Goal: Task Accomplishment & Management: Manage account settings

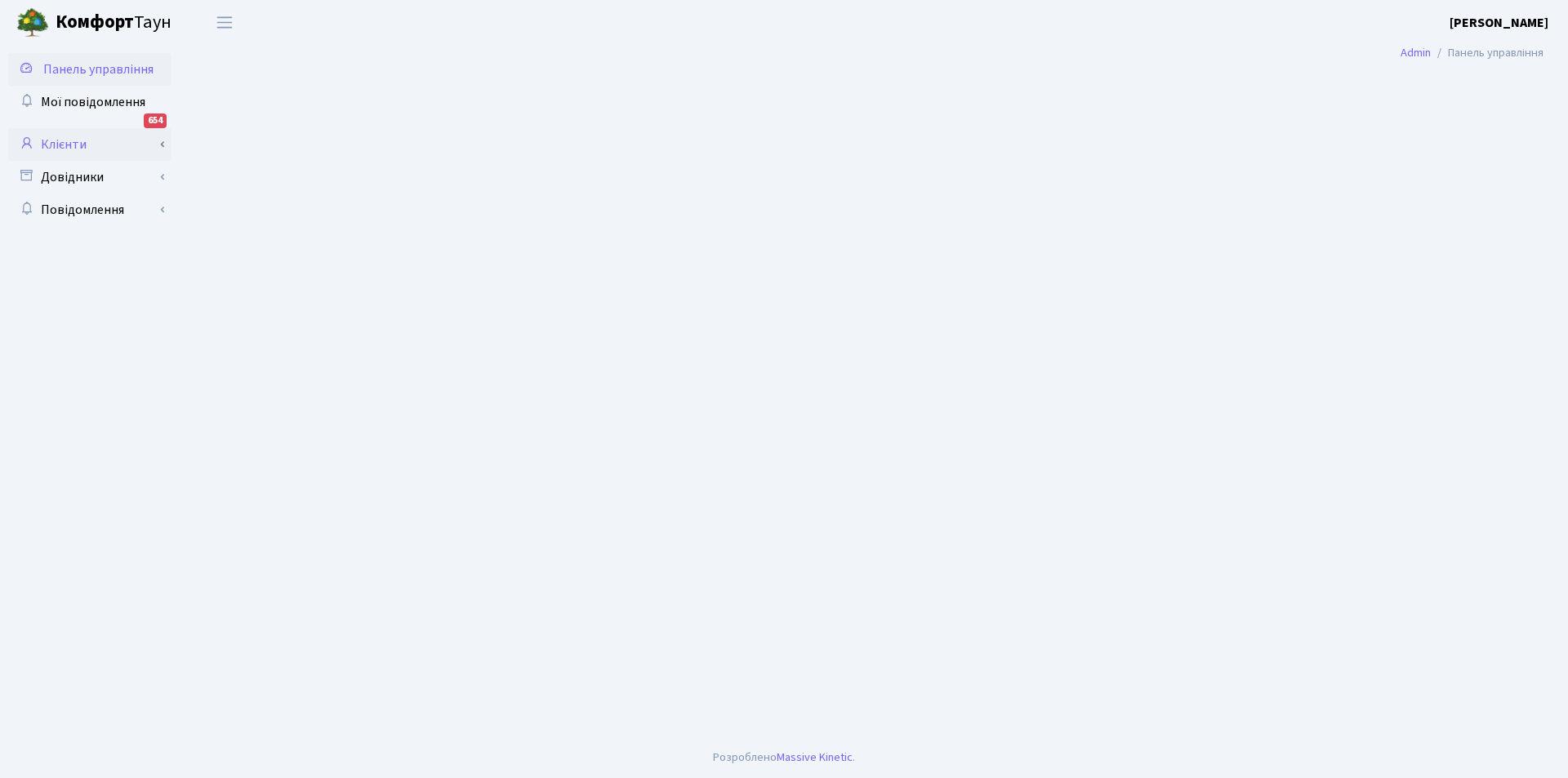
click at [84, 142] on link "Клієнти" at bounding box center [90, 145] width 163 height 33
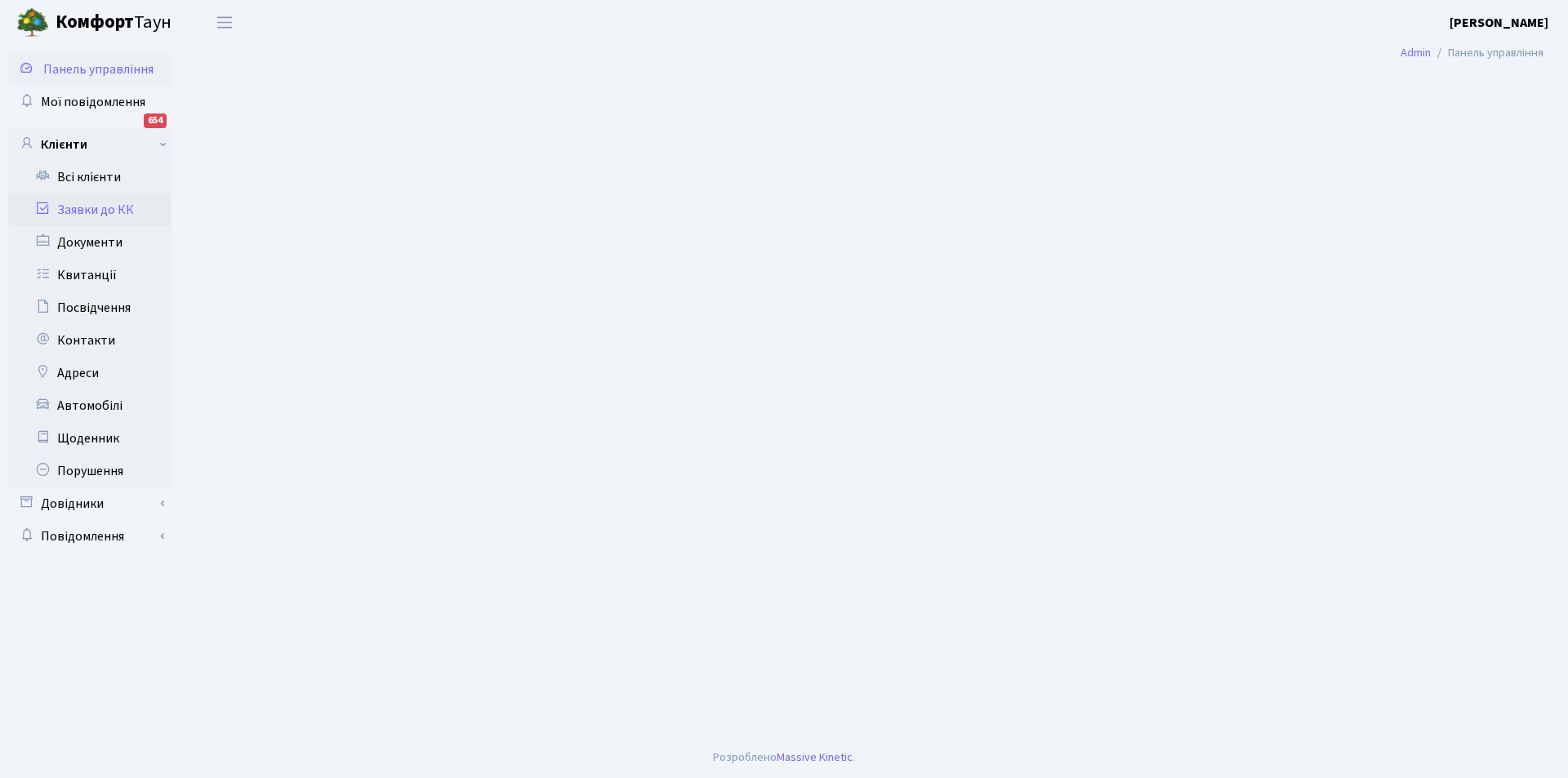
click at [101, 211] on link "Заявки до КК" at bounding box center [90, 209] width 163 height 33
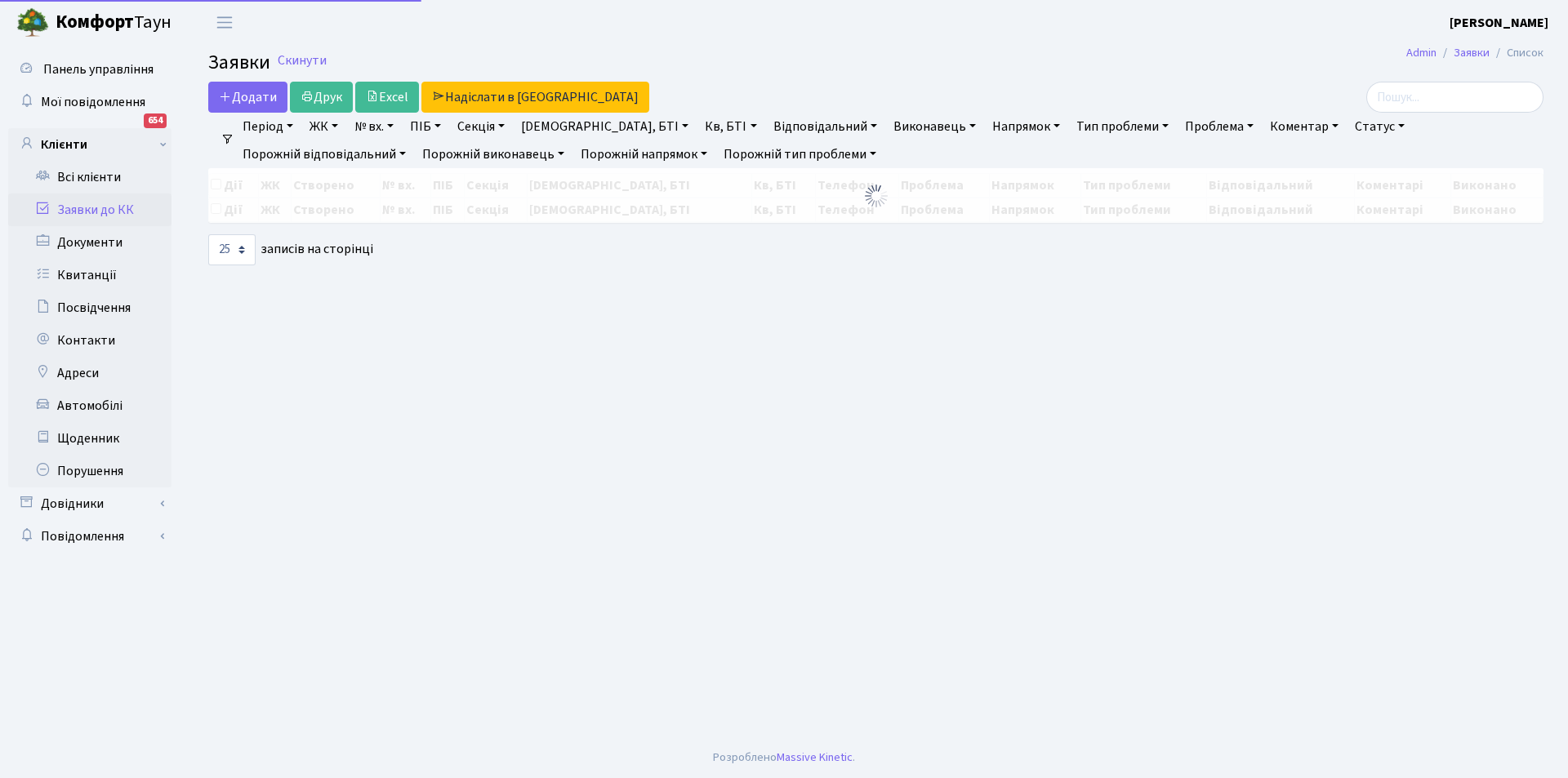
select select "25"
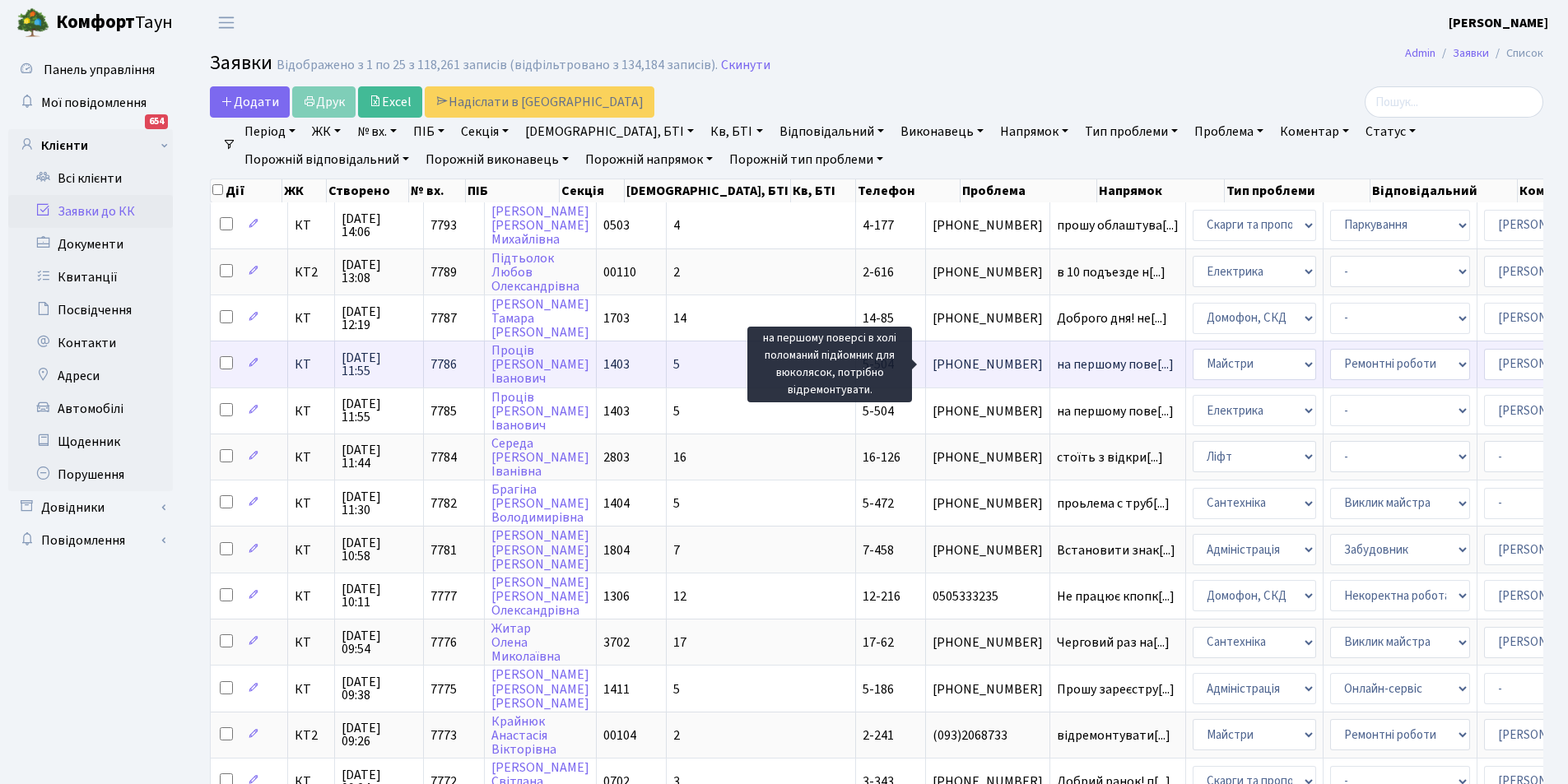
click at [1057, 362] on span "на першому пове[...]" at bounding box center [1116, 364] width 117 height 18
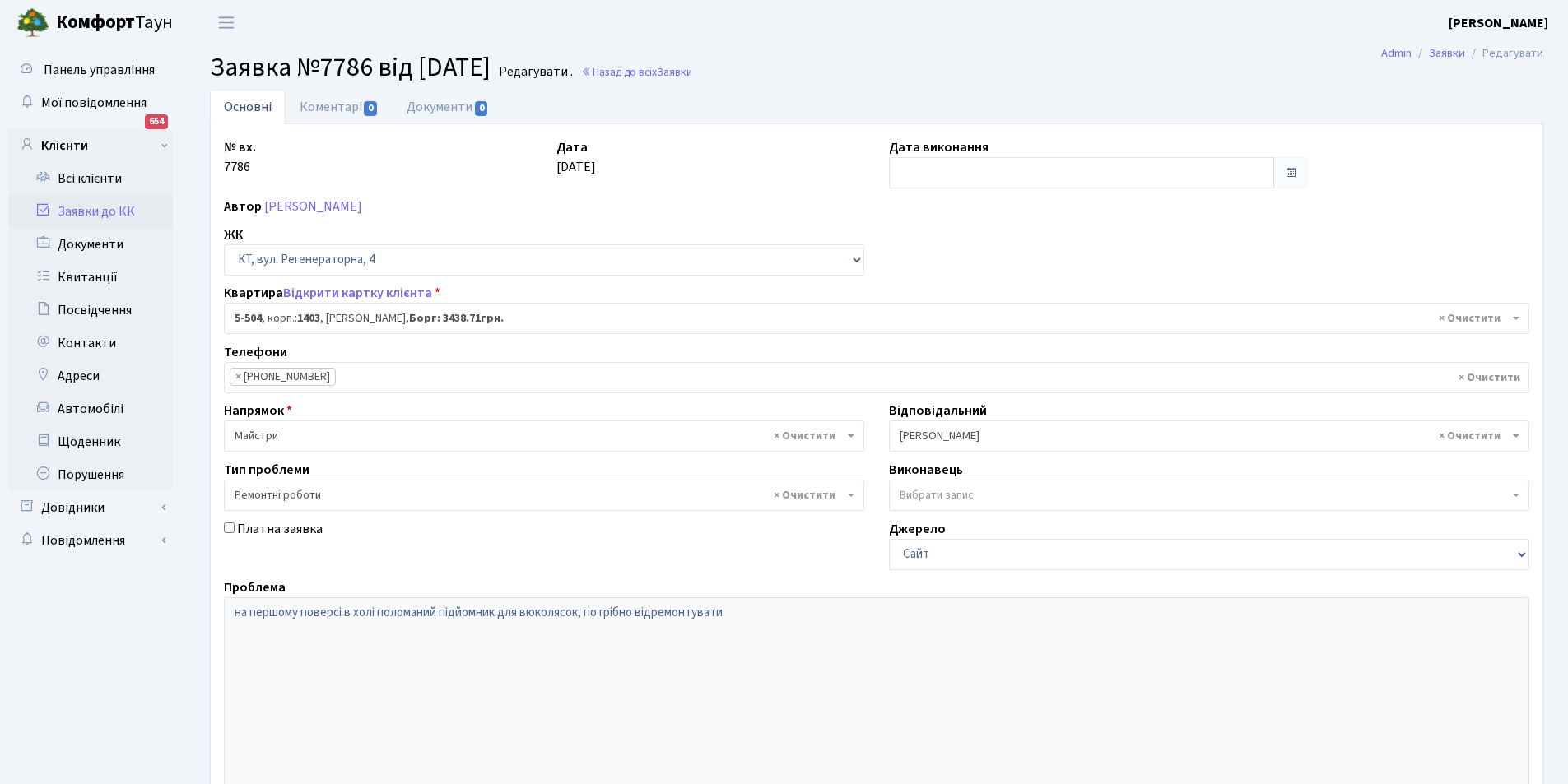
select select "2032"
select select "62"
click at [326, 107] on link "Коментарі 0" at bounding box center [339, 107] width 107 height 34
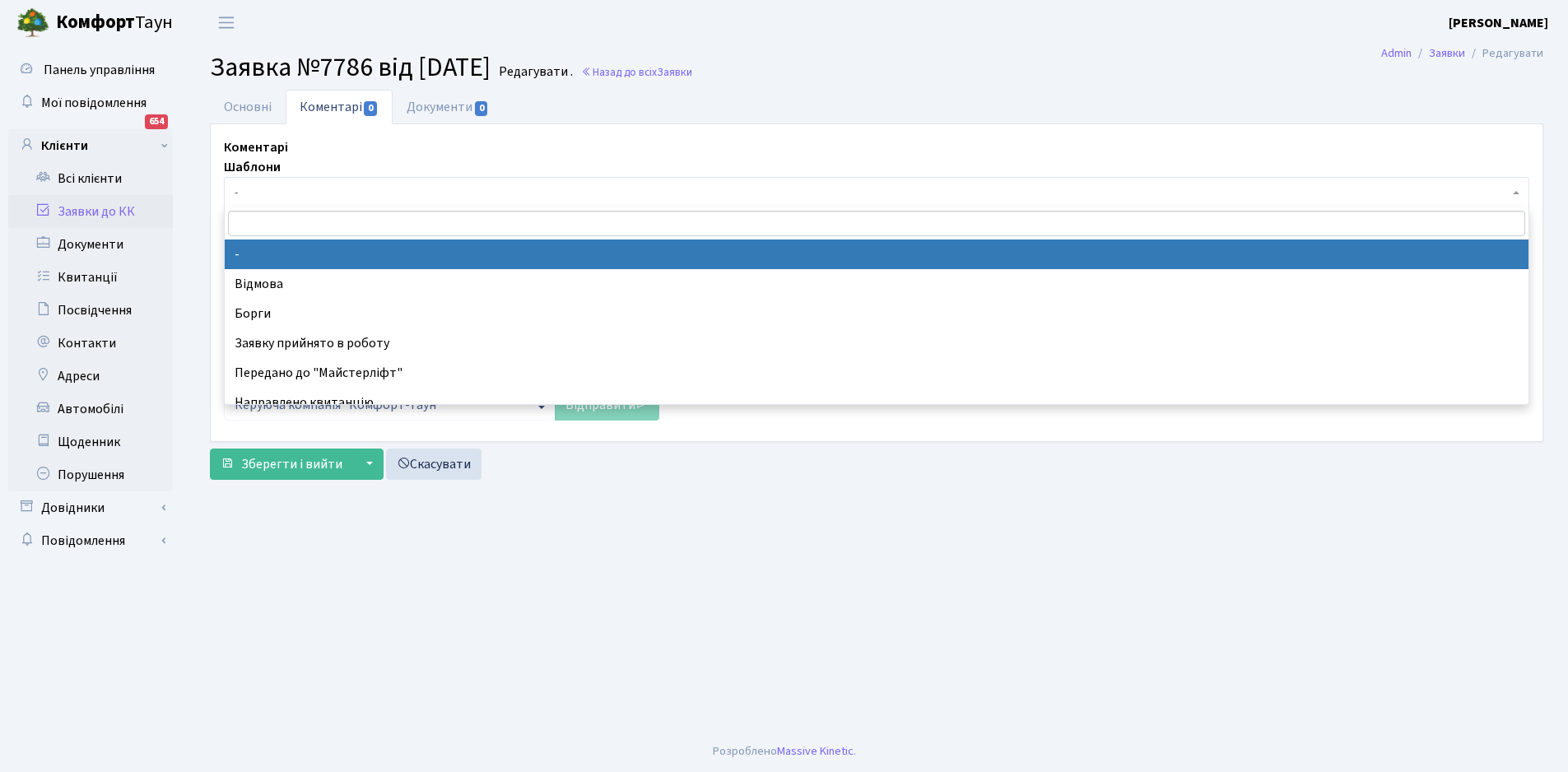
click at [289, 193] on span "-" at bounding box center [872, 192] width 1275 height 16
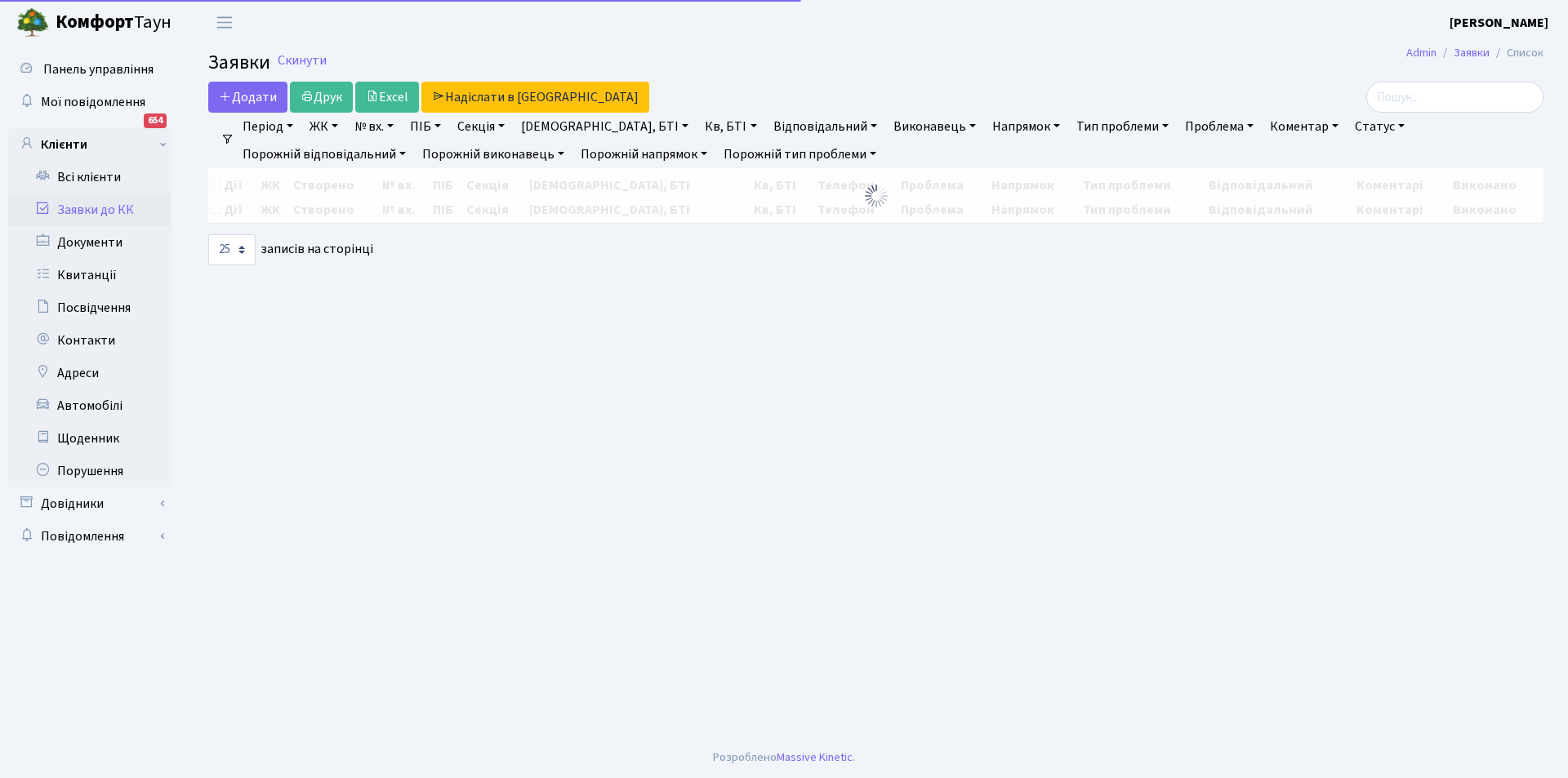
select select "25"
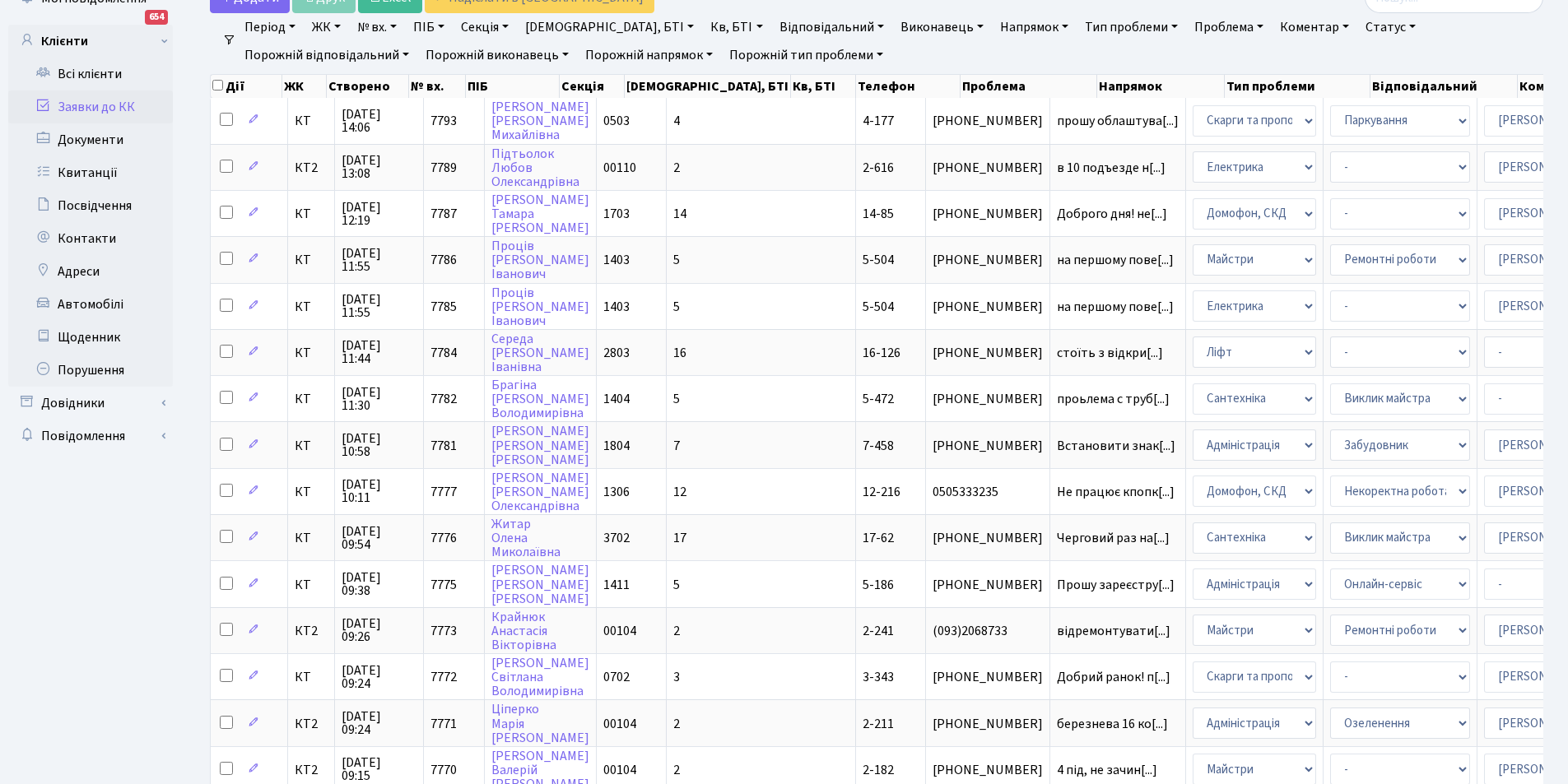
scroll to position [110, 0]
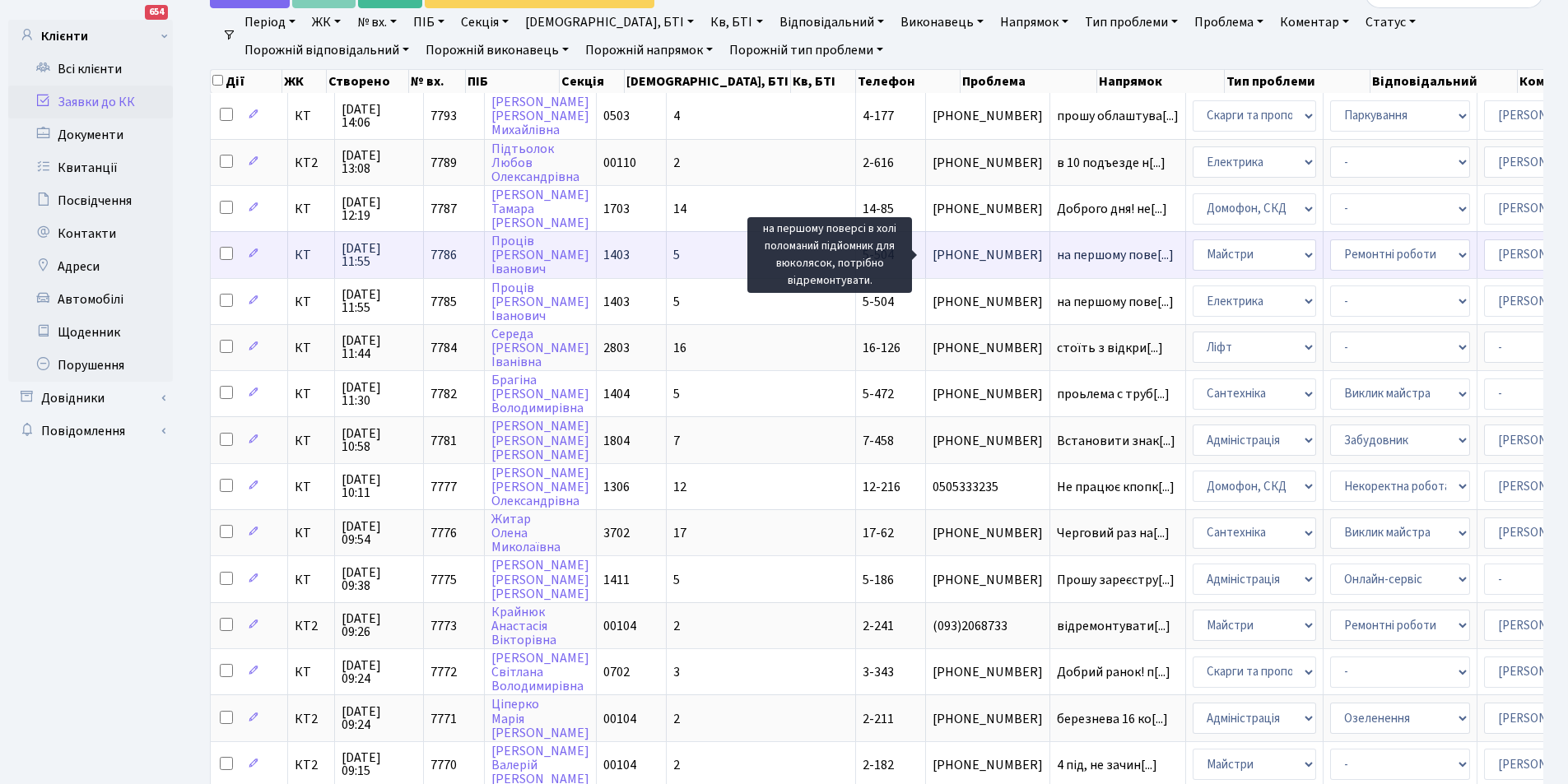
click at [1057, 256] on span "на першому пове[...]" at bounding box center [1116, 254] width 117 height 18
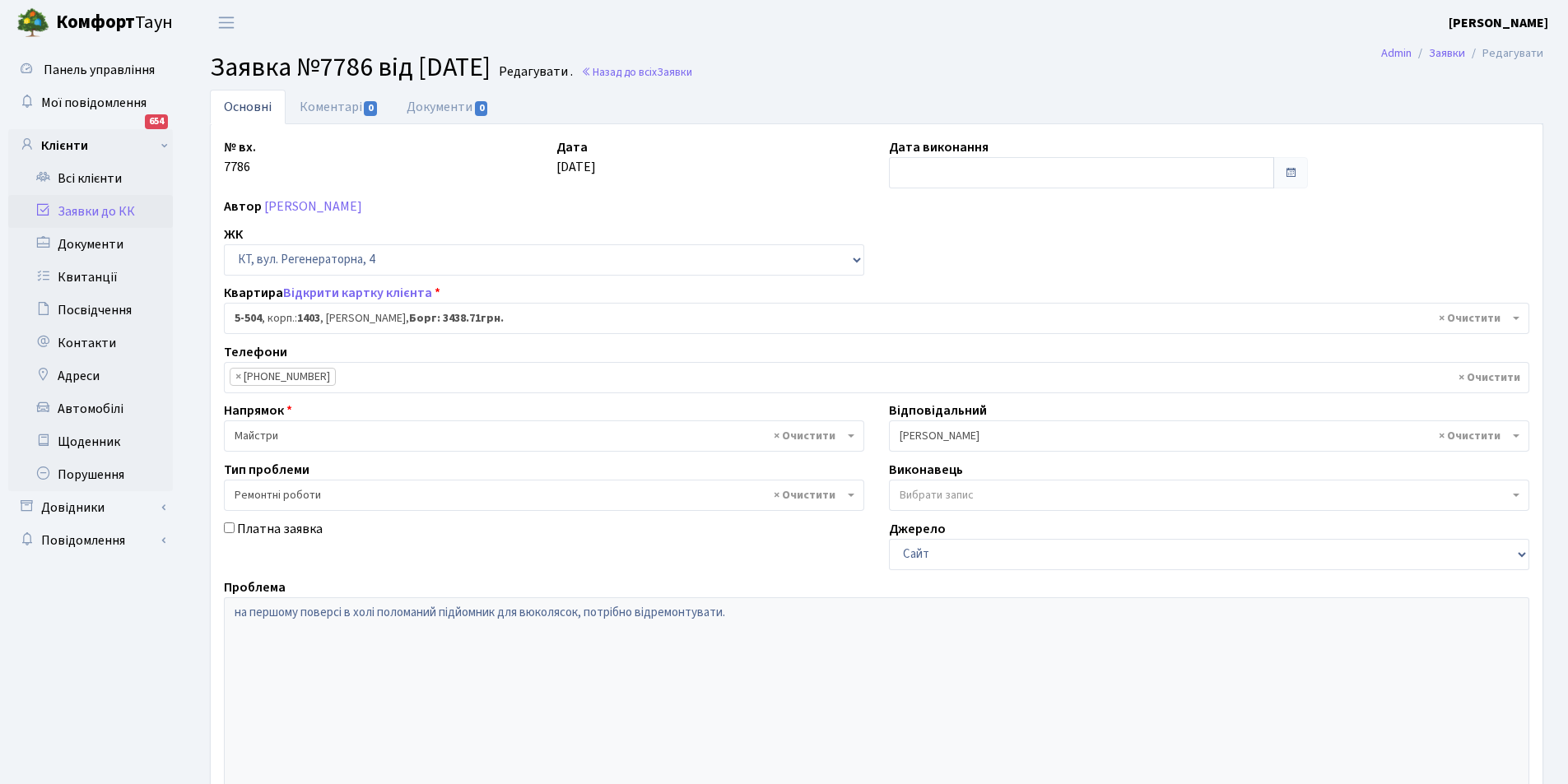
select select "2032"
select select "62"
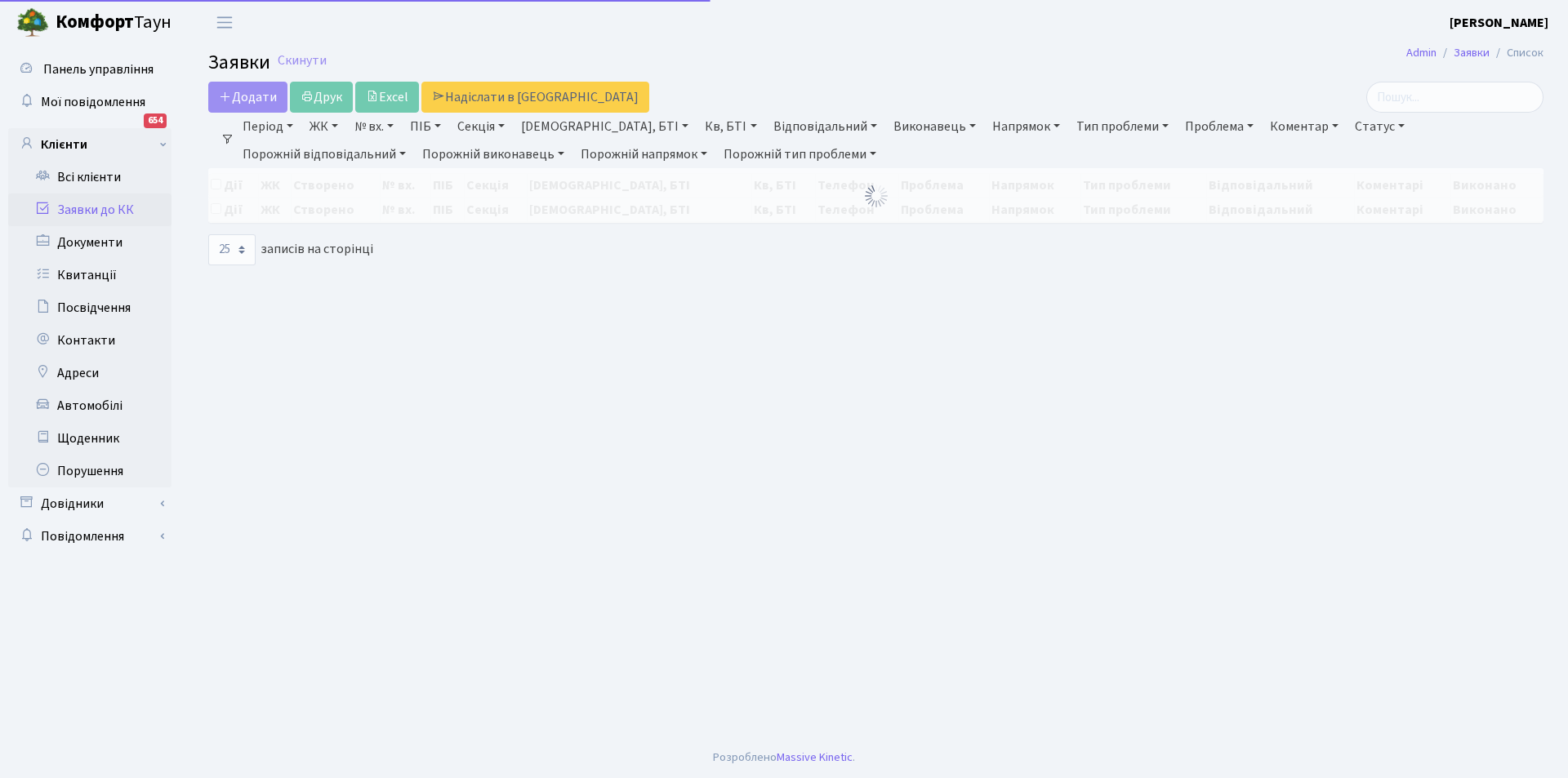
select select "25"
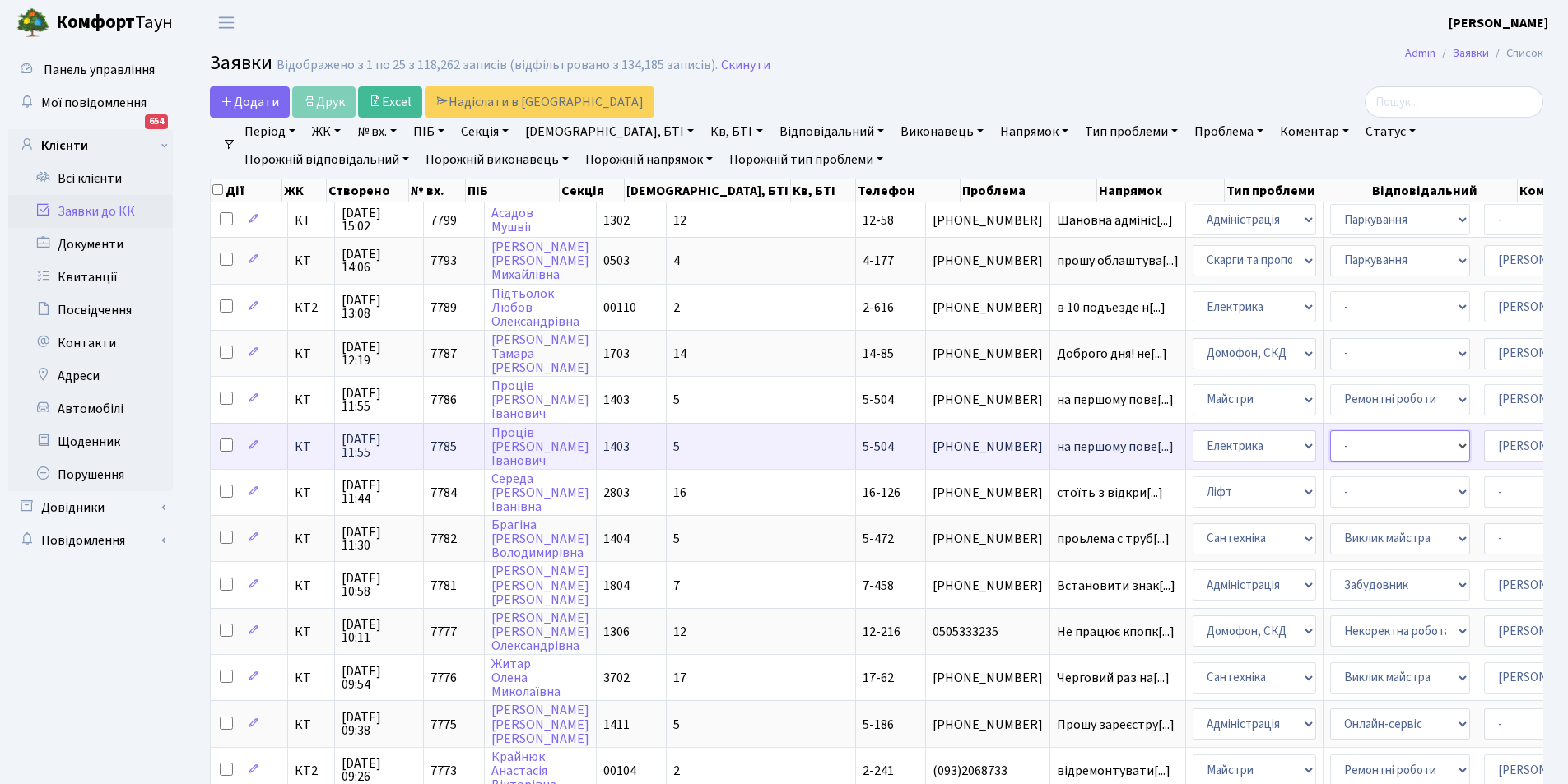
click at [1330, 450] on select "- Виклик майстра Монтаж/демонтаж електролічильника Опломбування\розпломбування …" at bounding box center [1401, 445] width 140 height 31
click at [1330, 445] on select "- Виклик майстра Монтаж/демонтаж електролічильника Опломбування\розпломбування …" at bounding box center [1401, 445] width 140 height 31
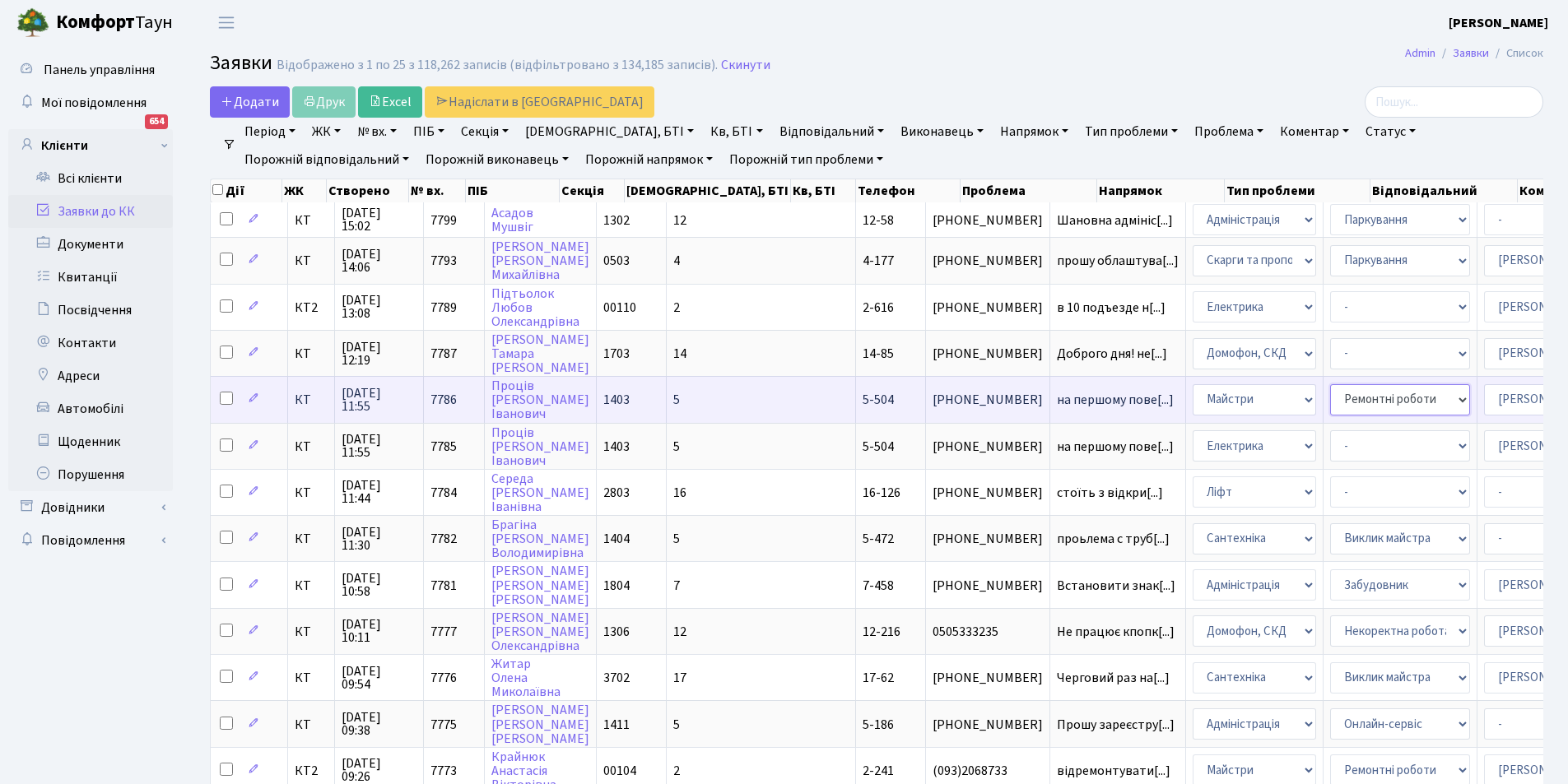
click at [1330, 402] on select "- Замовлення плану комунікацій Дитячі майданчики Озеленення Прибирання в будинк…" at bounding box center [1401, 399] width 140 height 31
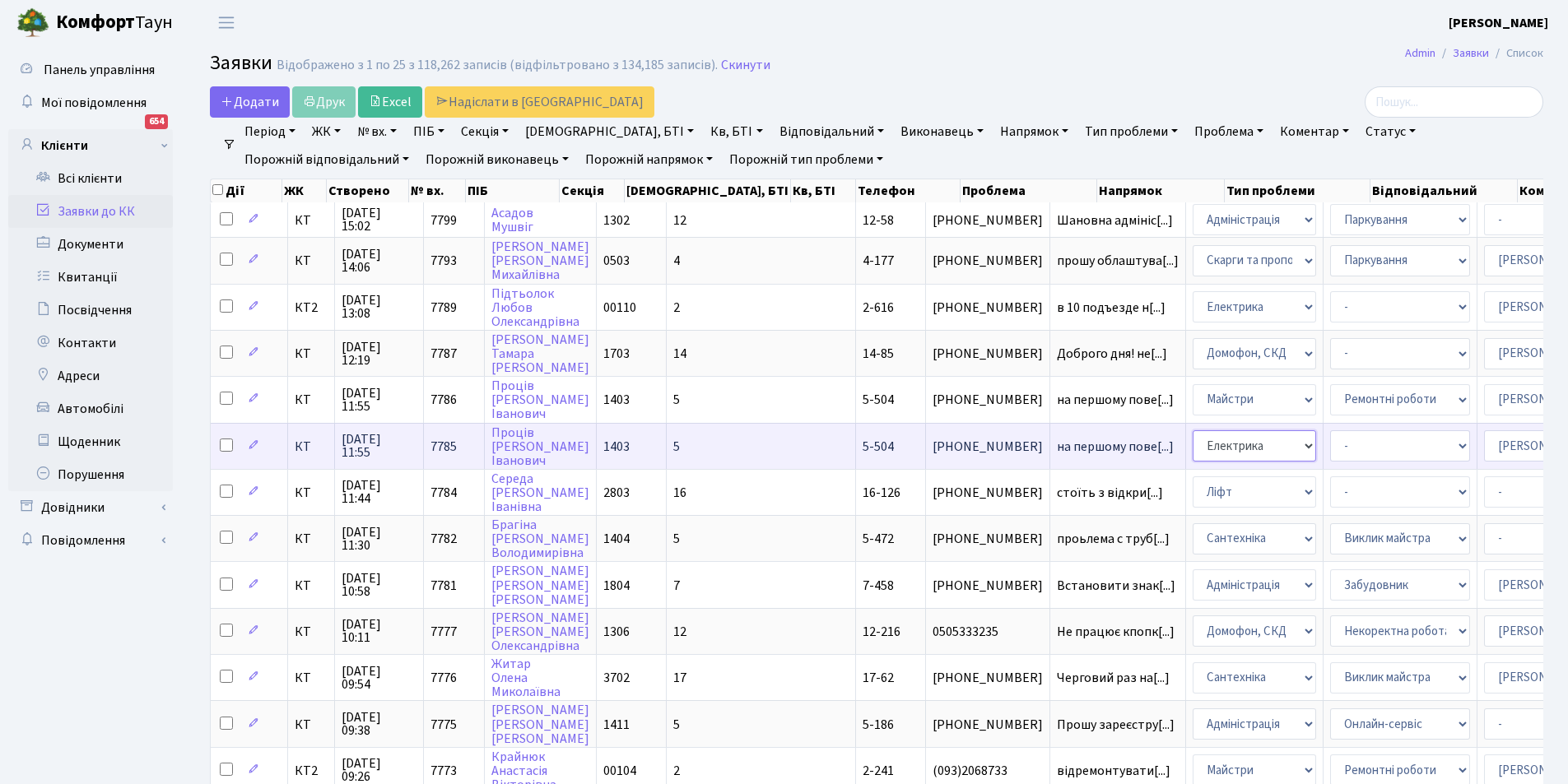
click at [1193, 446] on select "- Адміністрація Домофон, СКД Ліфт Майстри Сантехніка Економічний відділ Електри…" at bounding box center [1255, 445] width 123 height 31
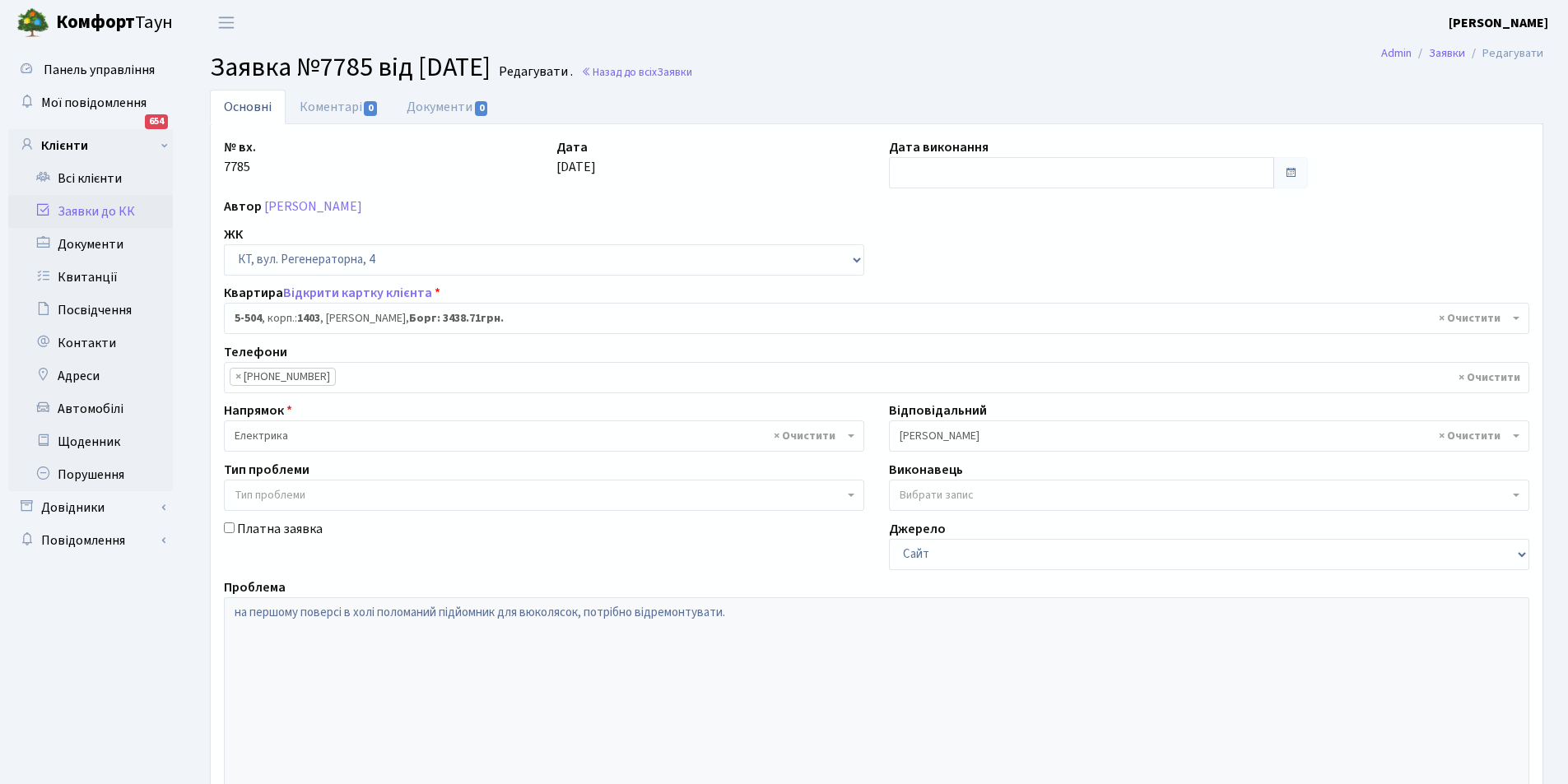
select select "2032"
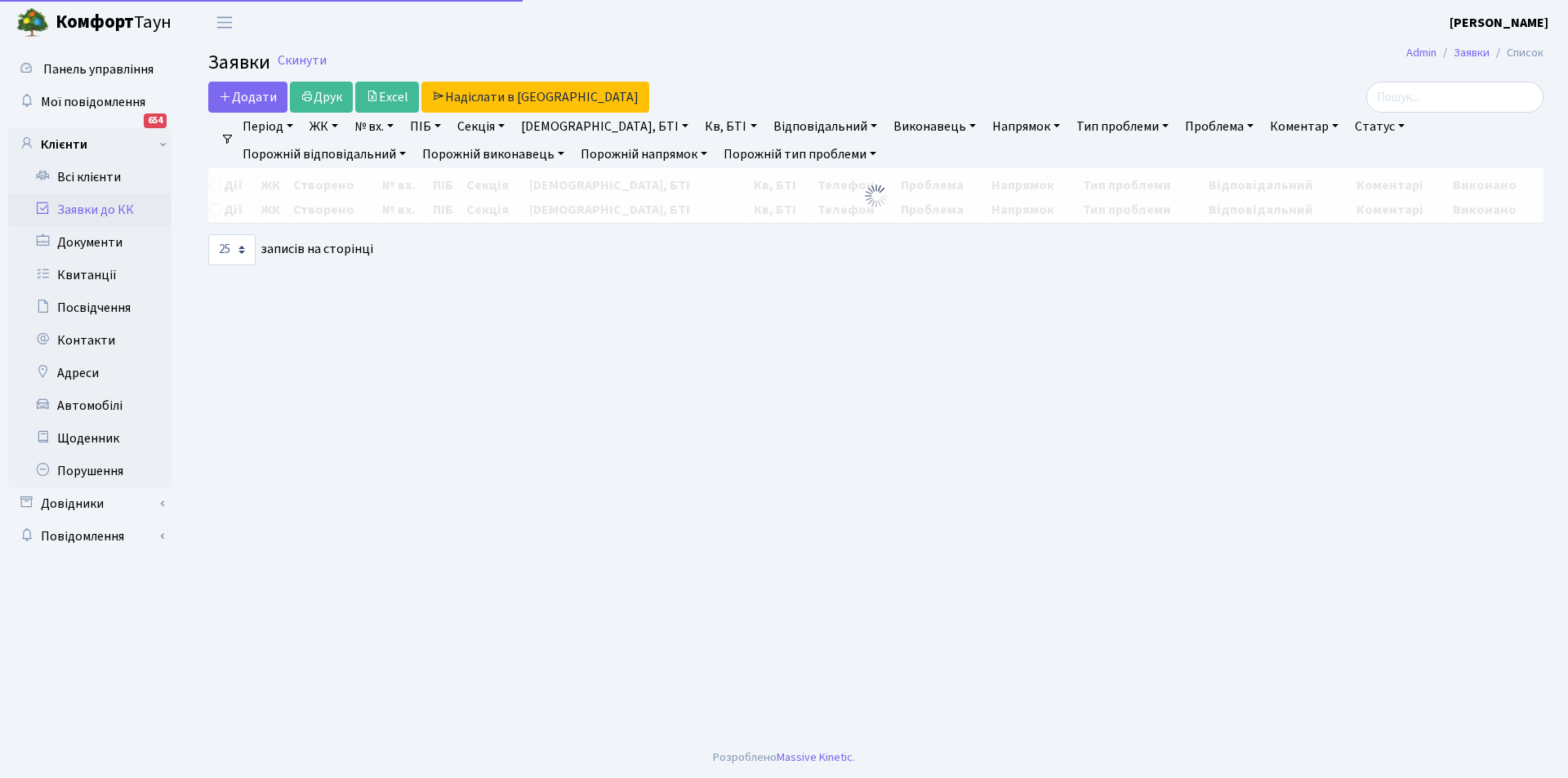
select select "25"
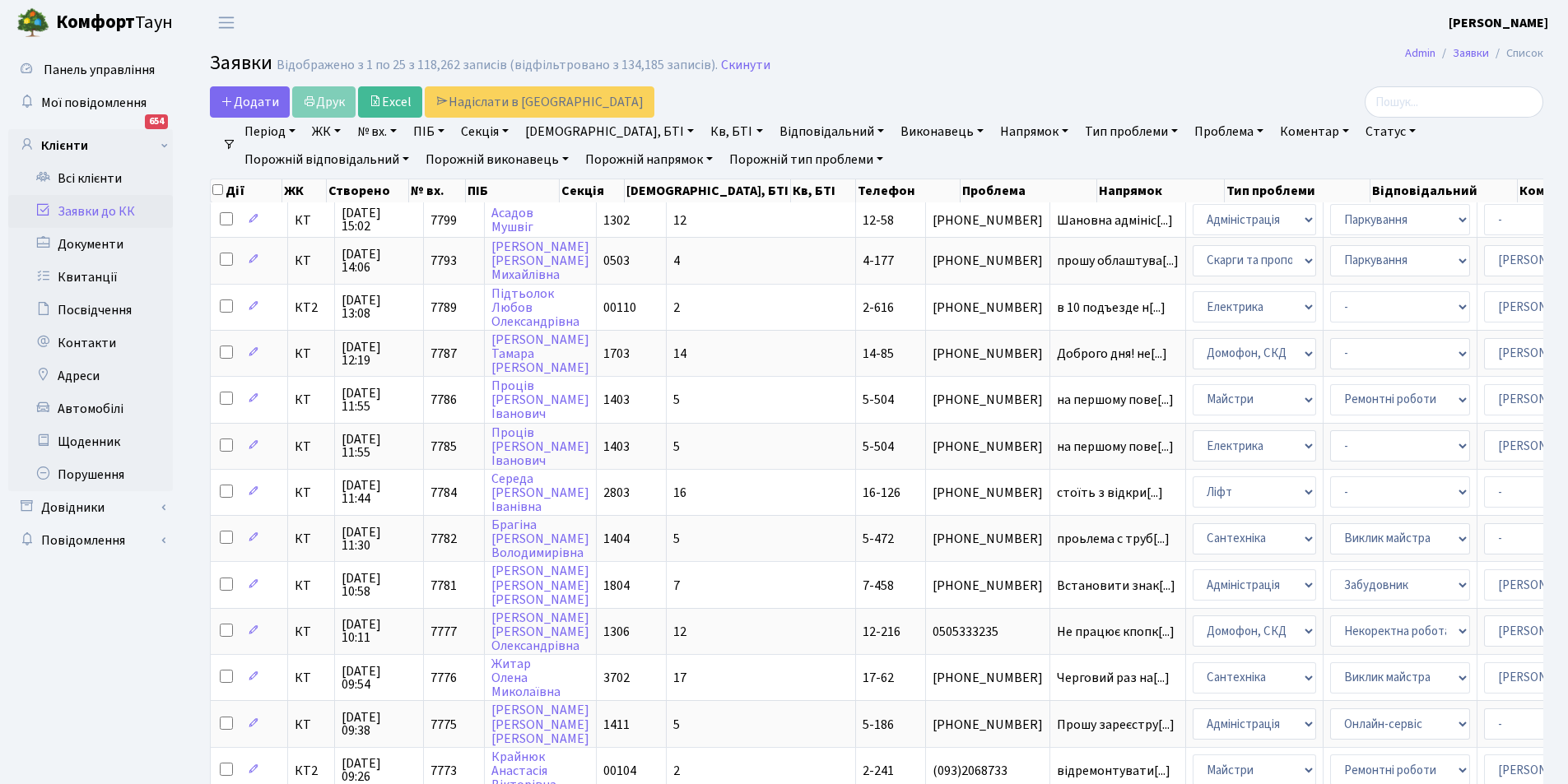
click at [779, 130] on link "Відповідальний" at bounding box center [832, 131] width 117 height 28
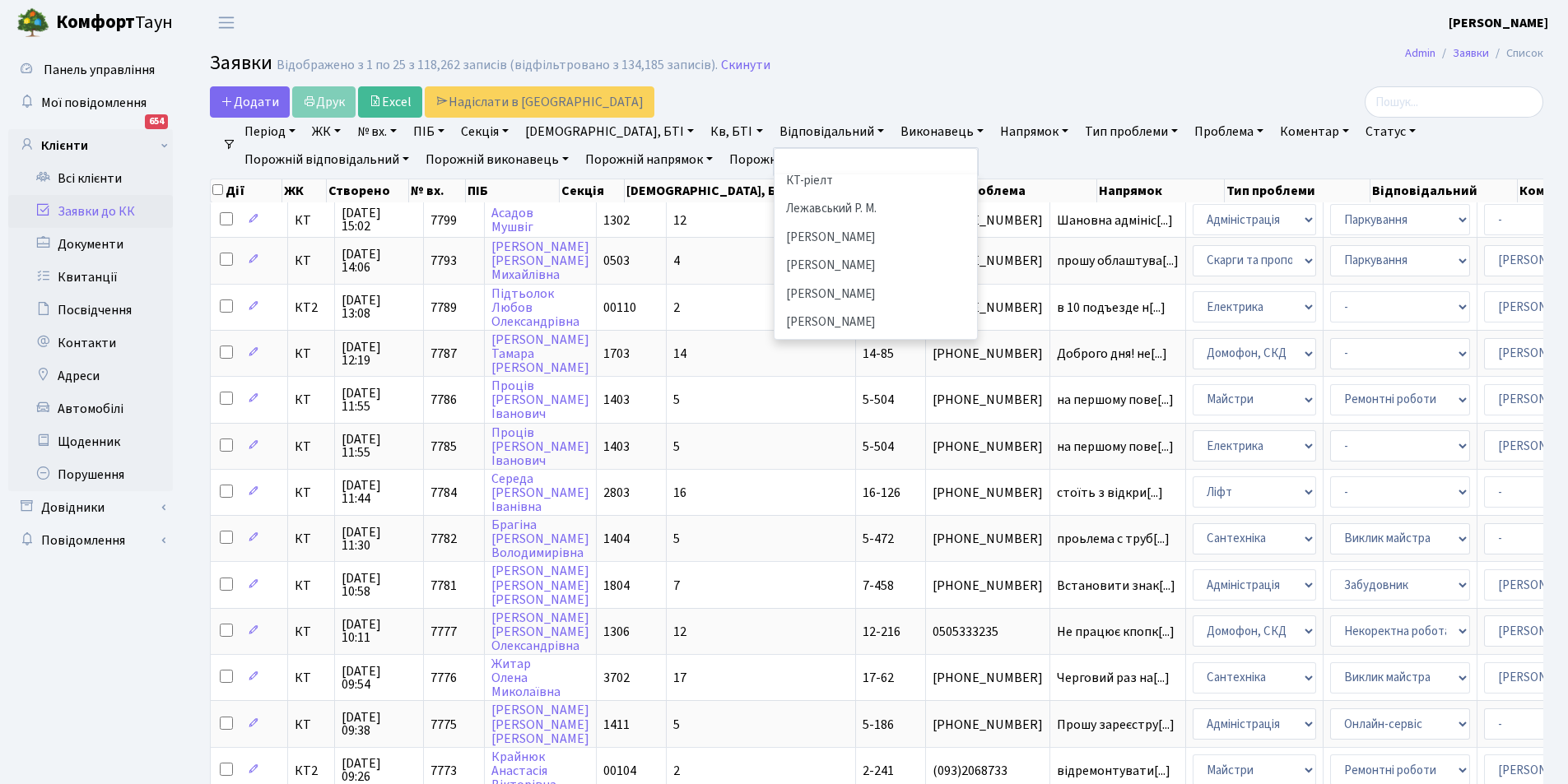
scroll to position [429, 0]
click at [801, 275] on li "[PERSON_NAME]" at bounding box center [875, 289] width 200 height 28
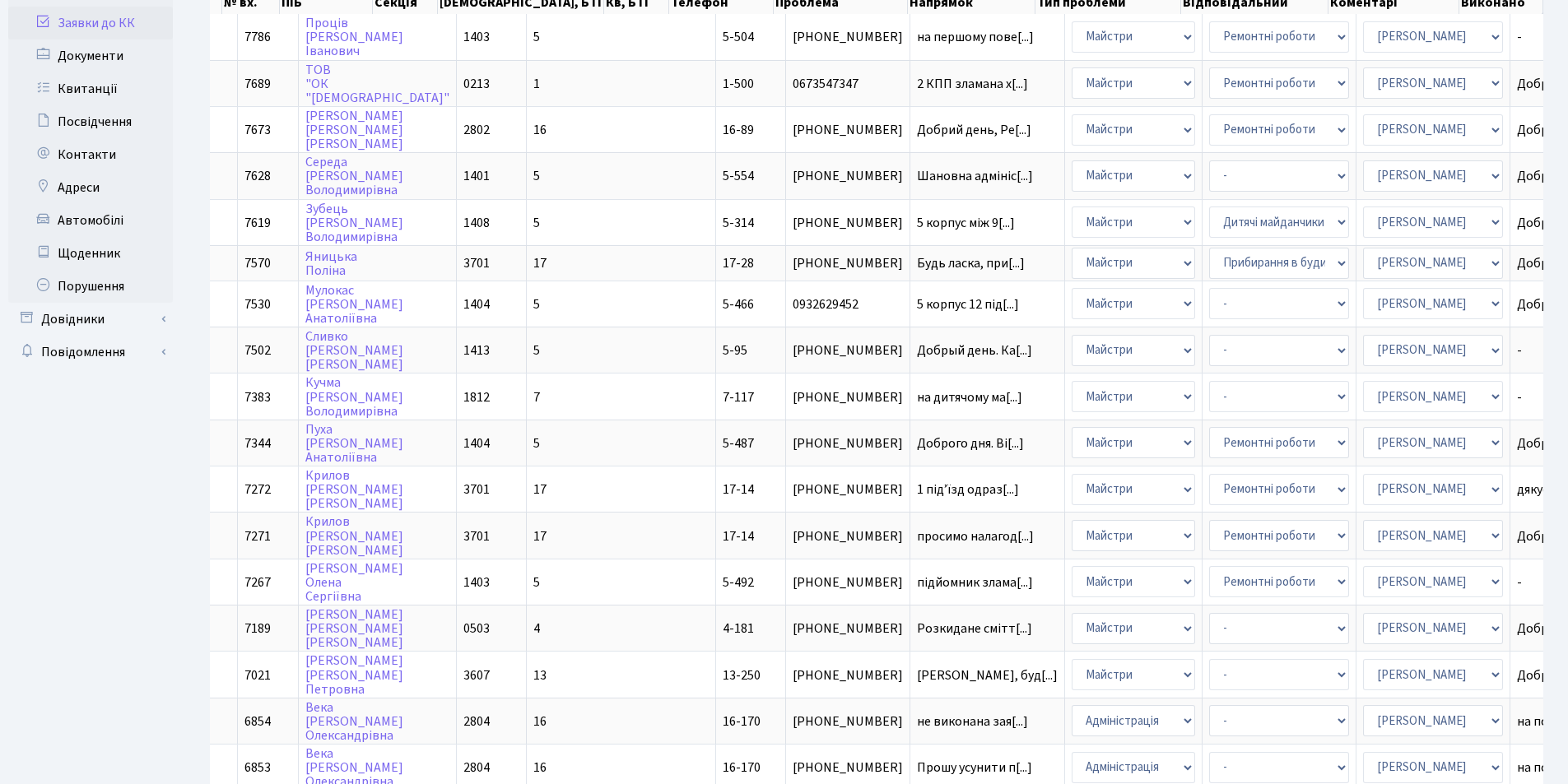
scroll to position [182, 0]
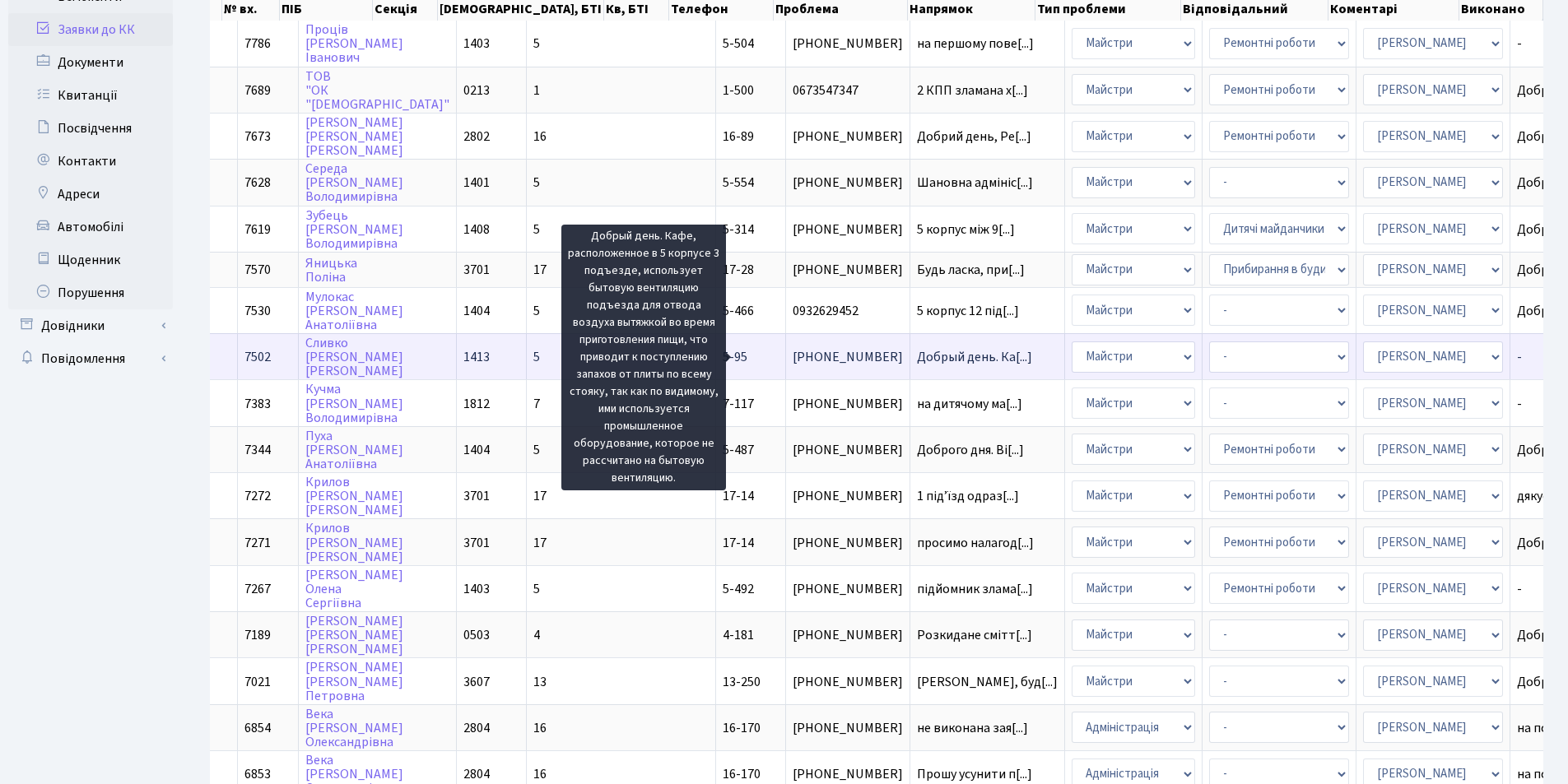
click at [917, 355] on span "Добрый день. Ка[...]" at bounding box center [975, 357] width 115 height 18
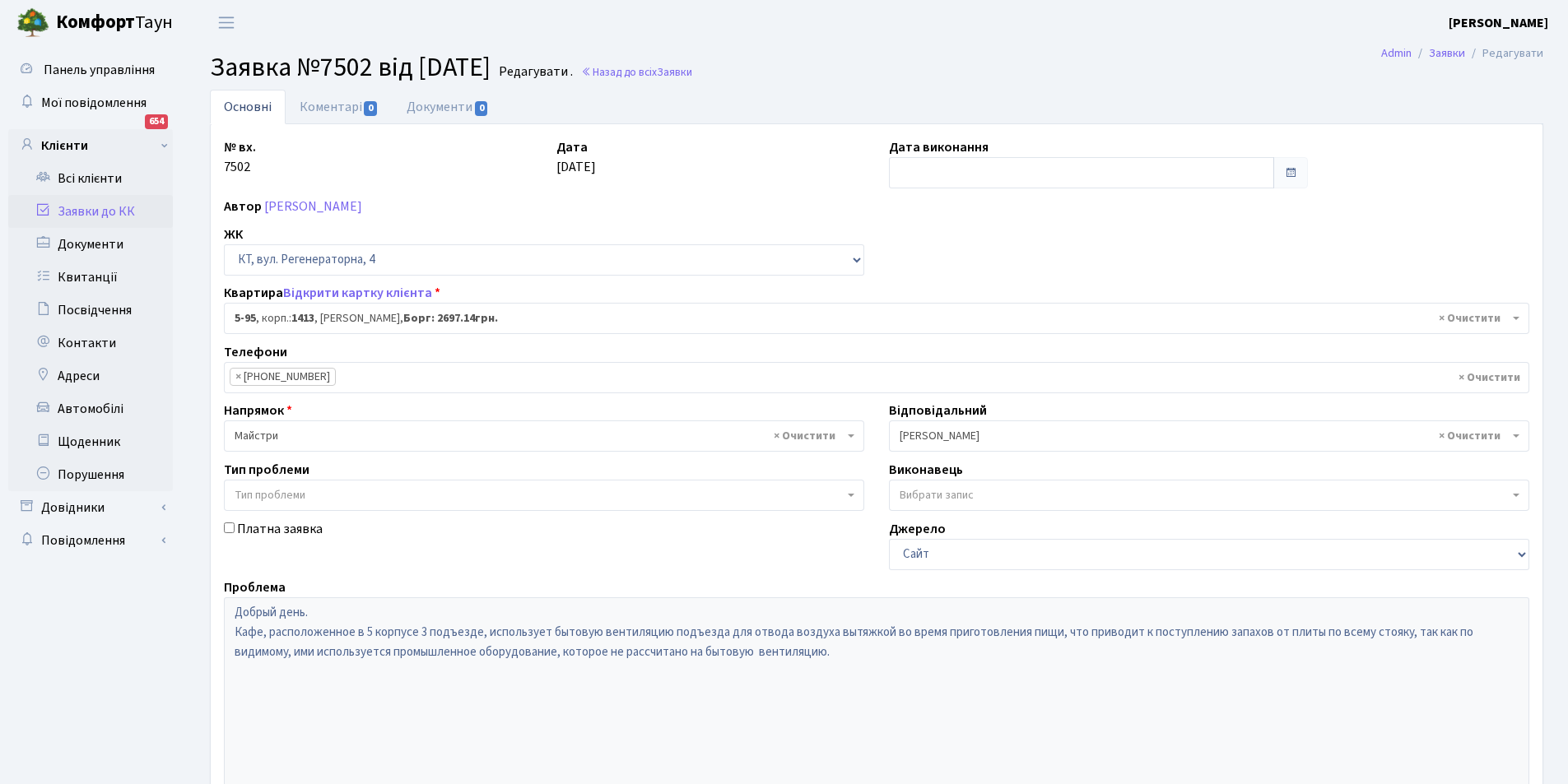
select select "2451"
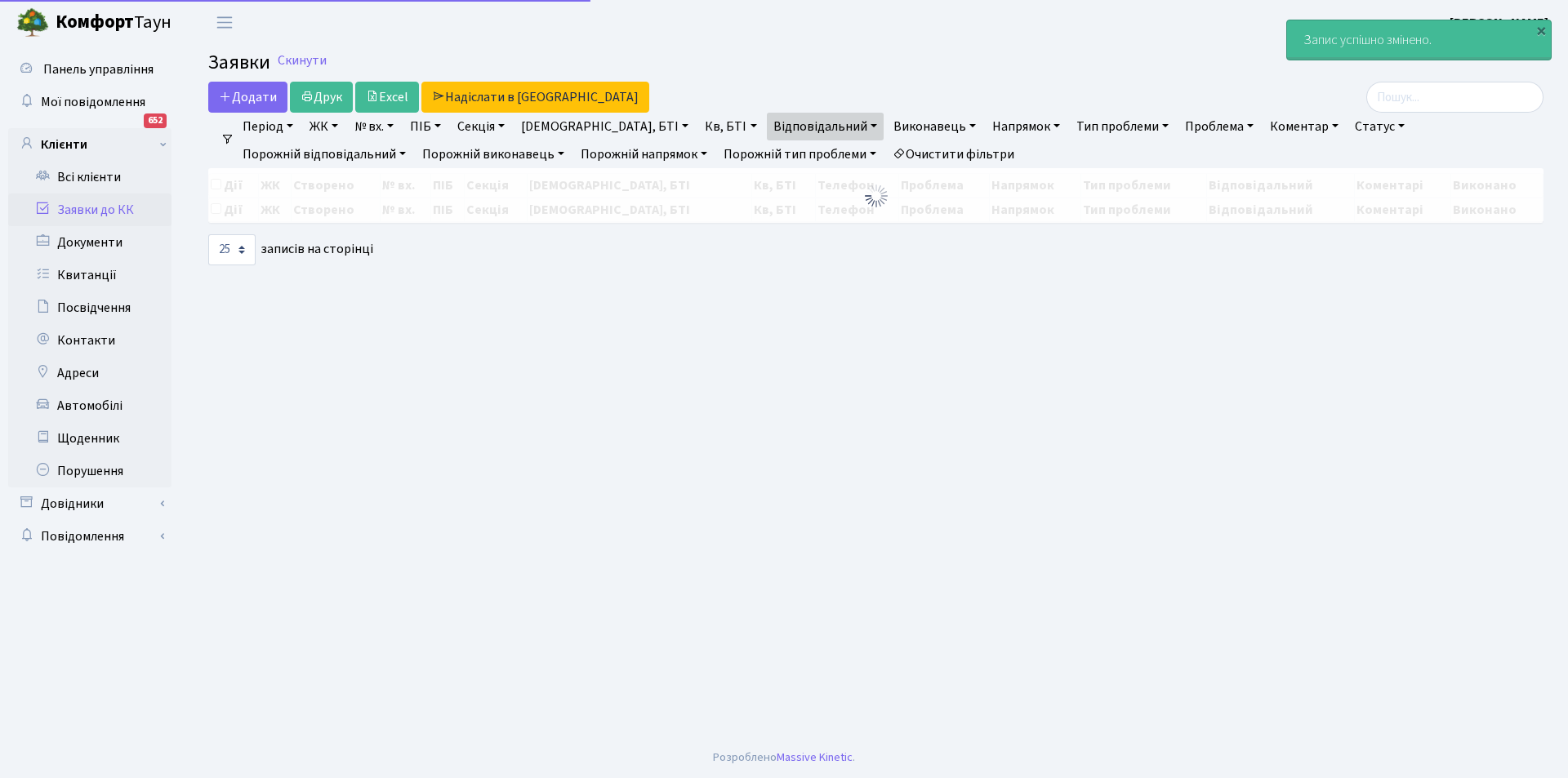
select select "25"
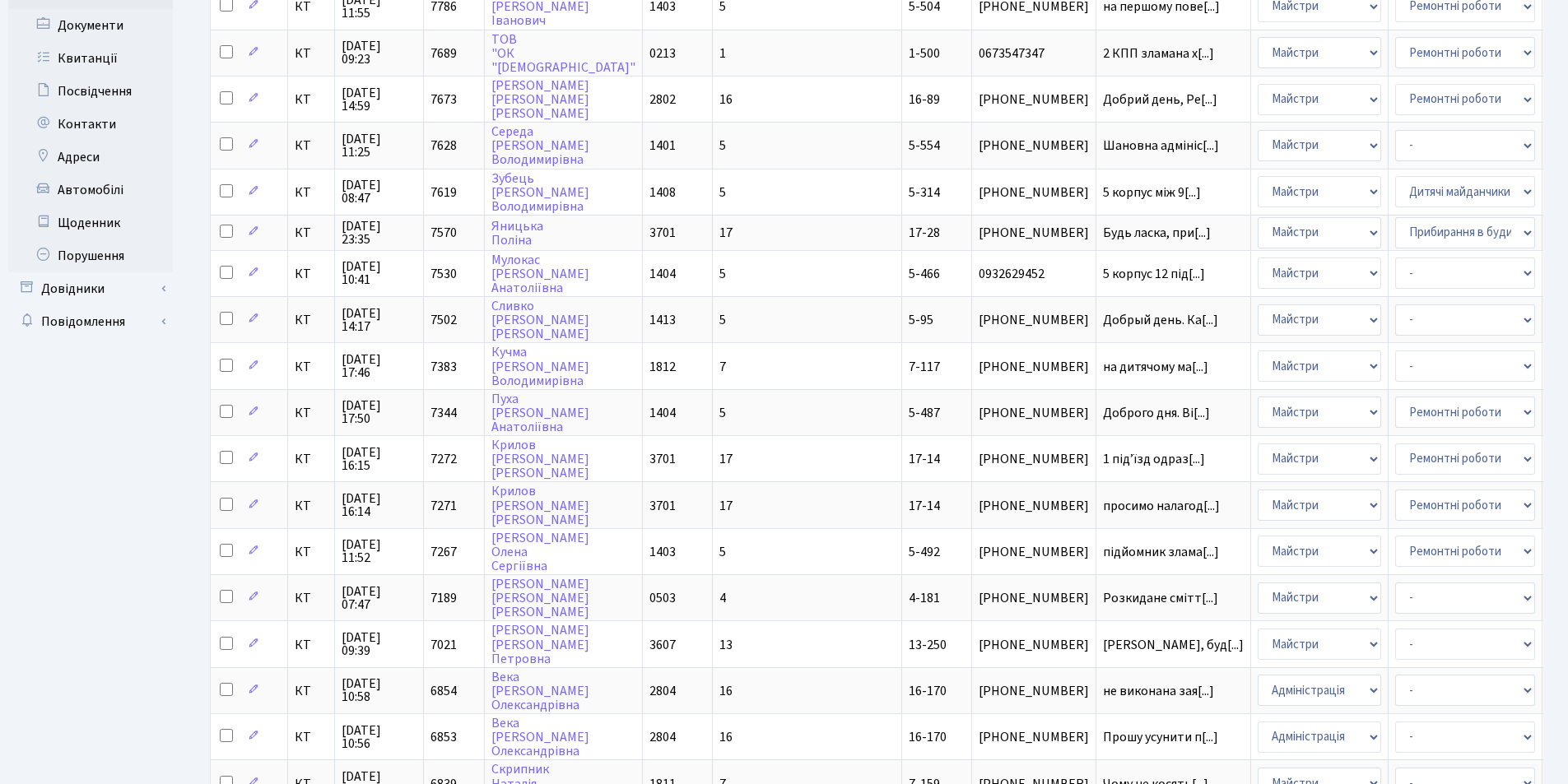
scroll to position [239, 0]
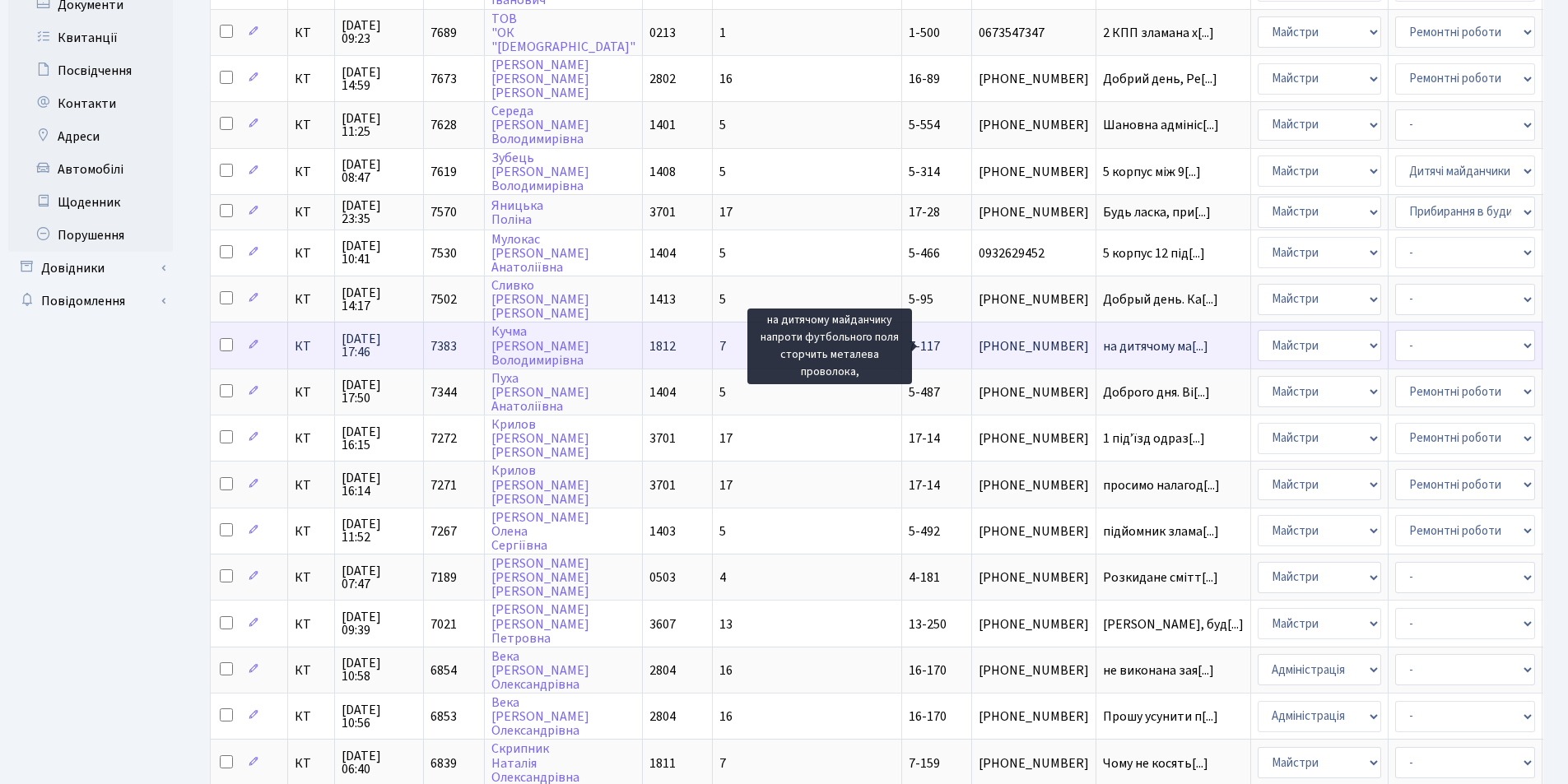
click at [1103, 346] on span "на дитячому ма[...]" at bounding box center [1155, 346] width 105 height 18
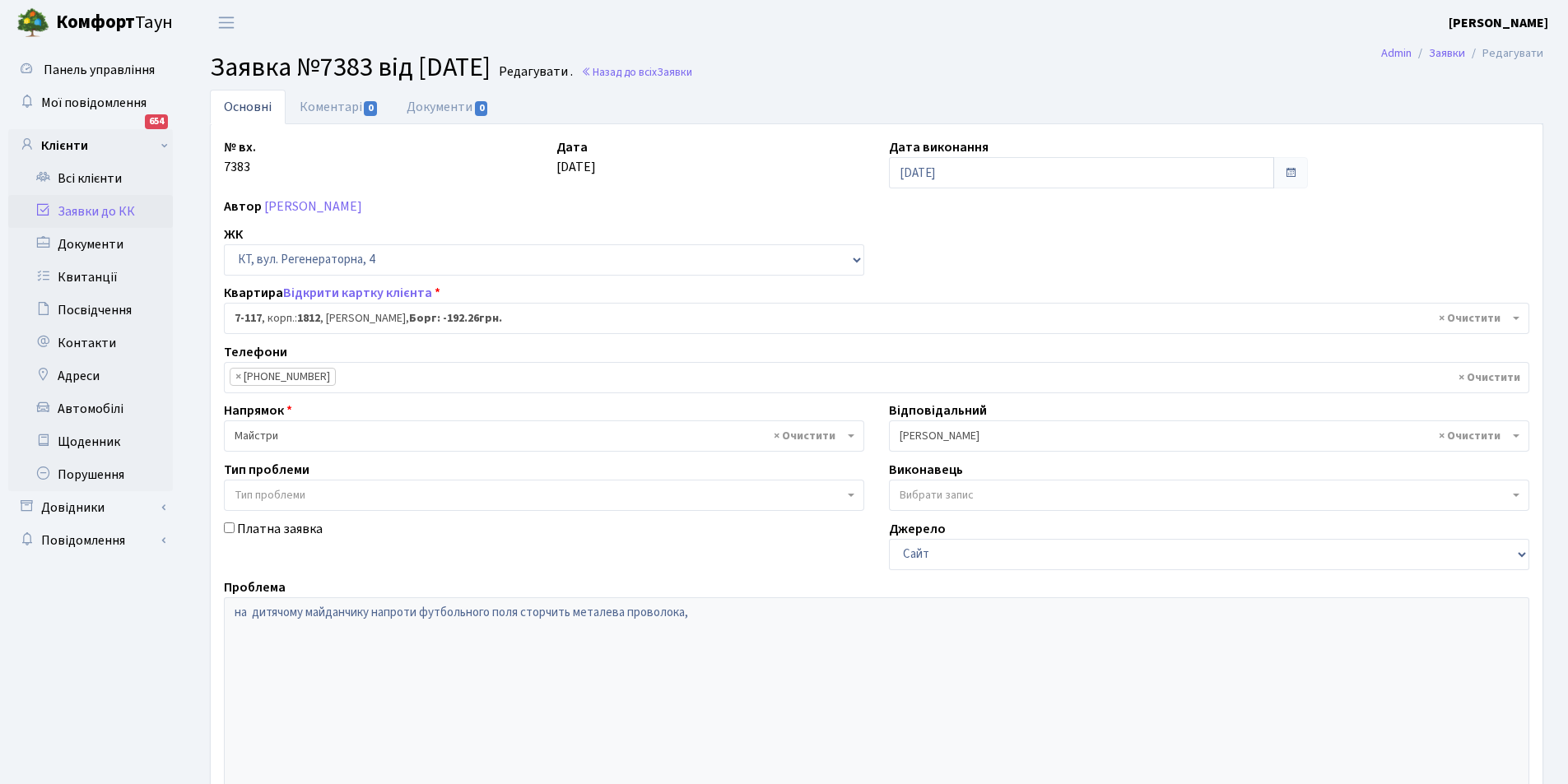
select select "5038"
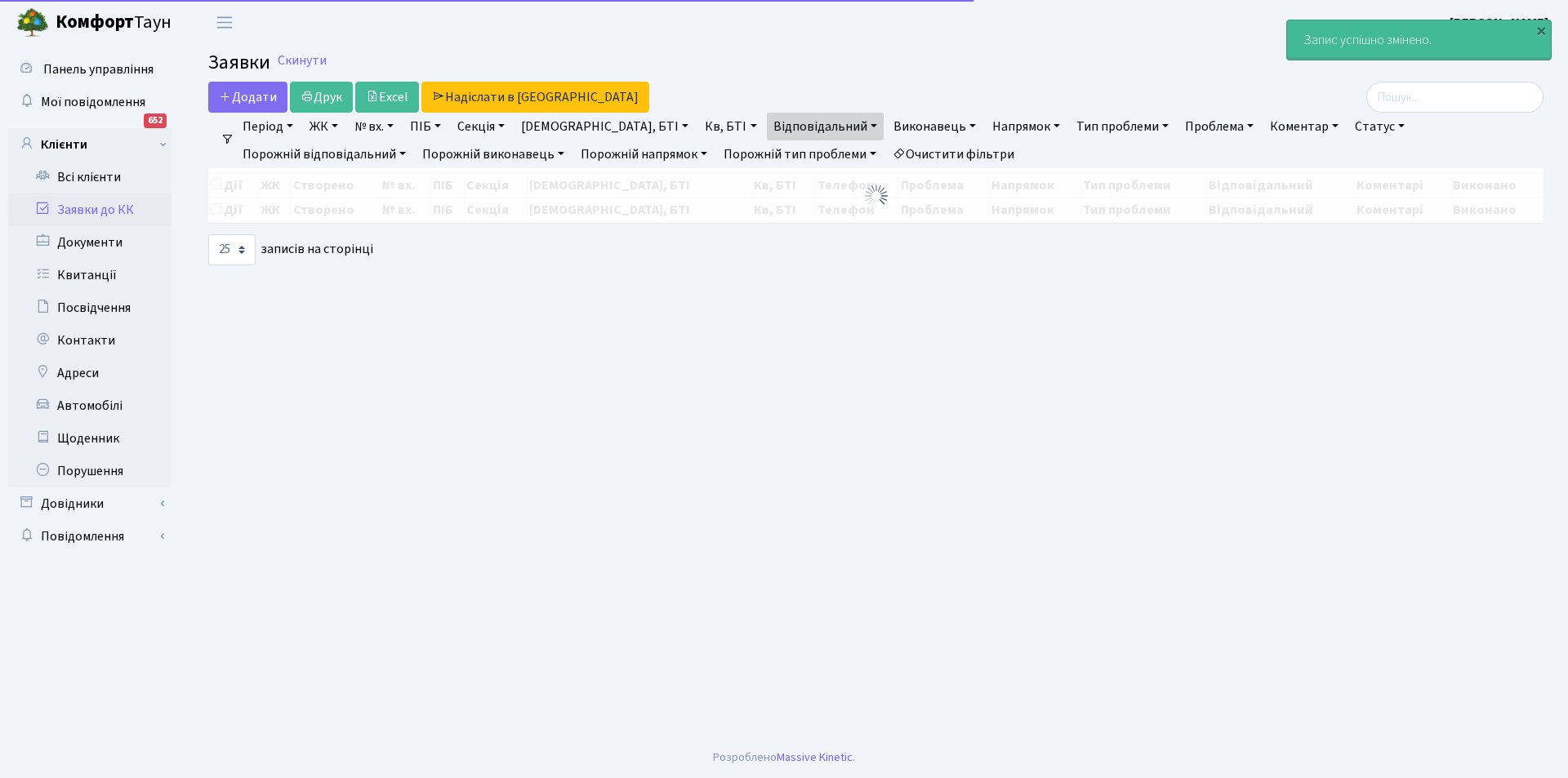
select select "25"
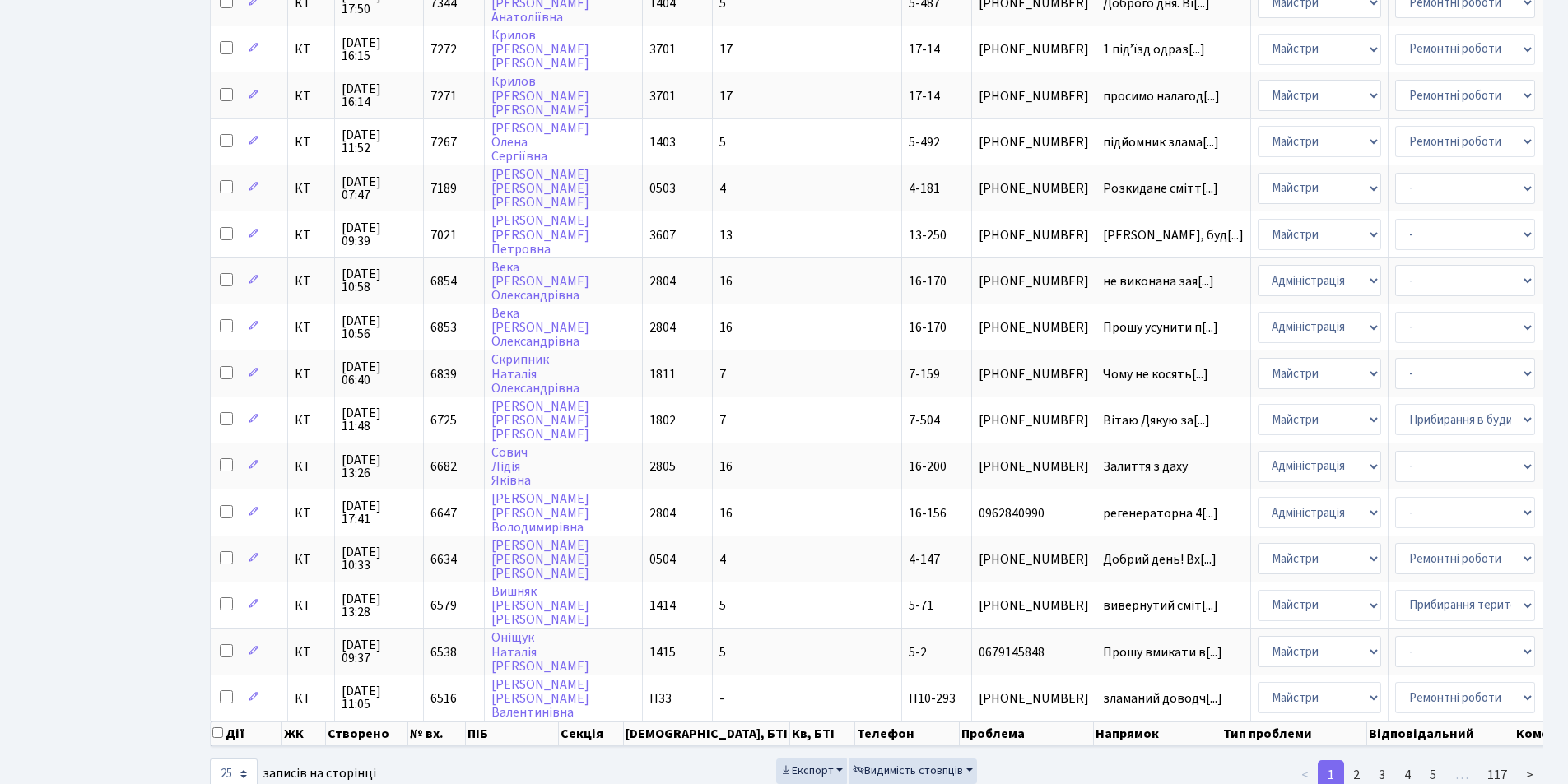
scroll to position [636, 0]
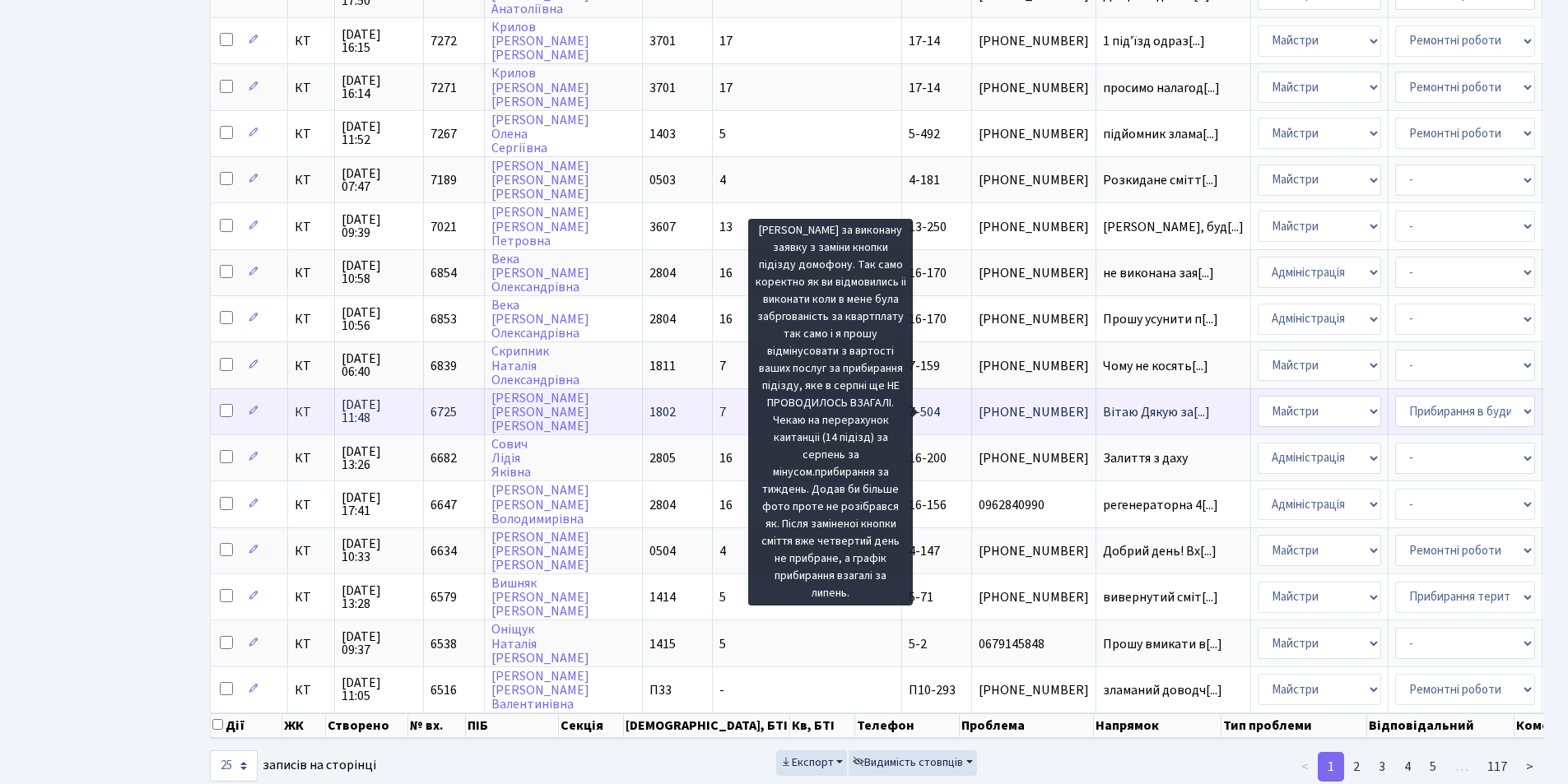
click at [1103, 409] on span "Вітаю Дякую за[...]" at bounding box center [1156, 411] width 107 height 18
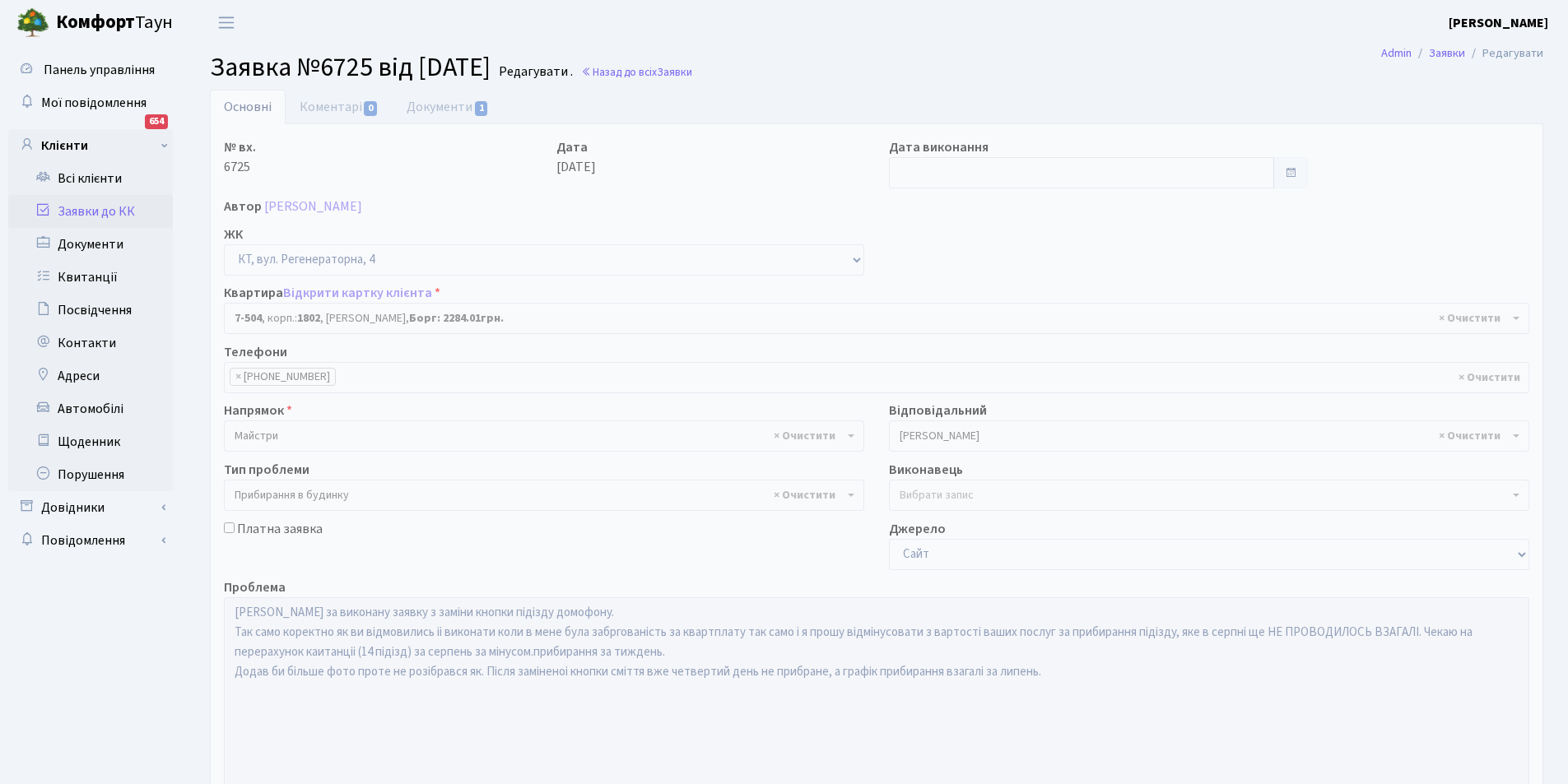
select select "4659"
select select "58"
click at [438, 107] on link "Документи 1" at bounding box center [448, 107] width 111 height 34
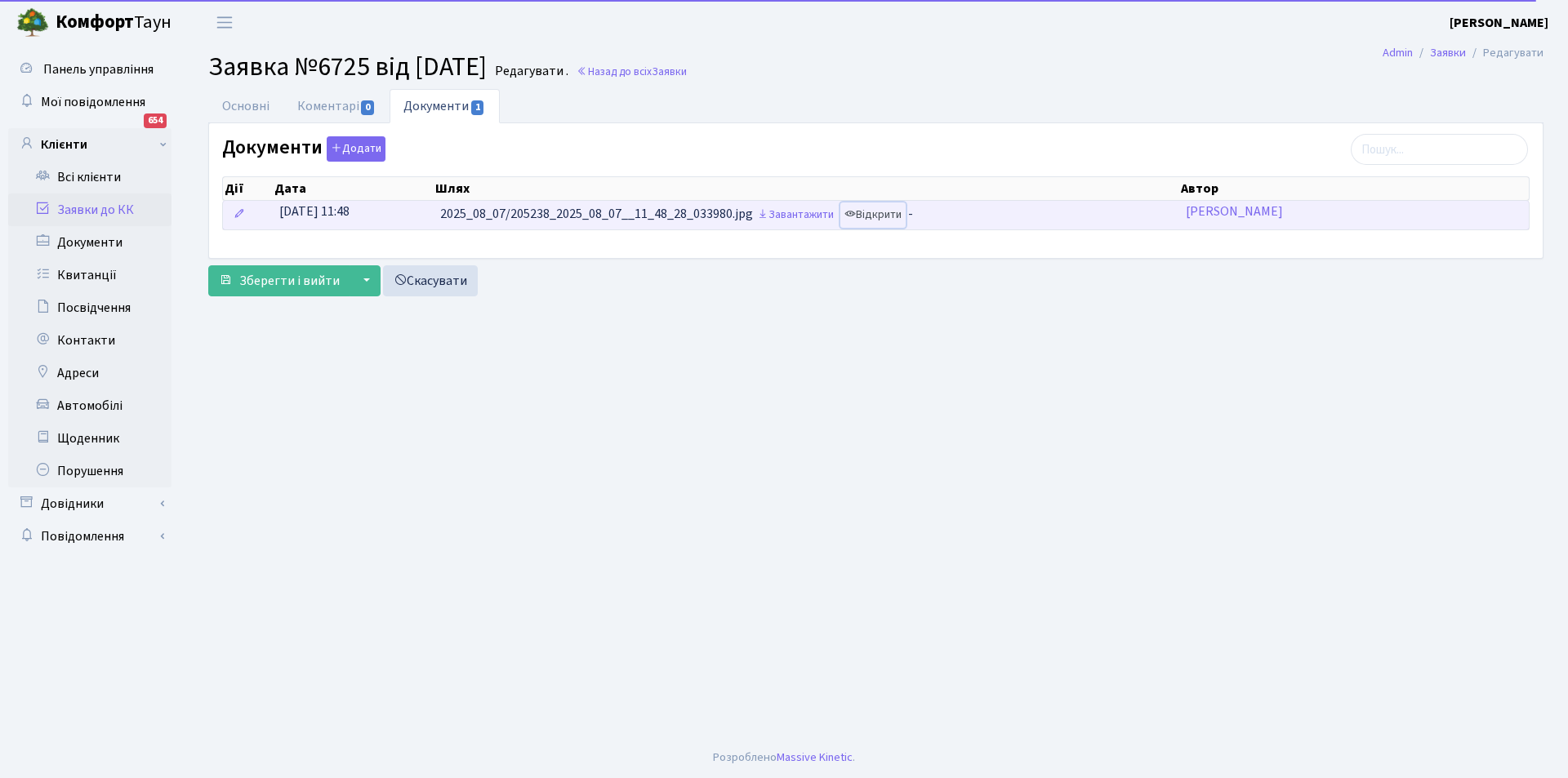
click at [895, 211] on link "Відкрити" at bounding box center [873, 215] width 66 height 25
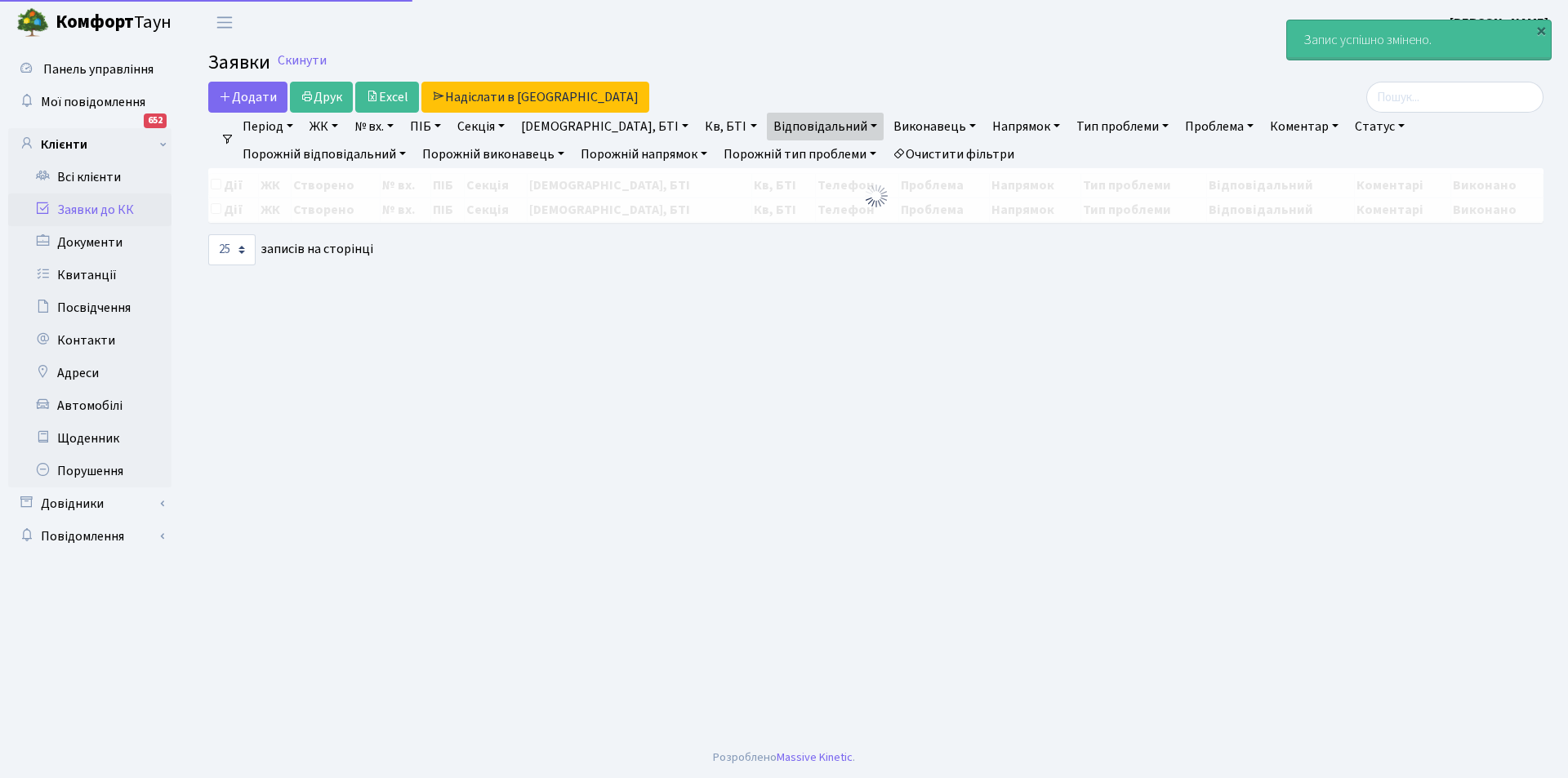
select select "25"
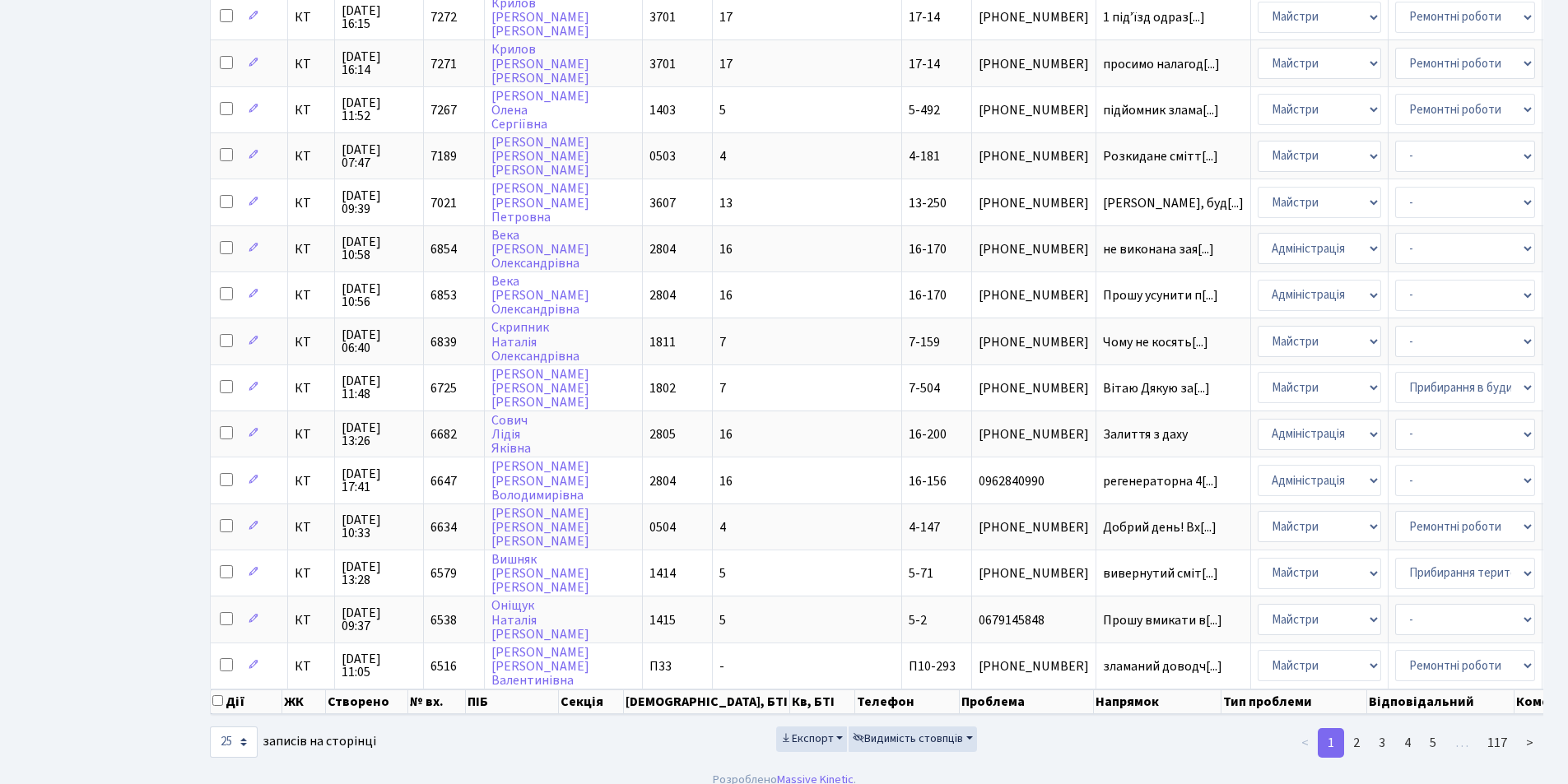
scroll to position [689, 0]
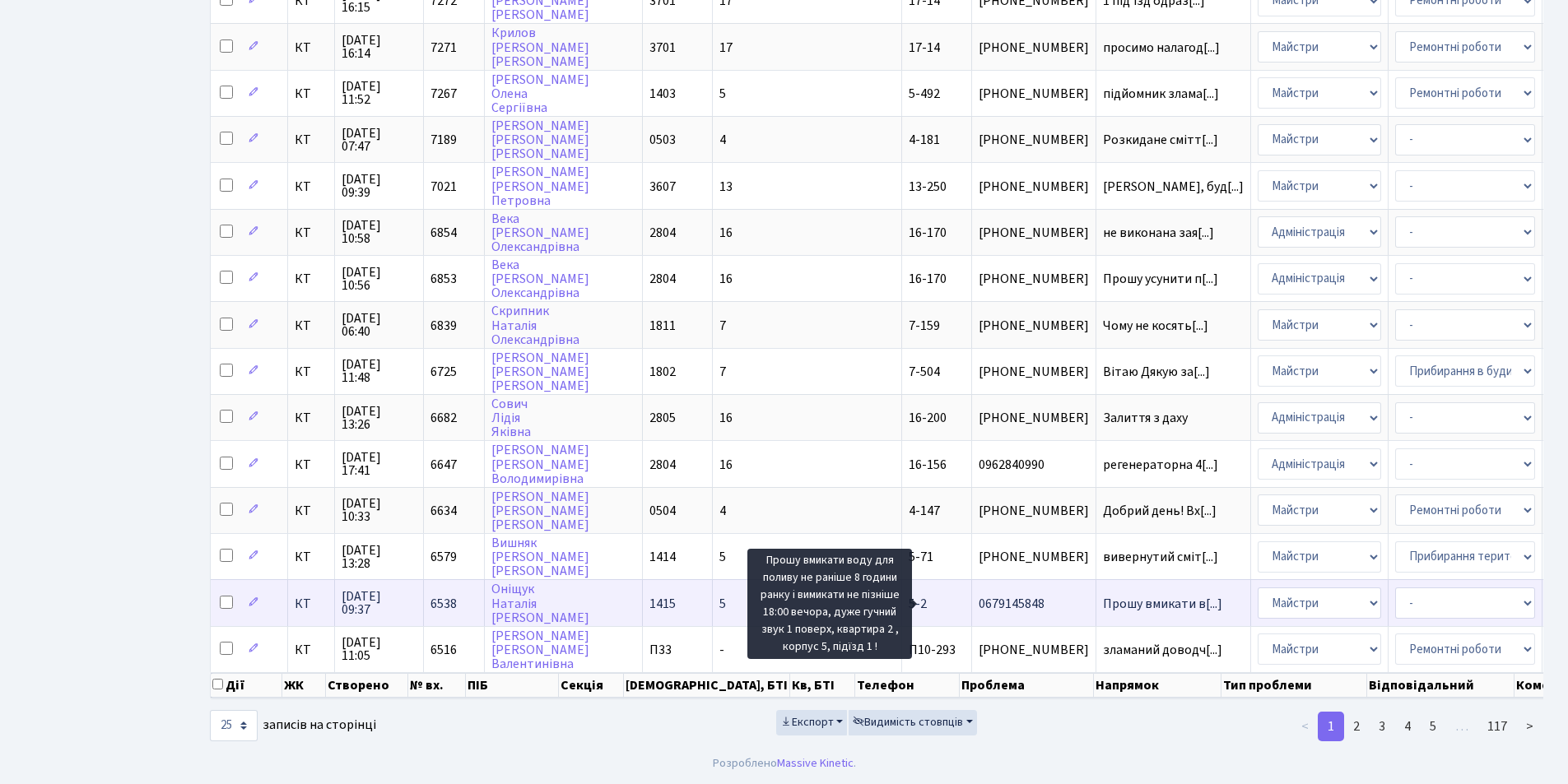
click at [1103, 595] on span "Прошу вмикати в[...]" at bounding box center [1163, 603] width 119 height 18
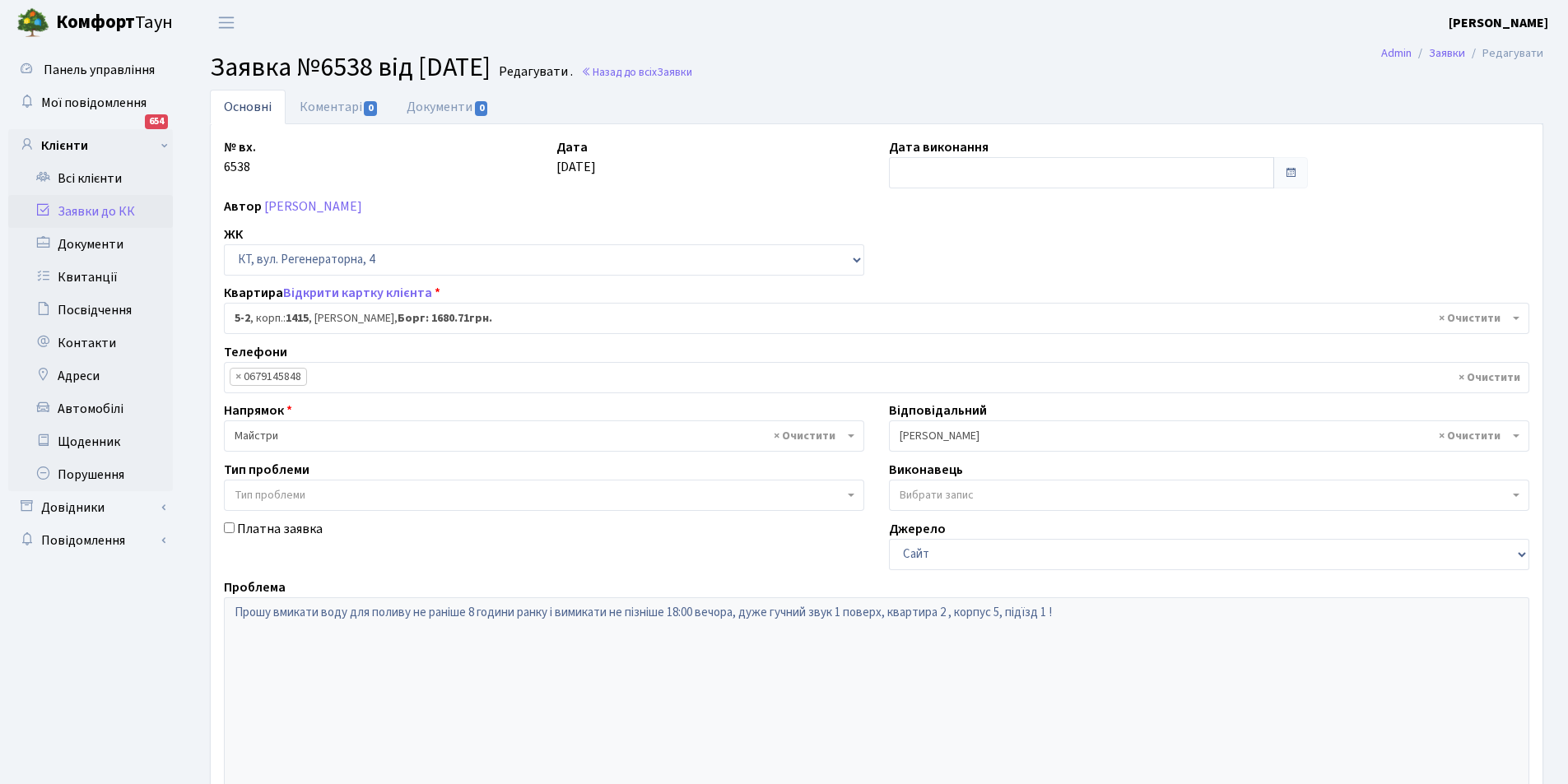
select select "2494"
click at [321, 102] on link "Коментарі 0" at bounding box center [339, 107] width 107 height 34
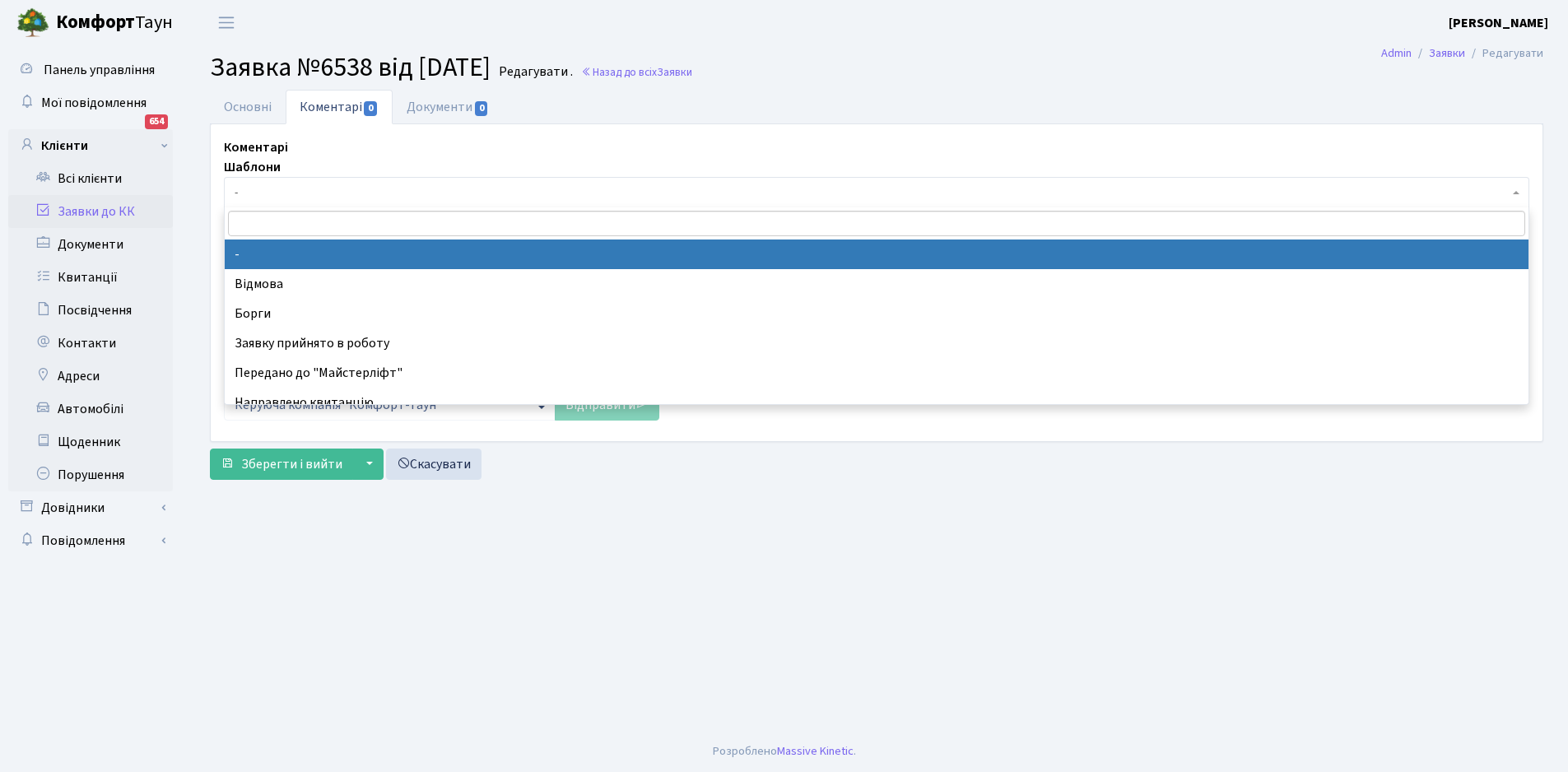
click at [244, 186] on span "-" at bounding box center [872, 192] width 1275 height 16
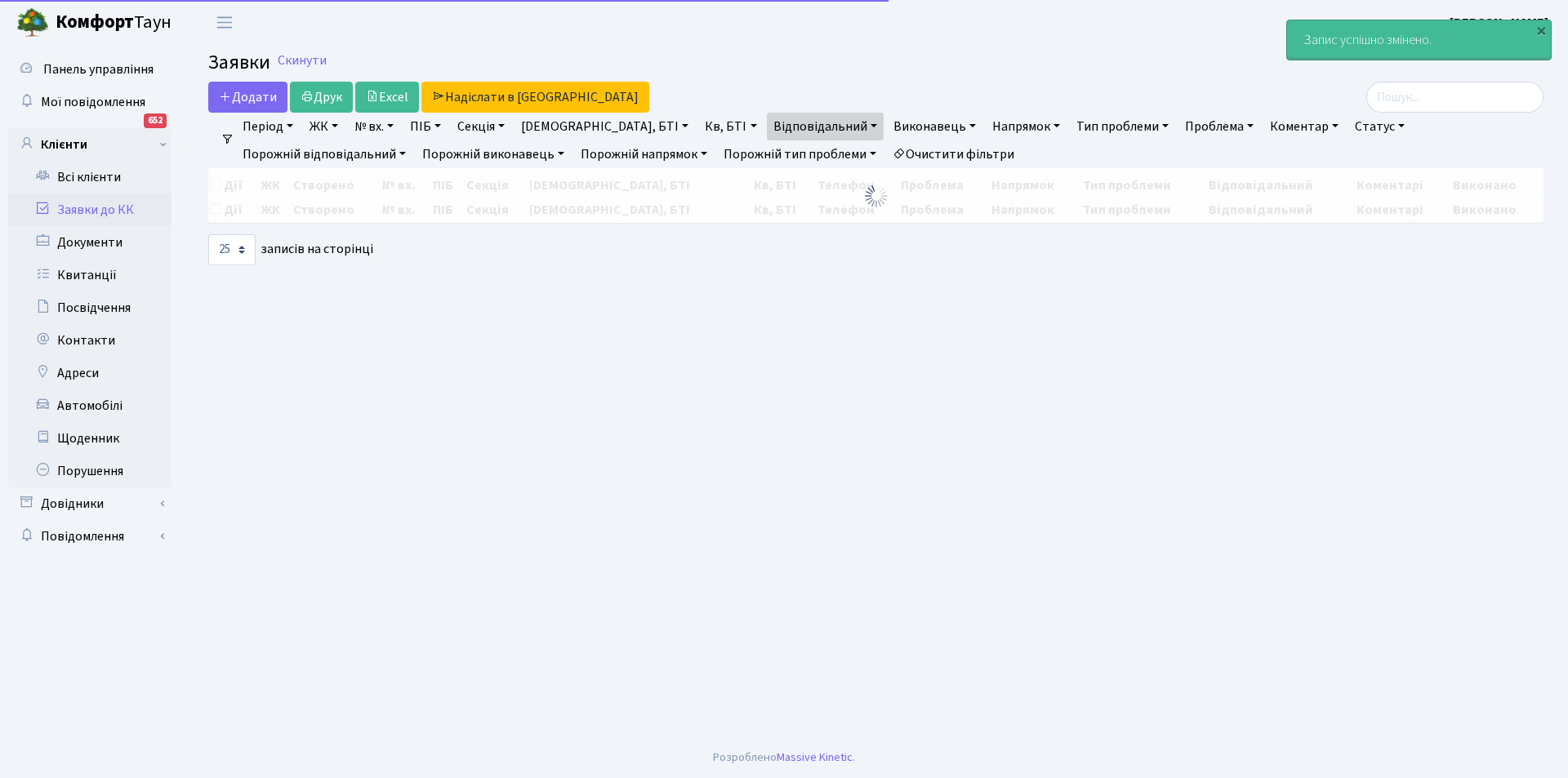
select select "25"
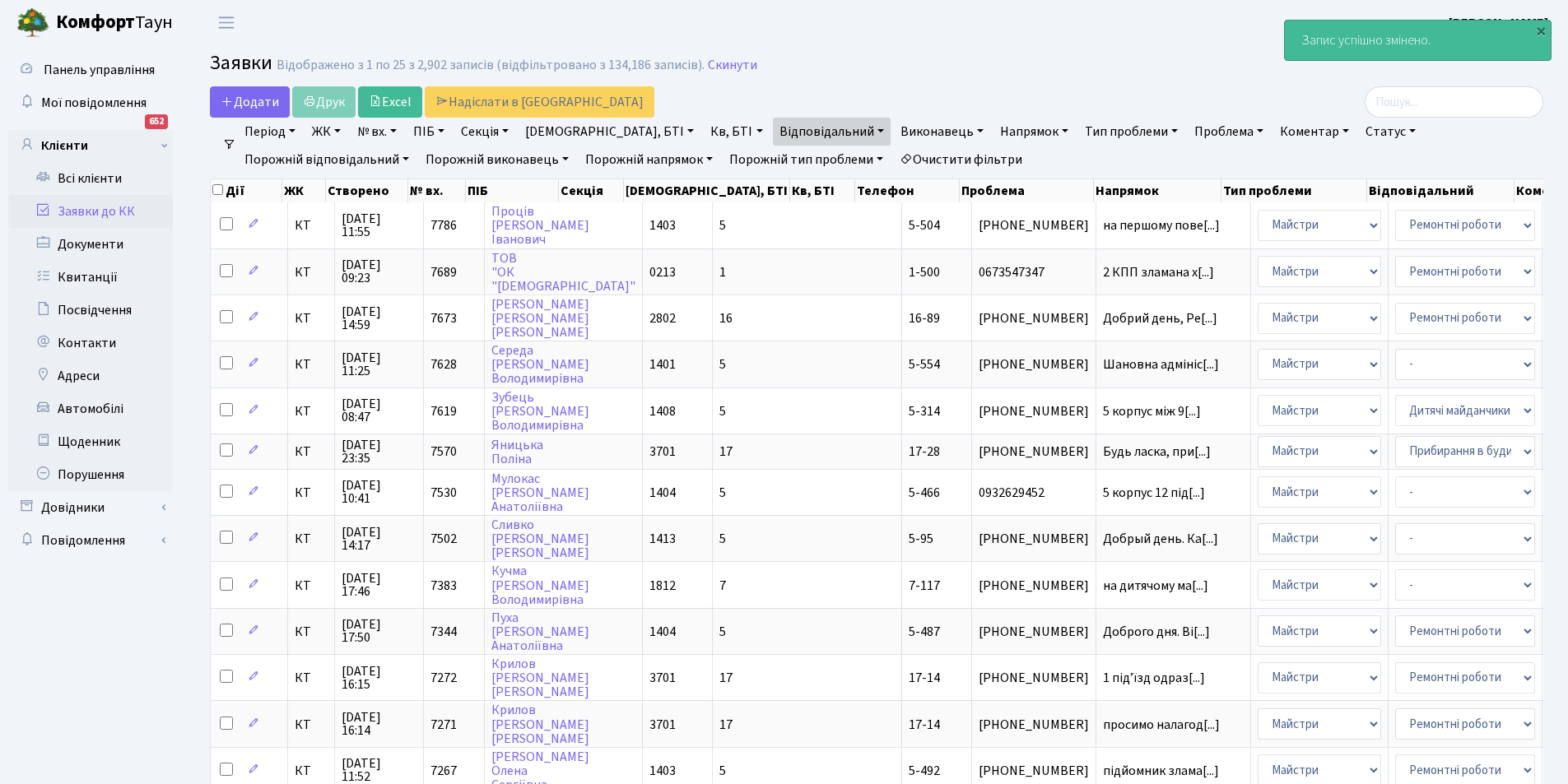
click at [893, 152] on link "Очистити фільтри" at bounding box center [961, 160] width 136 height 28
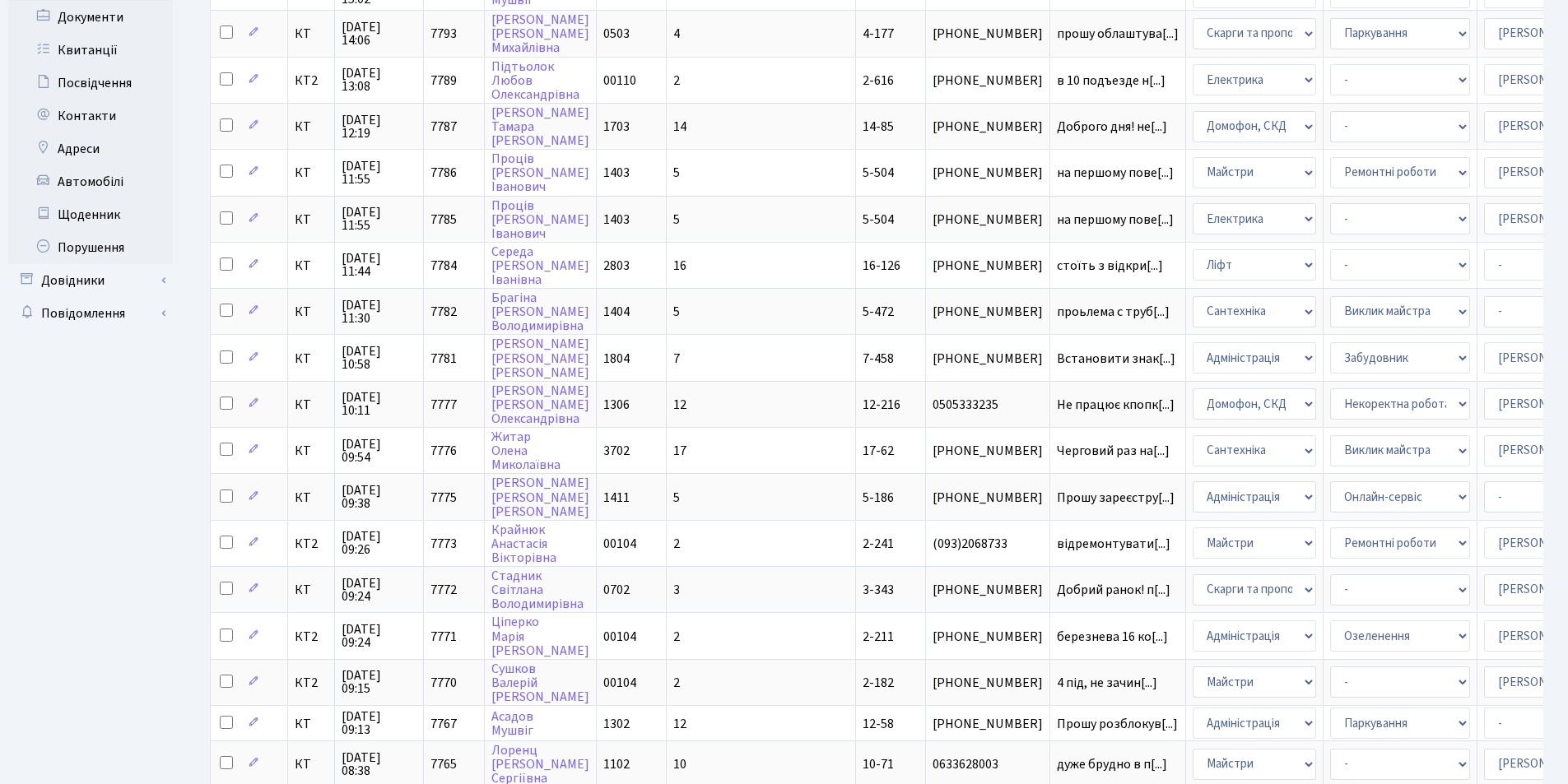
scroll to position [231, 0]
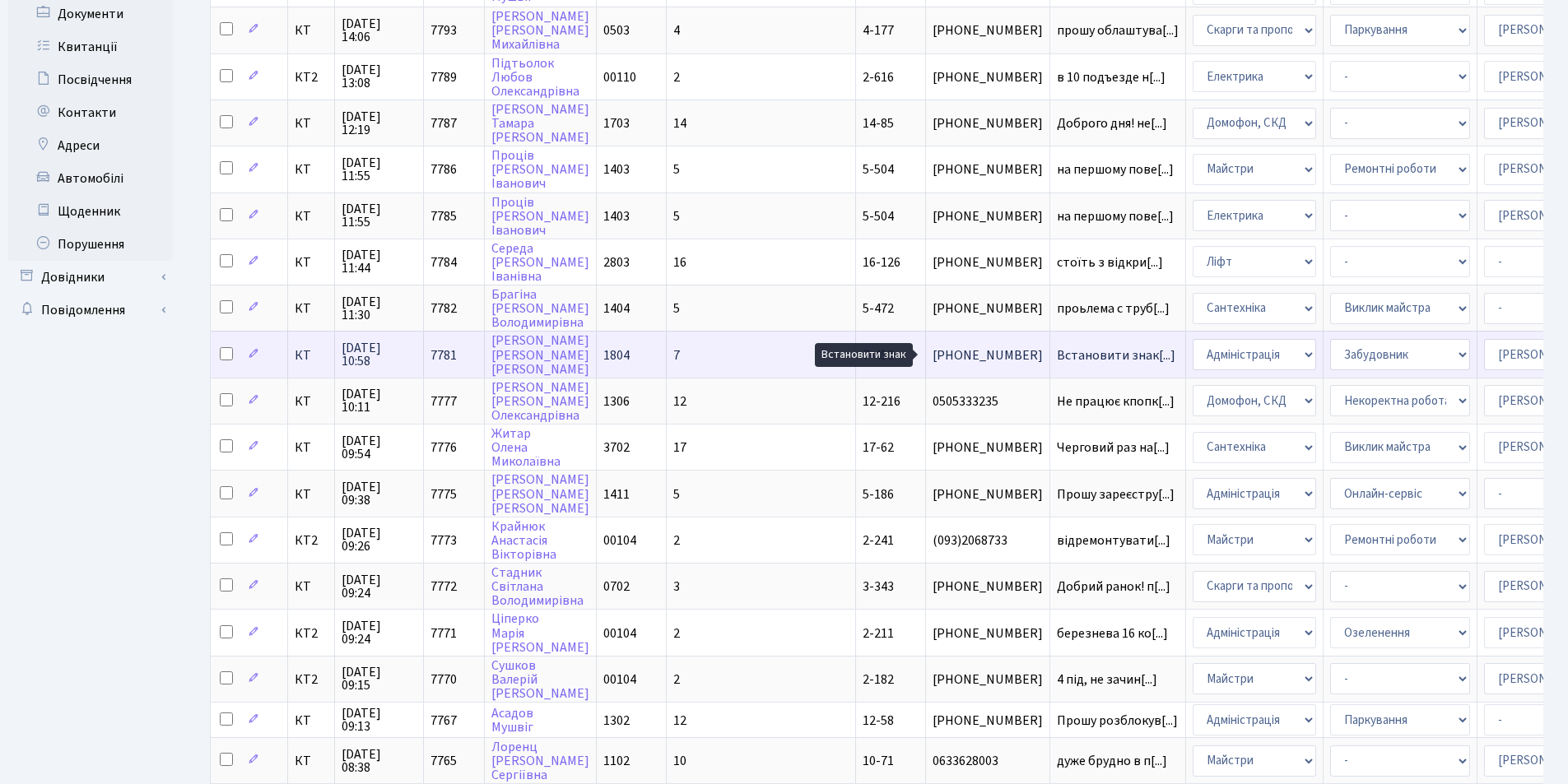
click at [1057, 350] on span "Встановити знак[...]" at bounding box center [1116, 355] width 118 height 18
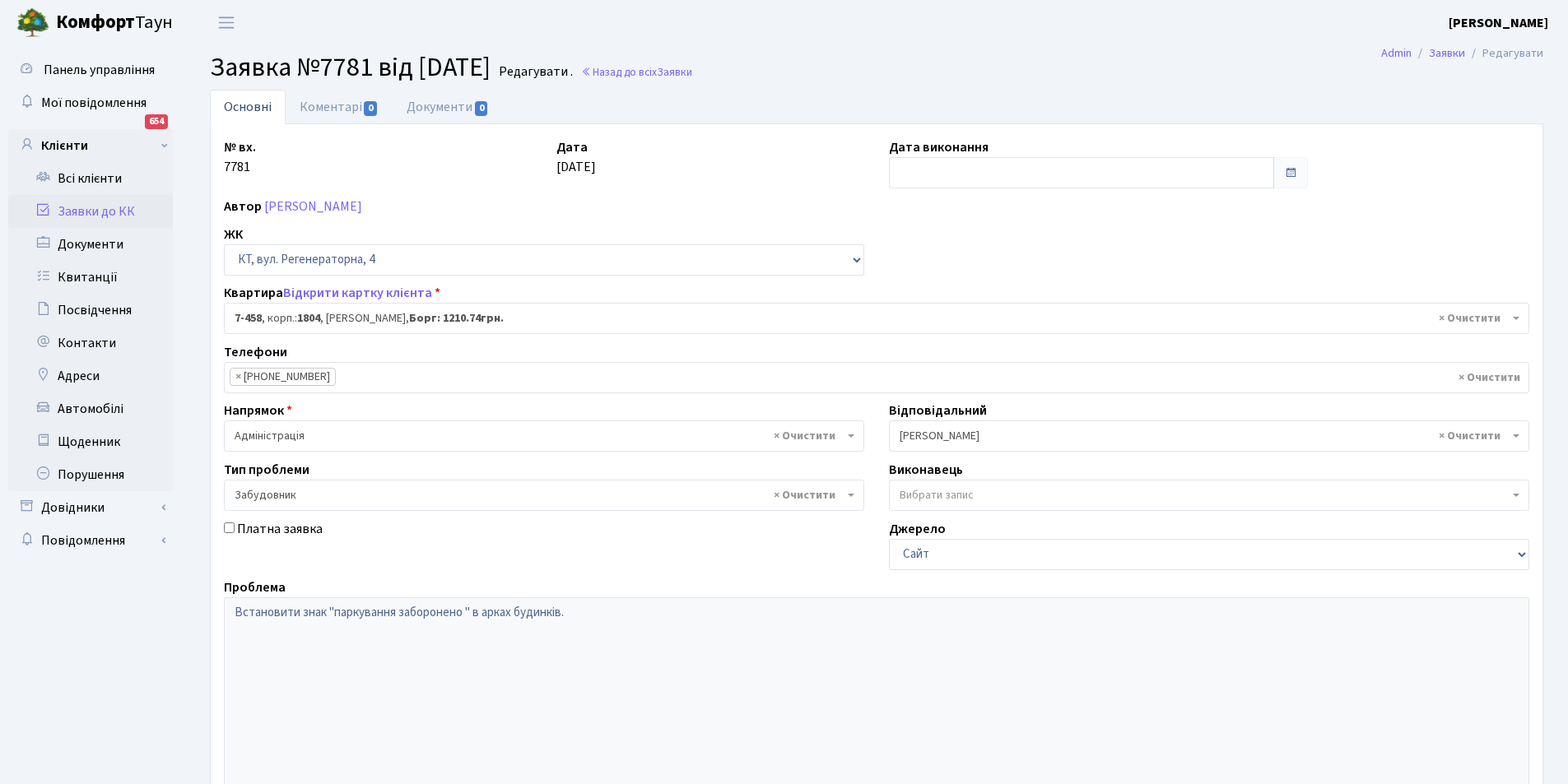
select select "4754"
select select "64"
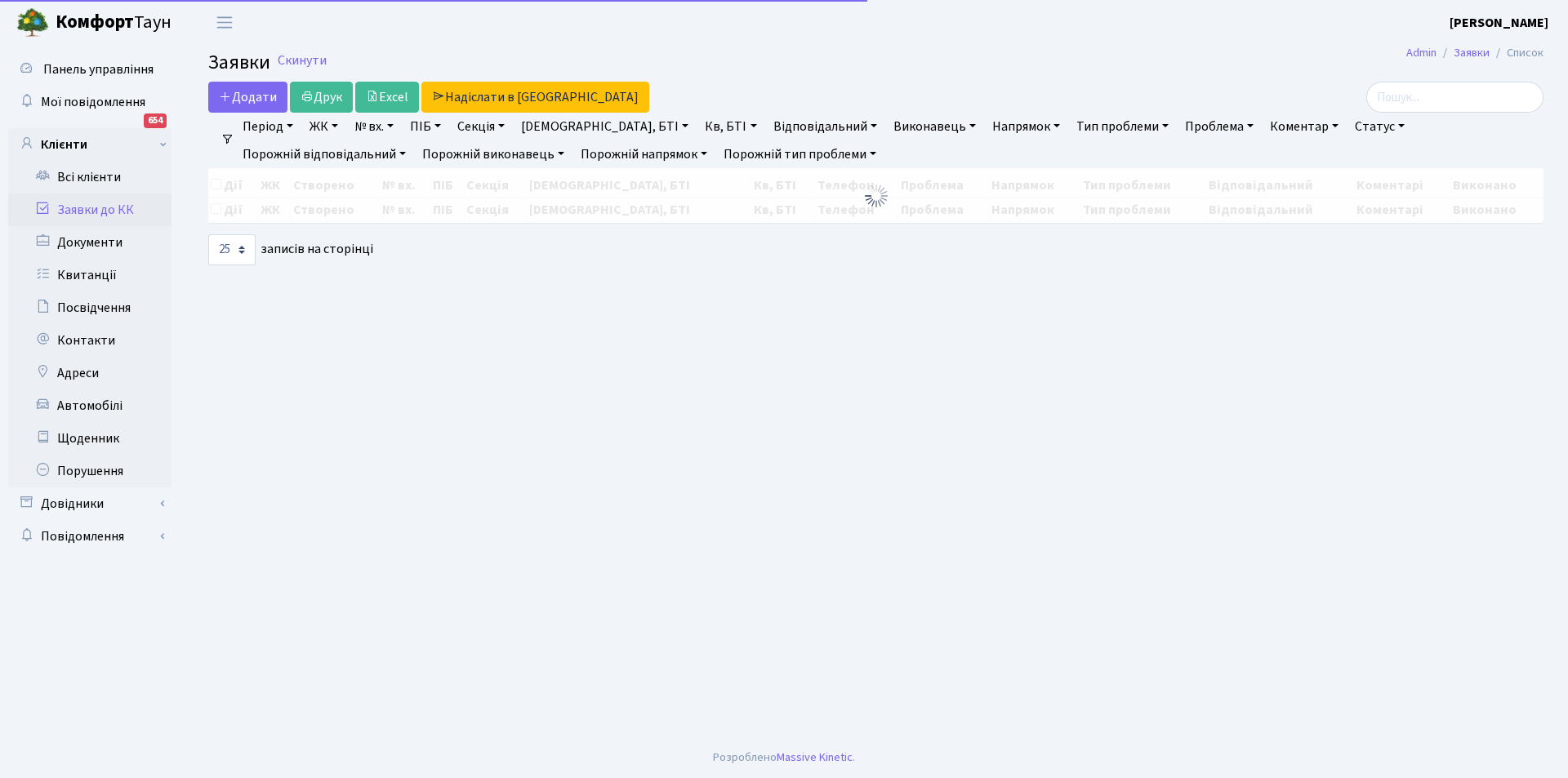
select select "25"
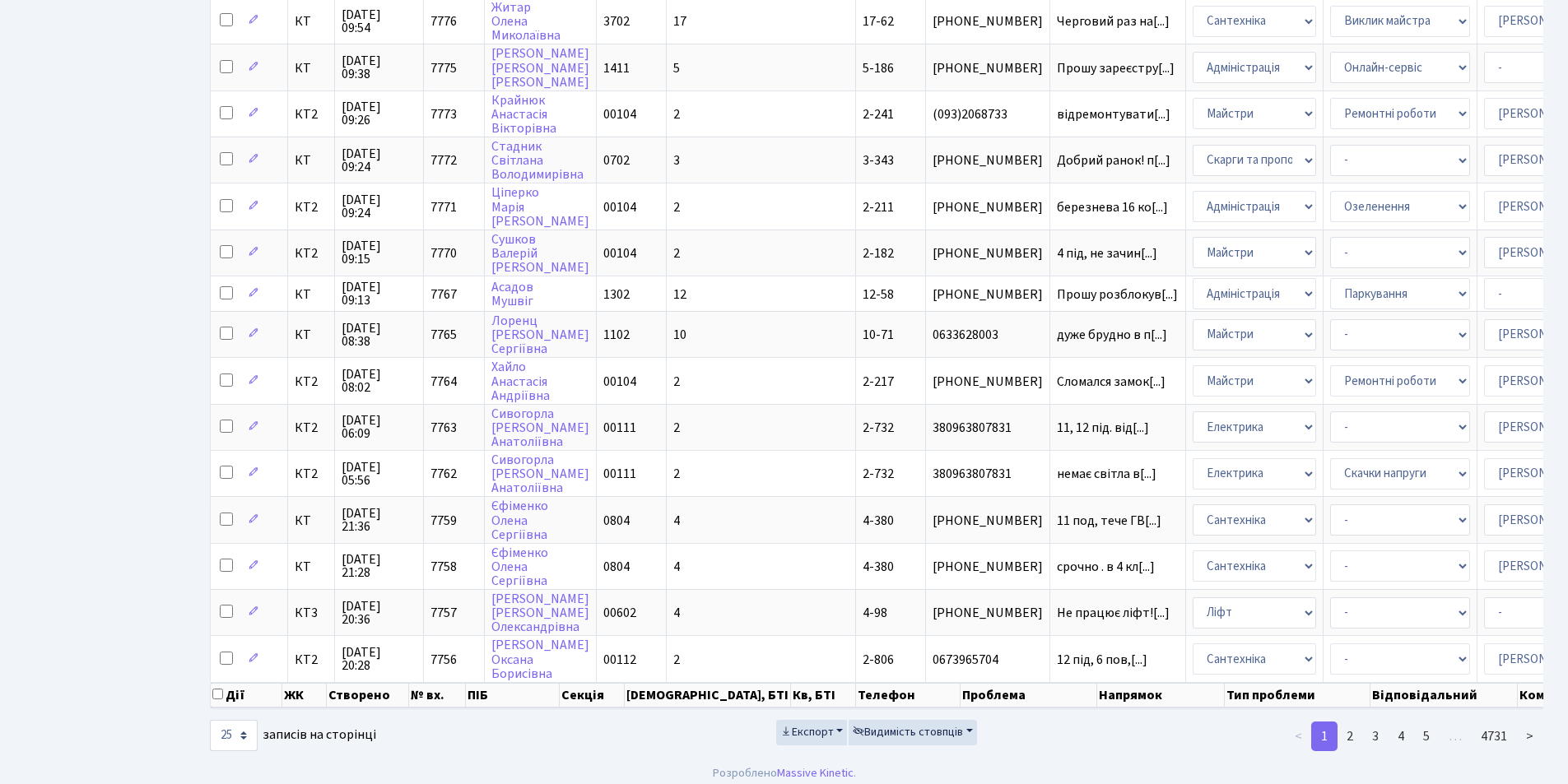
scroll to position [679, 0]
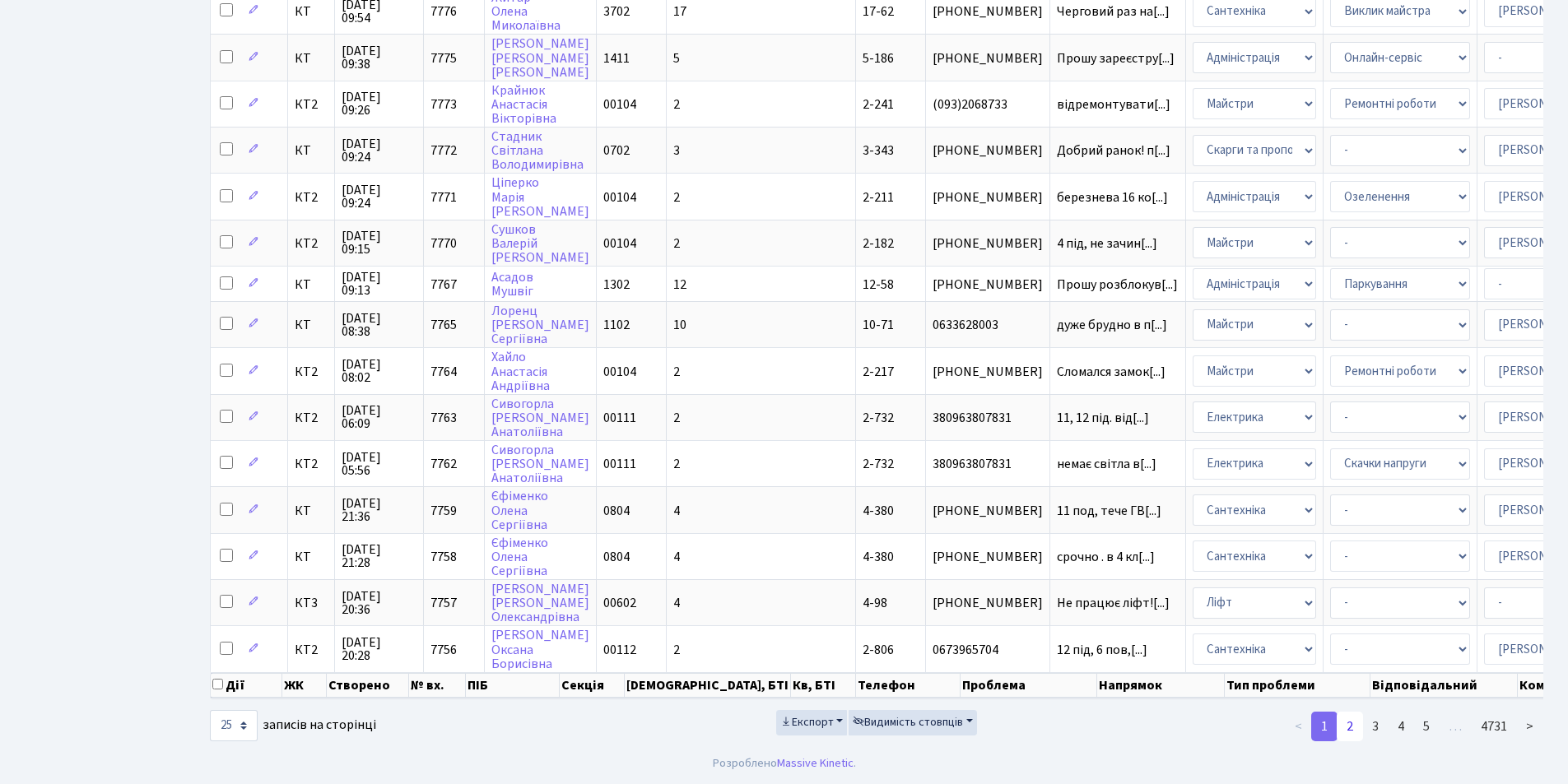
click at [1351, 724] on link "2" at bounding box center [1350, 726] width 26 height 29
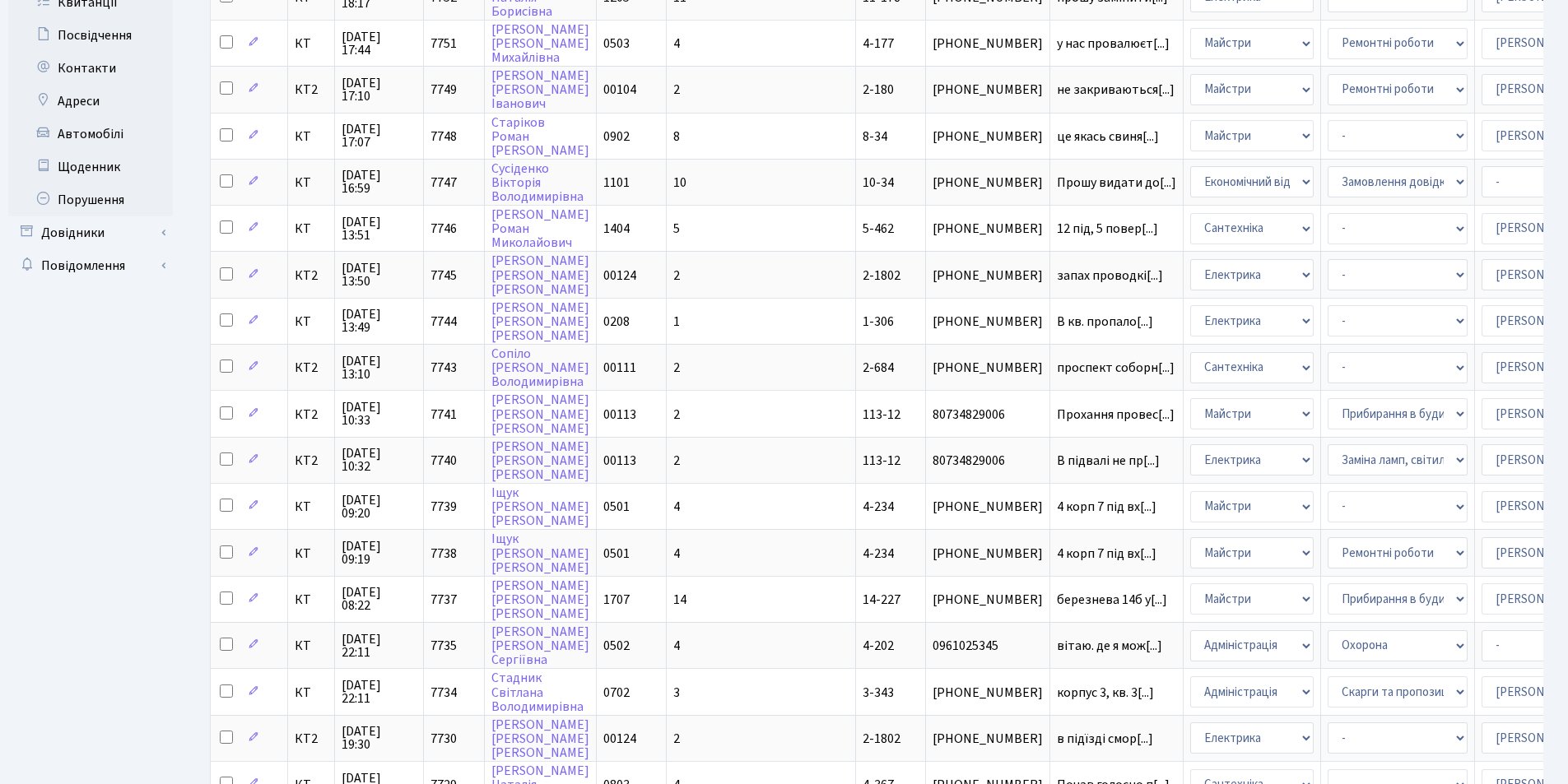
scroll to position [0, 0]
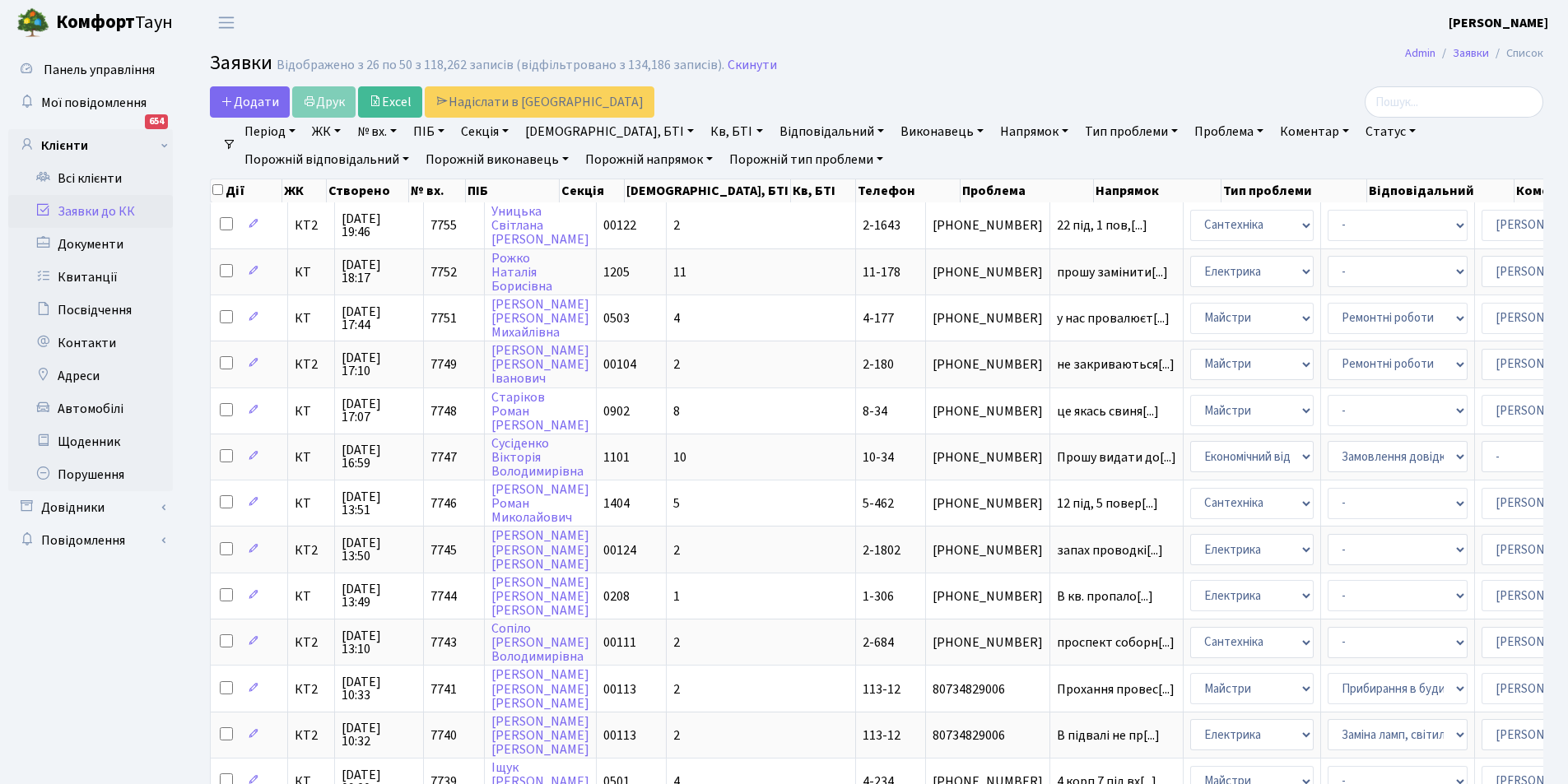
click at [778, 126] on link "Відповідальний" at bounding box center [832, 131] width 117 height 28
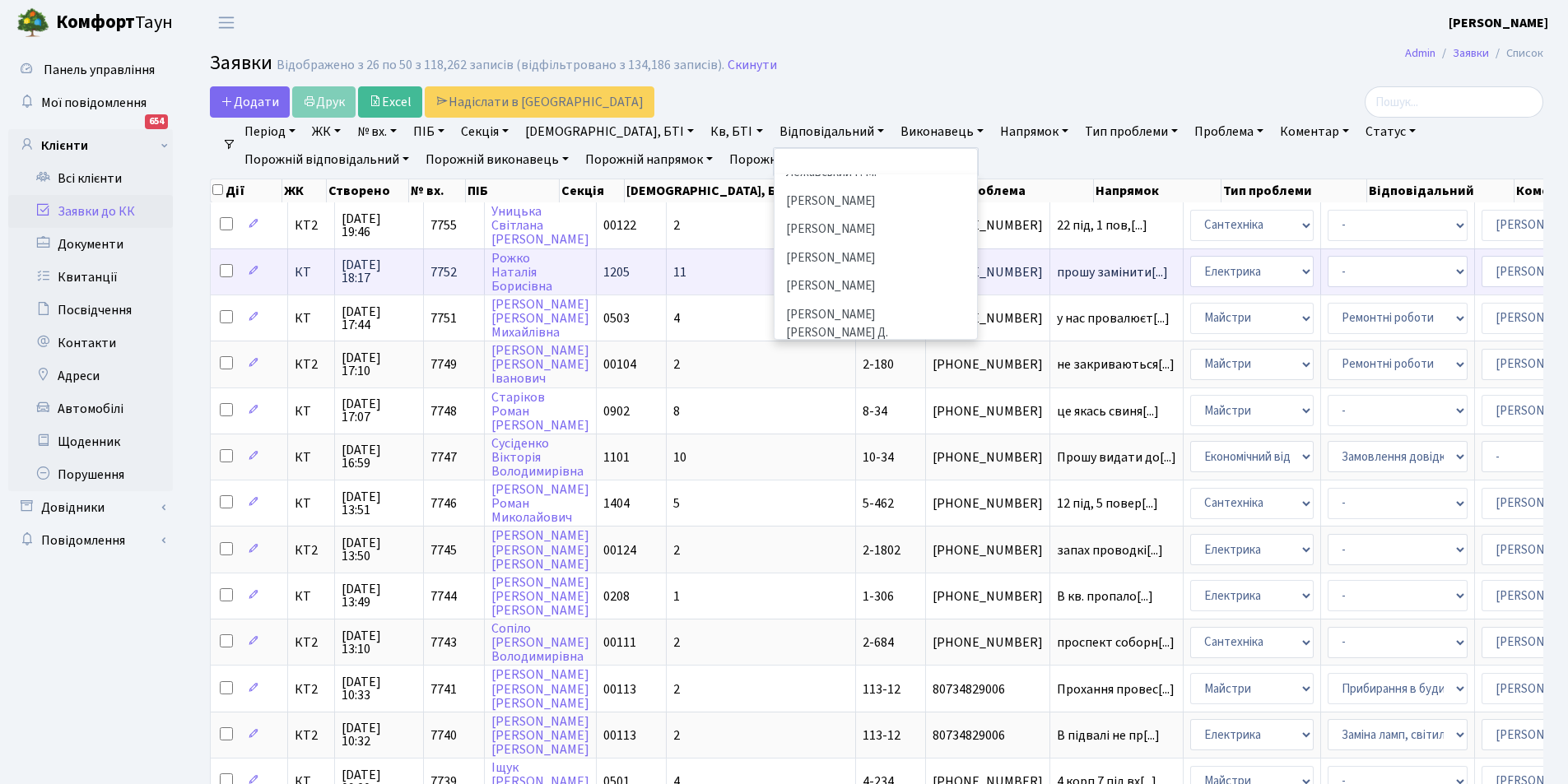
scroll to position [472, 0]
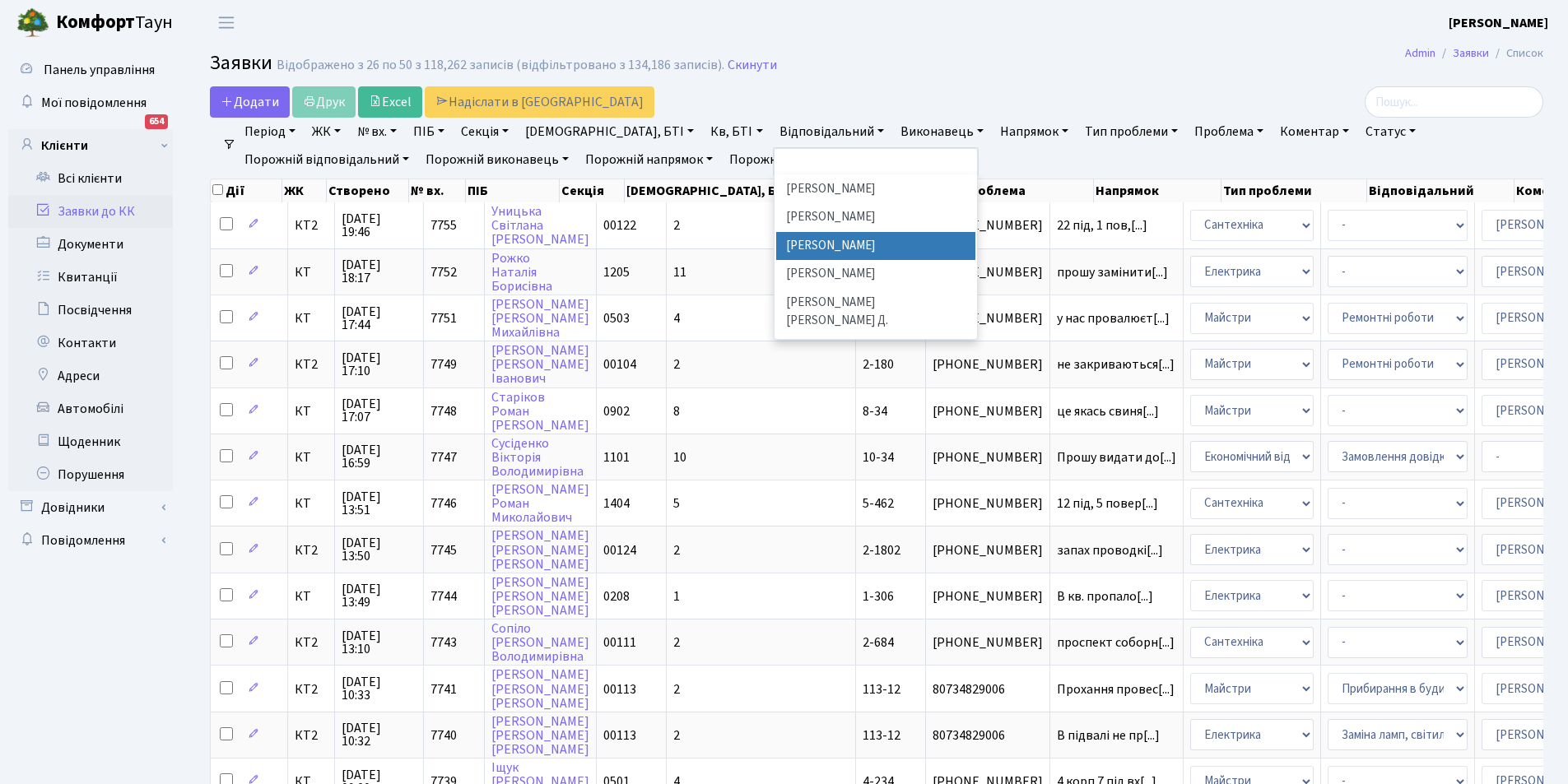
click at [790, 232] on li "[PERSON_NAME]" at bounding box center [875, 246] width 200 height 28
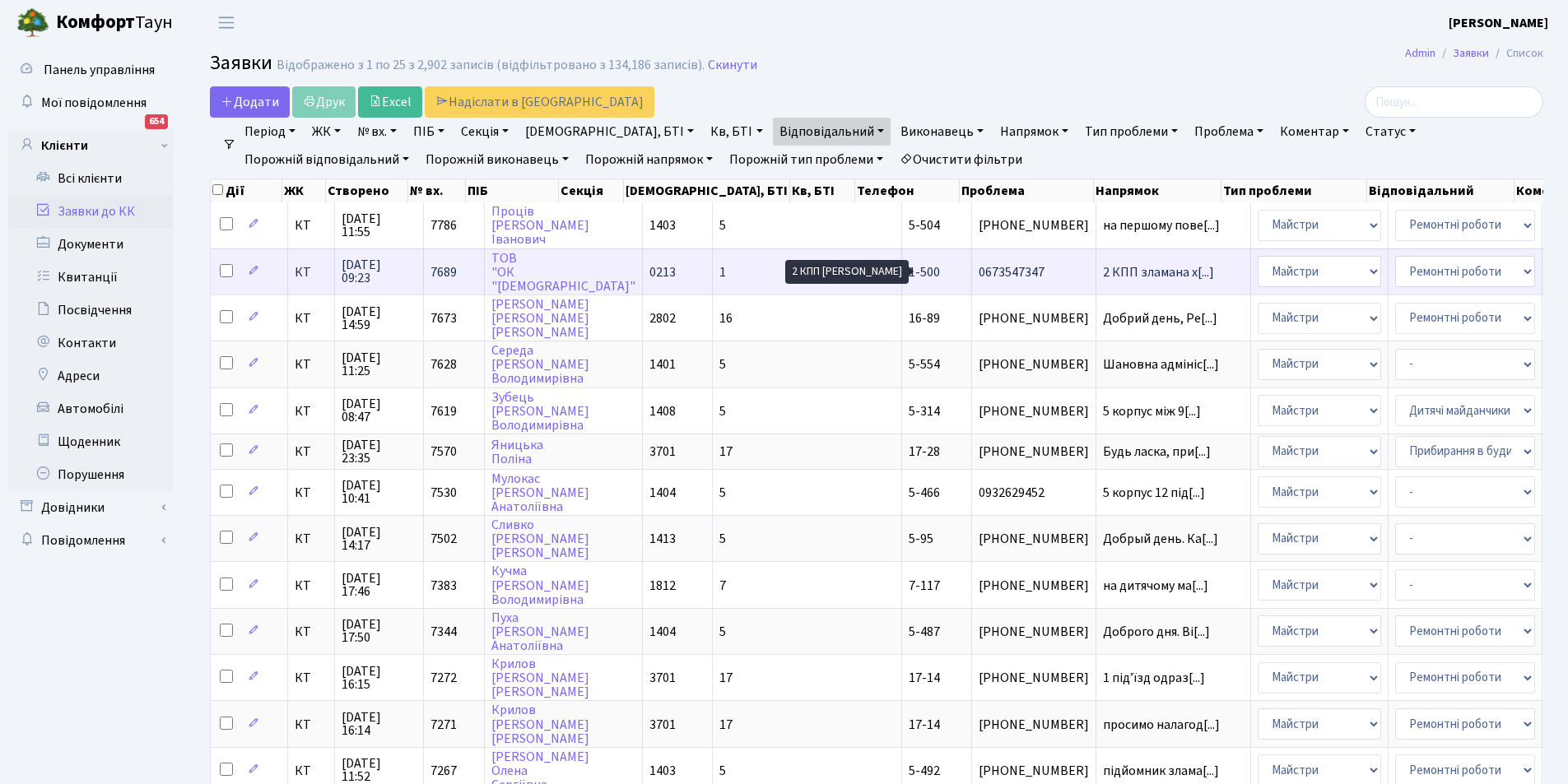
click at [1103, 266] on span "2 КПП зламана х[...]" at bounding box center [1158, 271] width 111 height 18
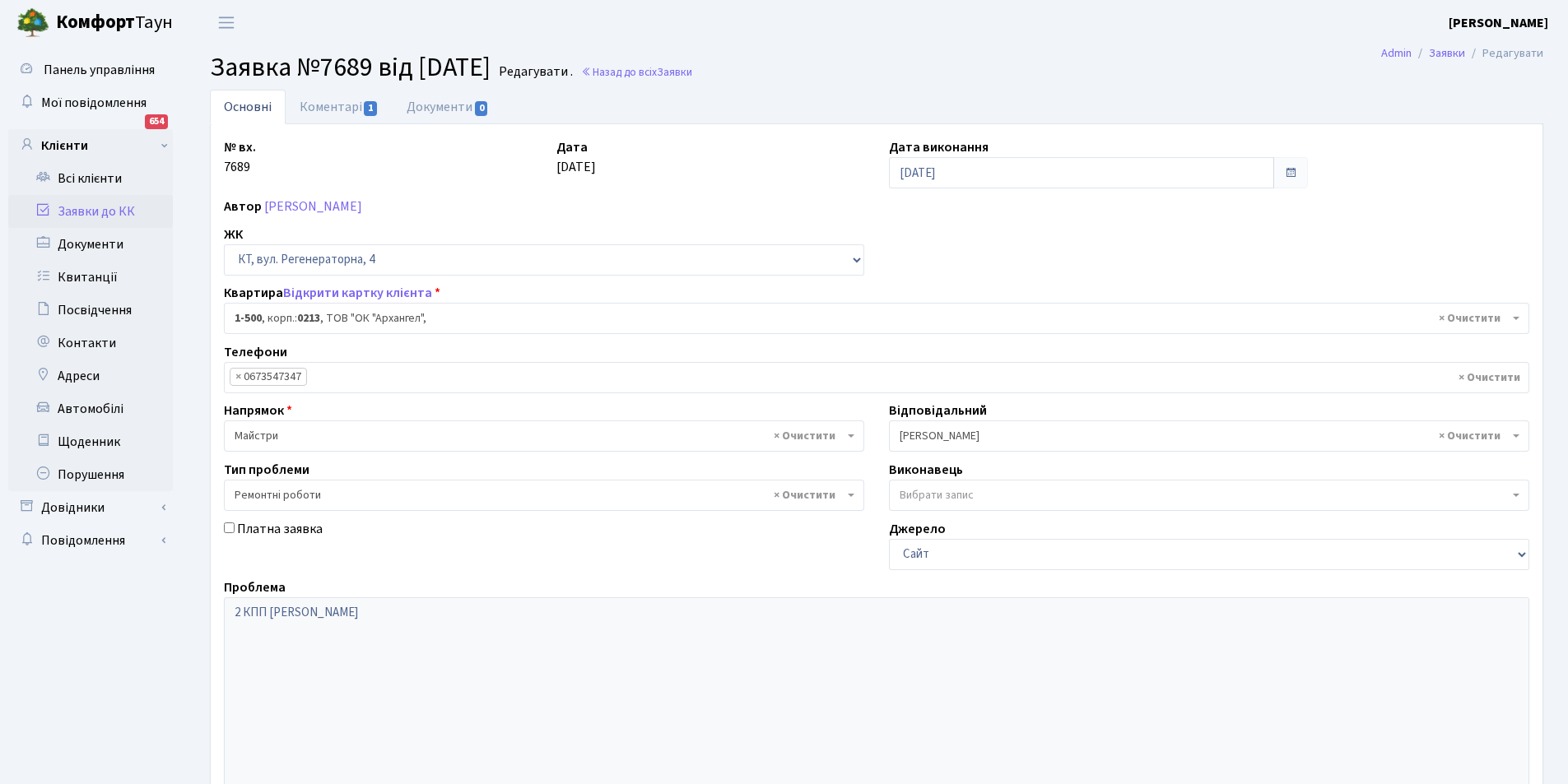
select select "16285"
select select "62"
click at [332, 107] on link "Коментарі 1" at bounding box center [339, 107] width 107 height 34
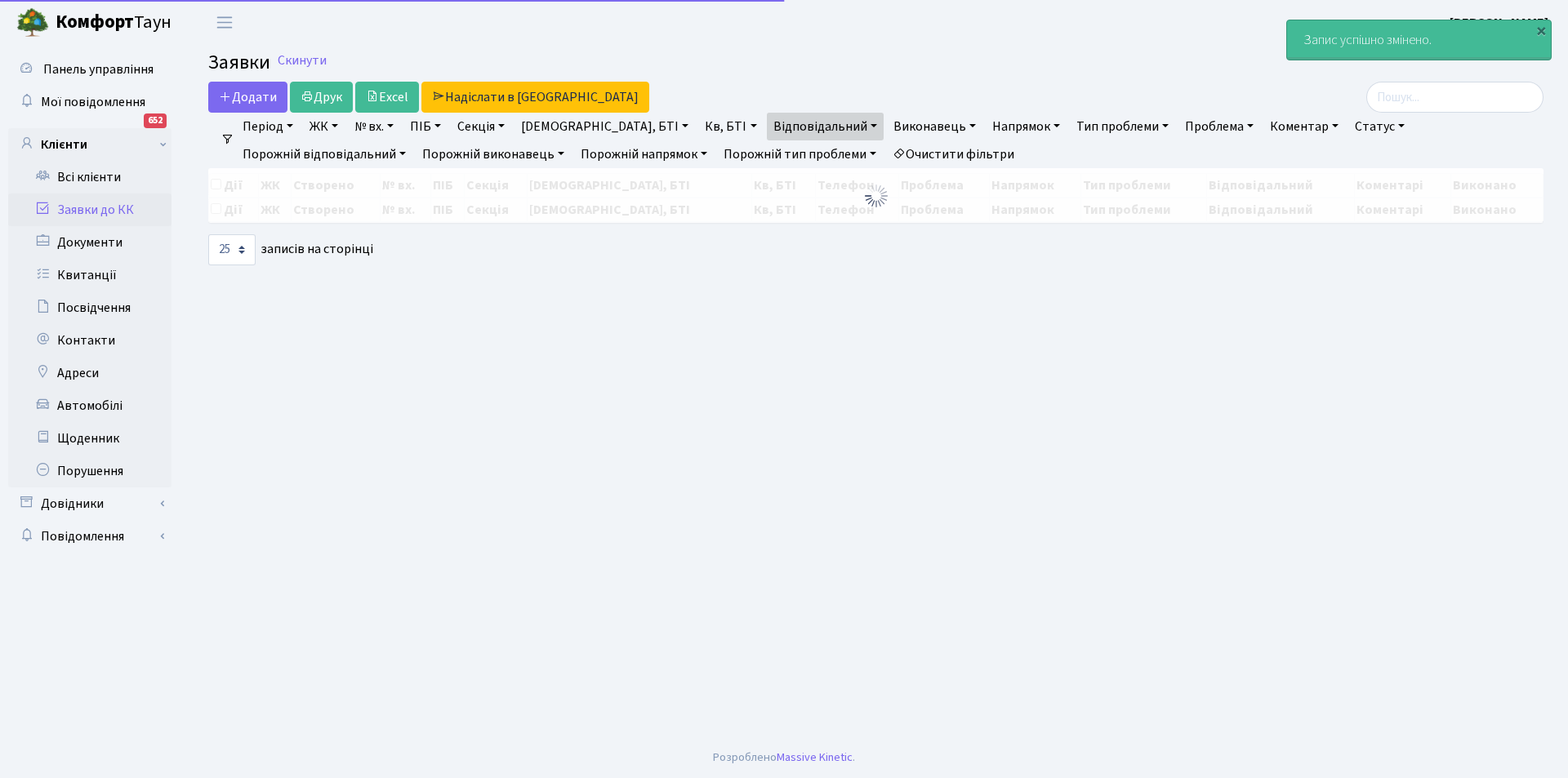
select select "25"
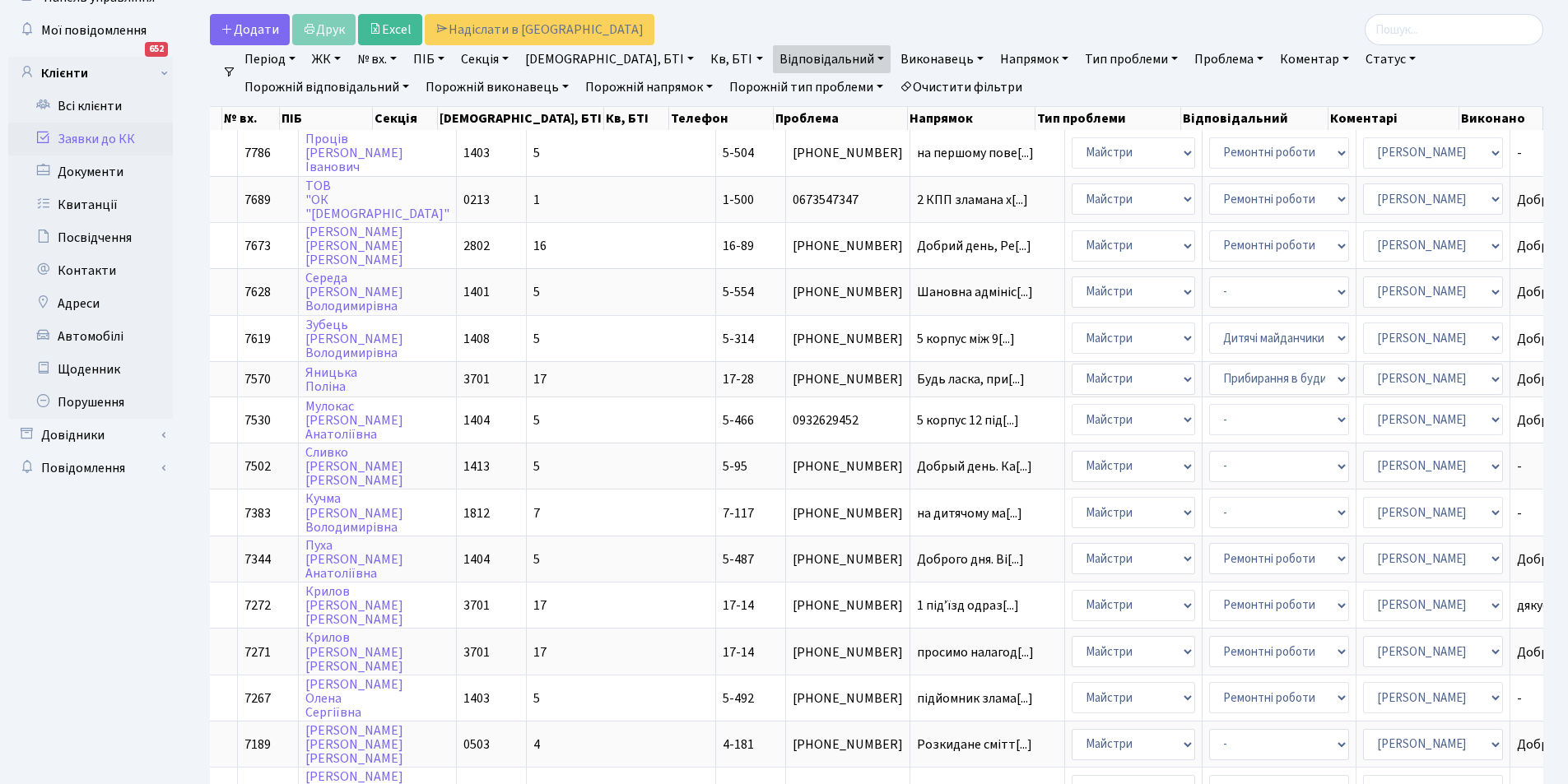
scroll to position [52, 0]
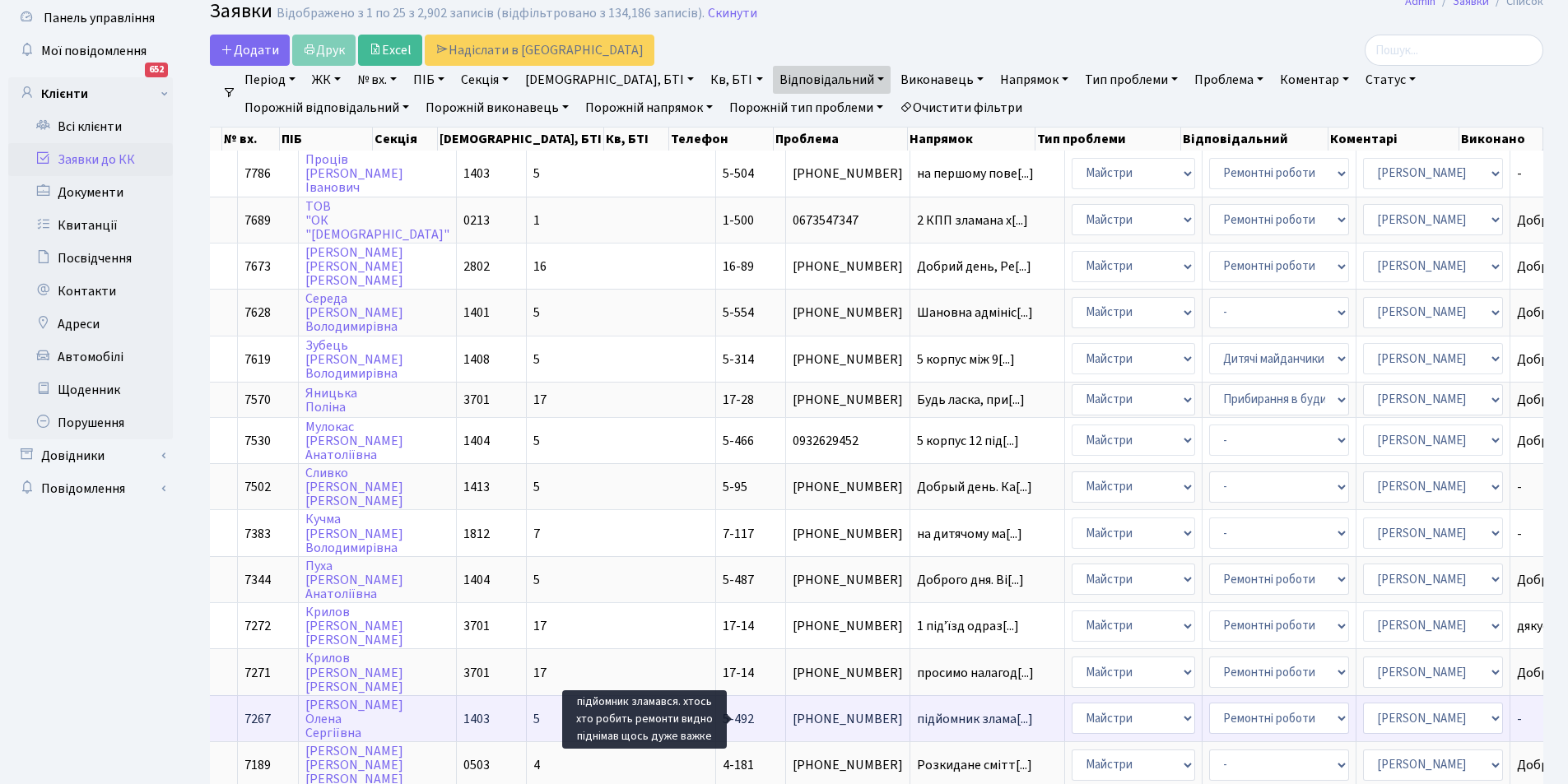
click at [917, 718] on span "підйомник злама[...]" at bounding box center [975, 719] width 116 height 18
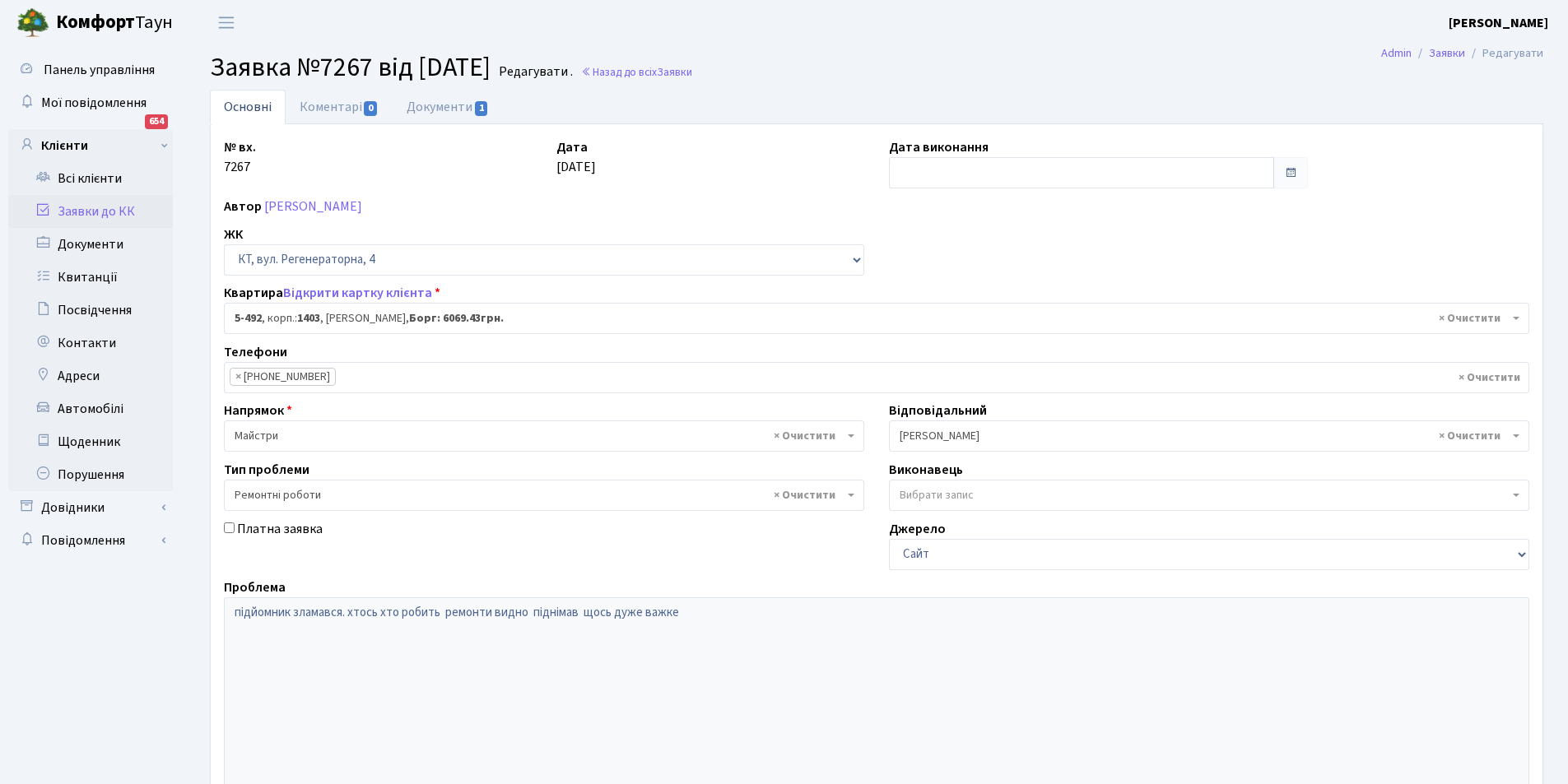
select select "2020"
select select "62"
click at [328, 105] on link "Коментарі 0" at bounding box center [339, 107] width 107 height 34
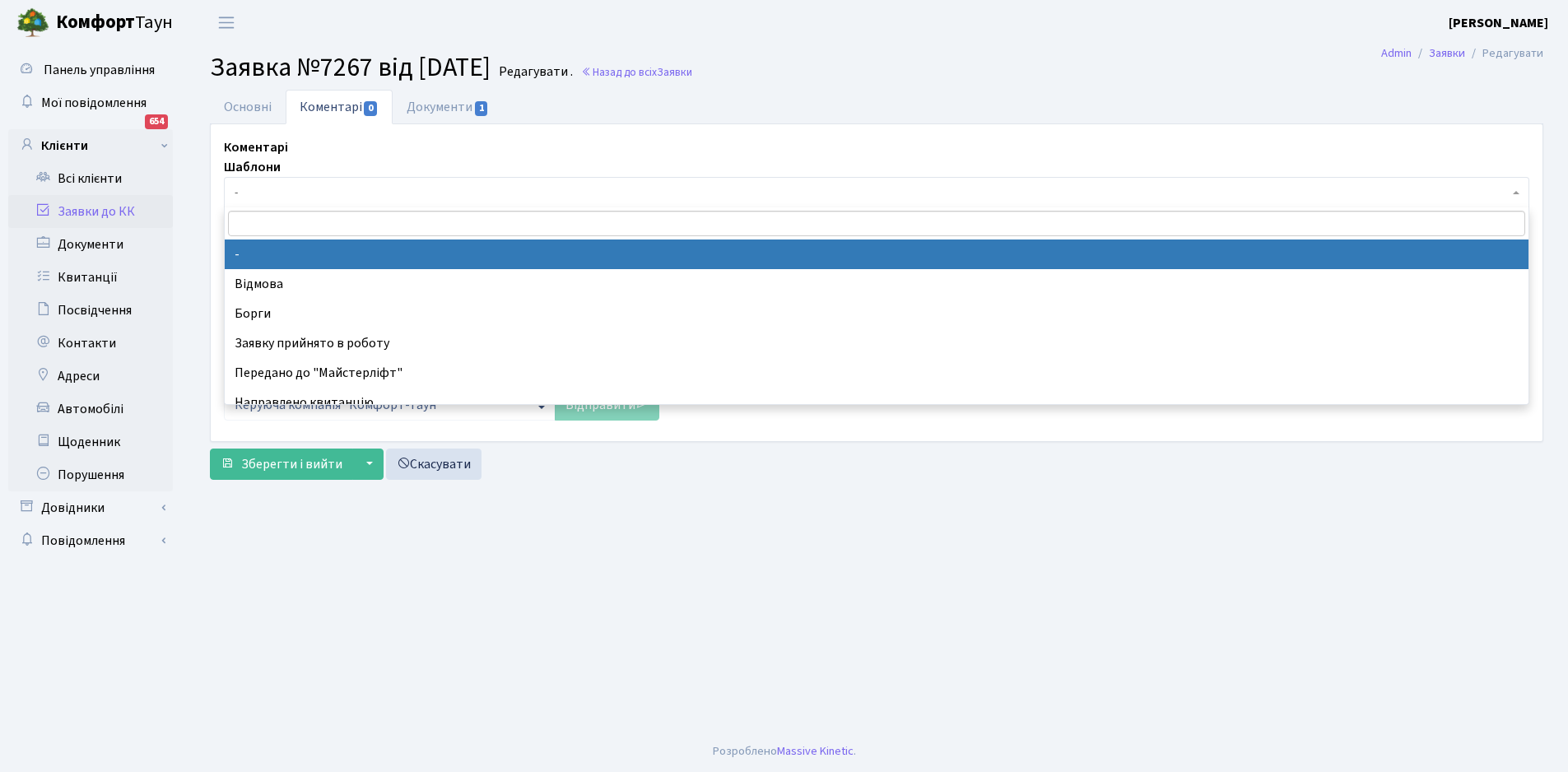
click at [295, 186] on span "-" at bounding box center [872, 192] width 1275 height 16
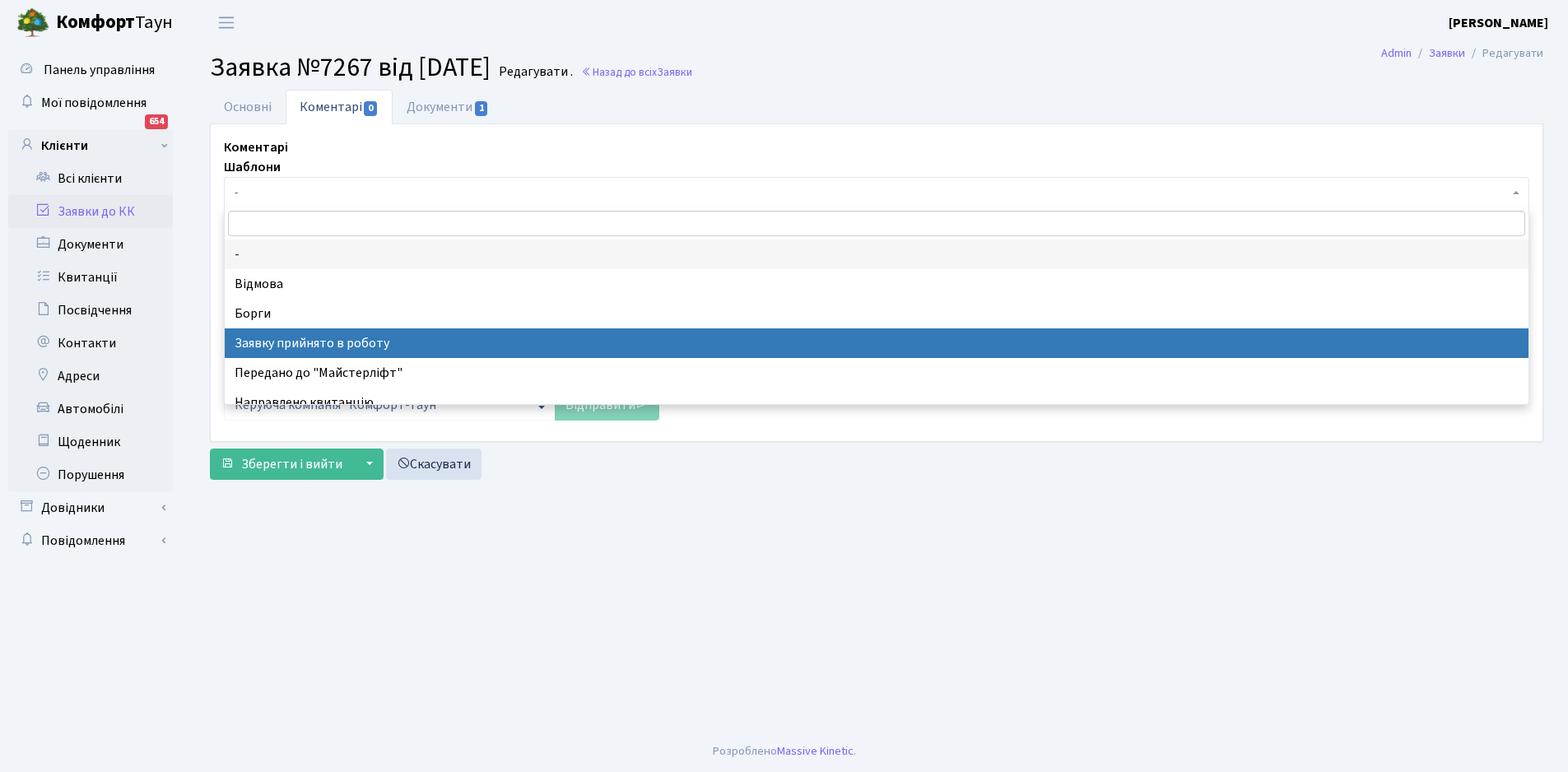
select select "7"
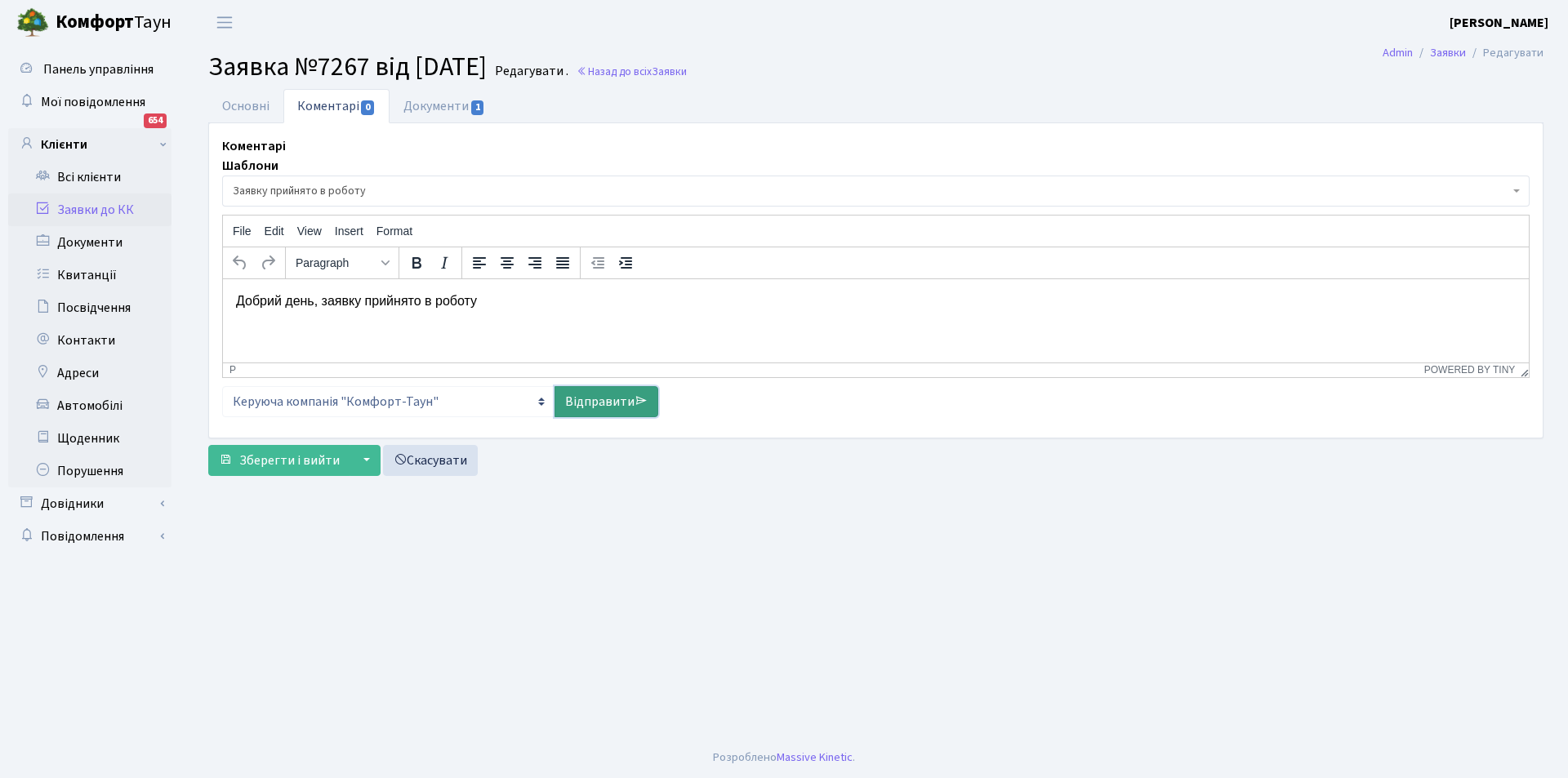
click at [594, 401] on link "Відправити" at bounding box center [607, 401] width 103 height 31
select select
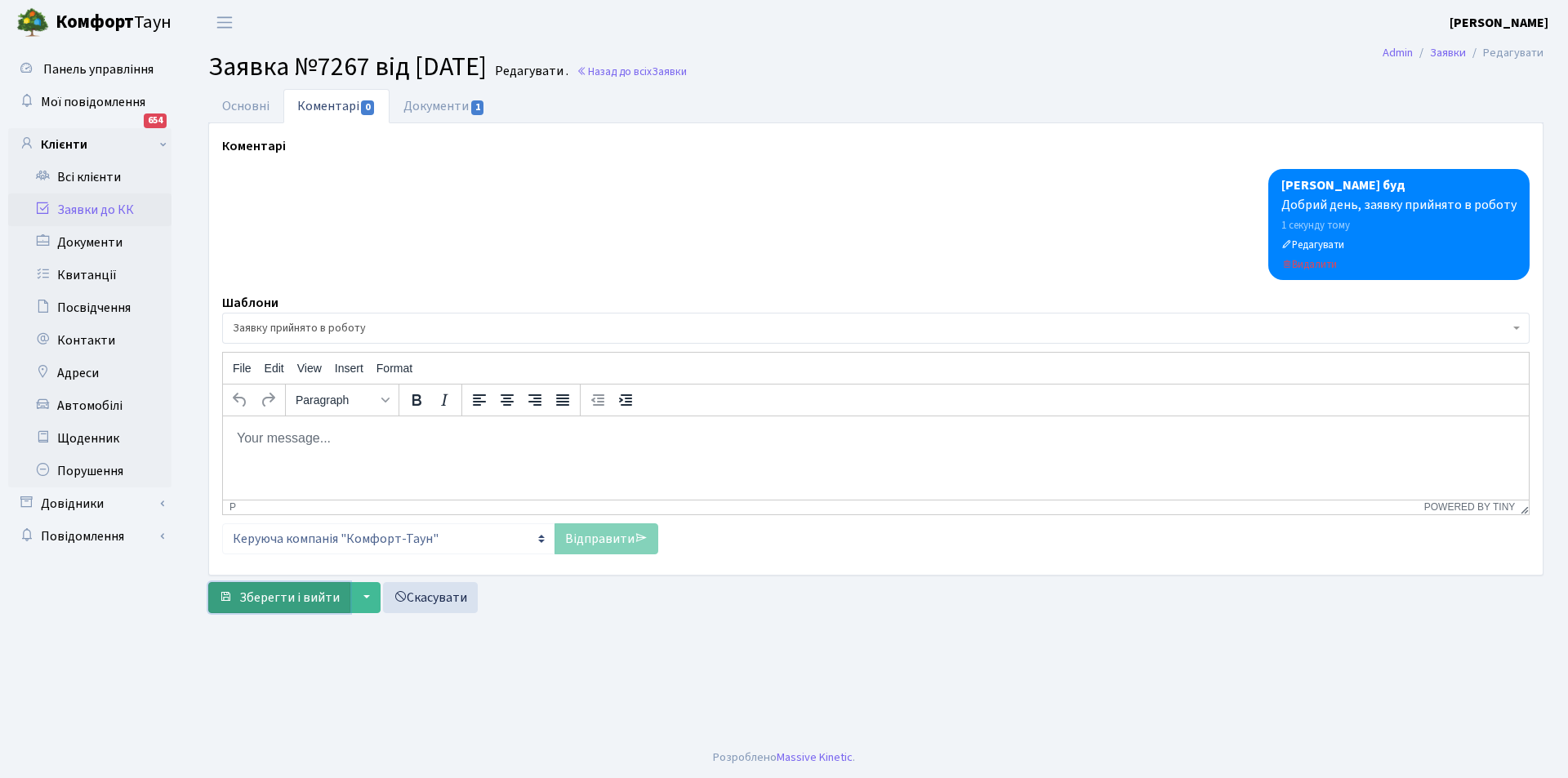
click at [263, 599] on span "Зберегти і вийти" at bounding box center [289, 597] width 100 height 18
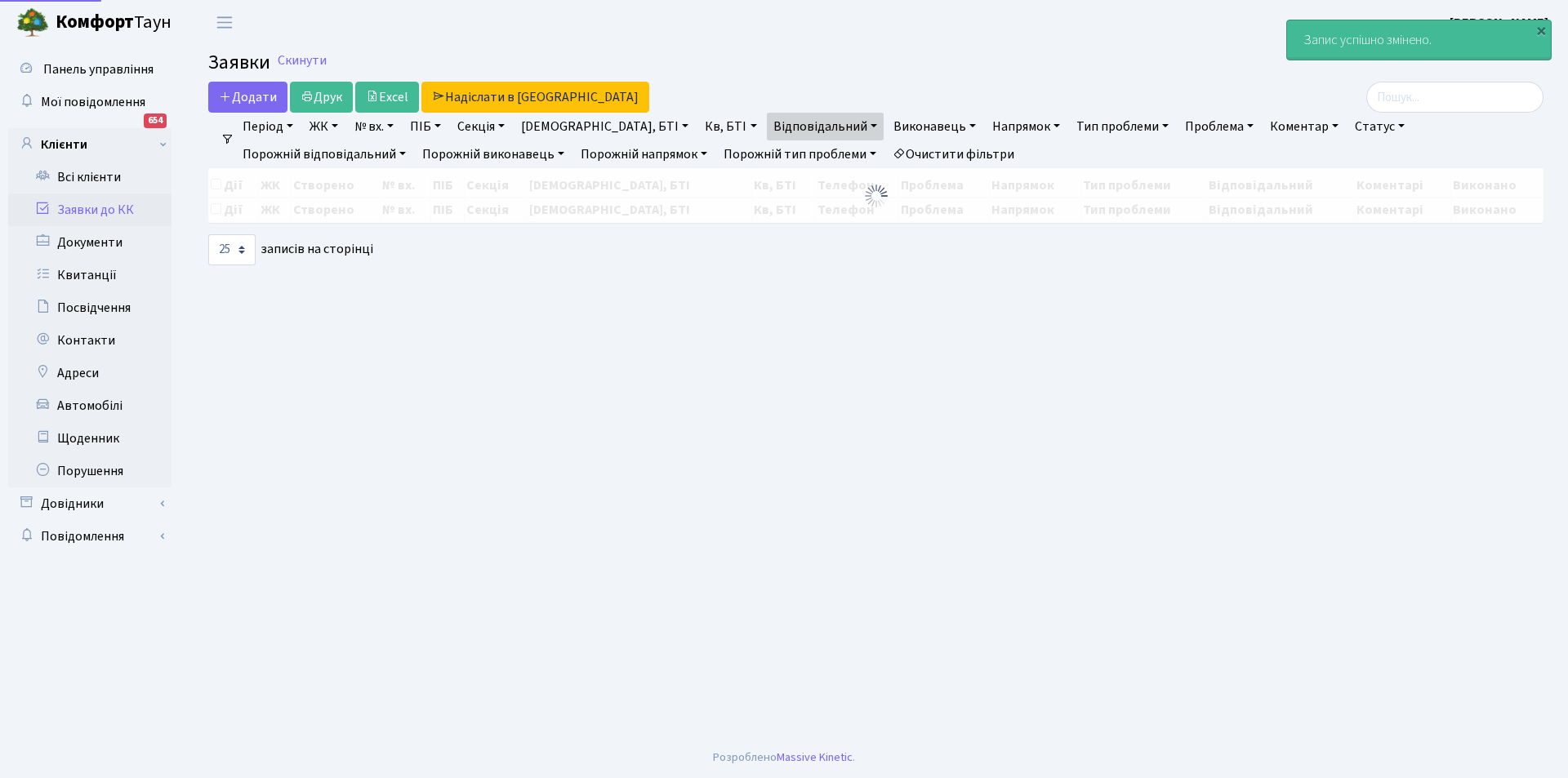
select select "25"
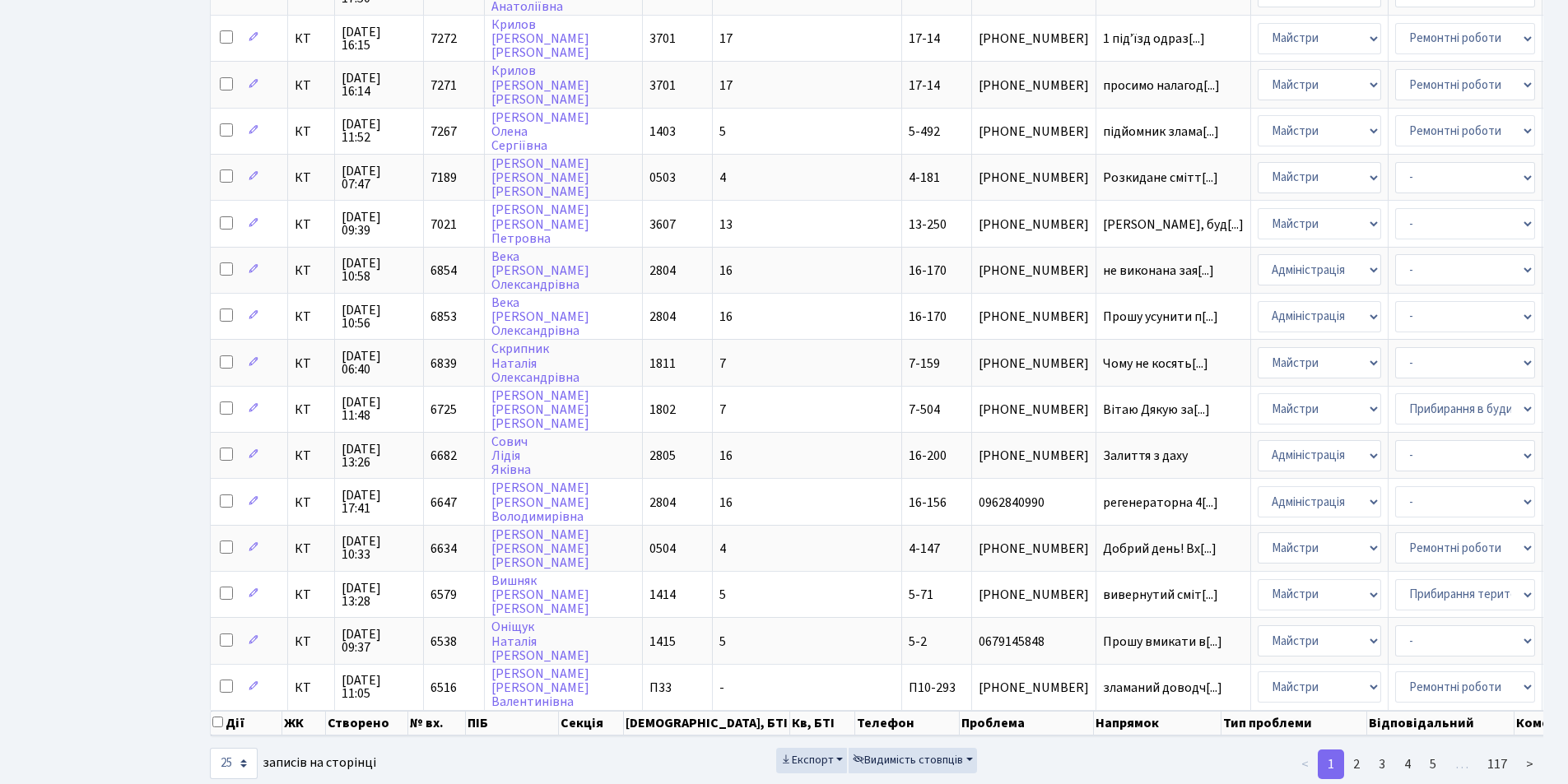
scroll to position [681, 0]
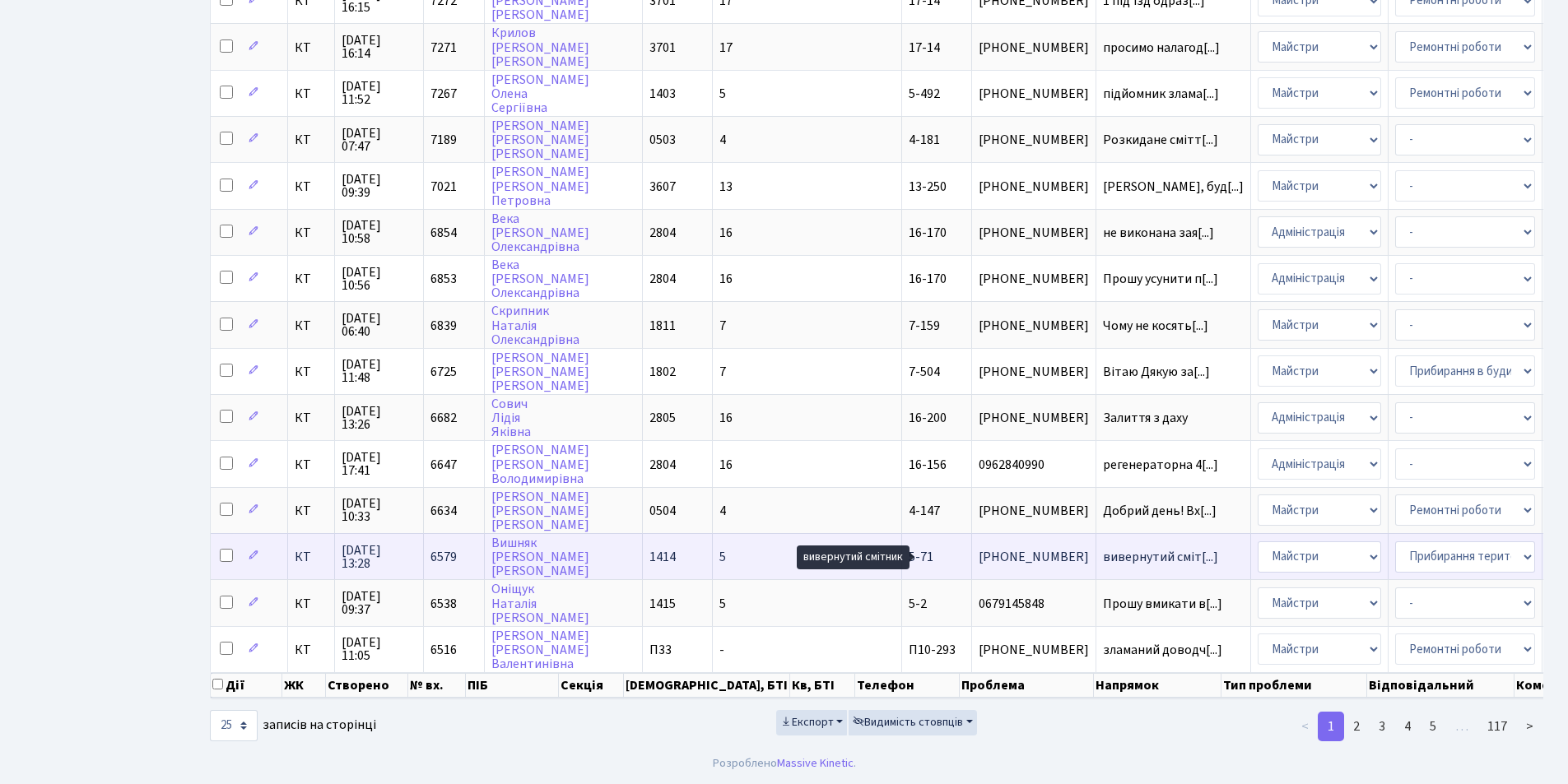
click at [1103, 553] on span "вивернутий сміт[...]" at bounding box center [1161, 556] width 115 height 18
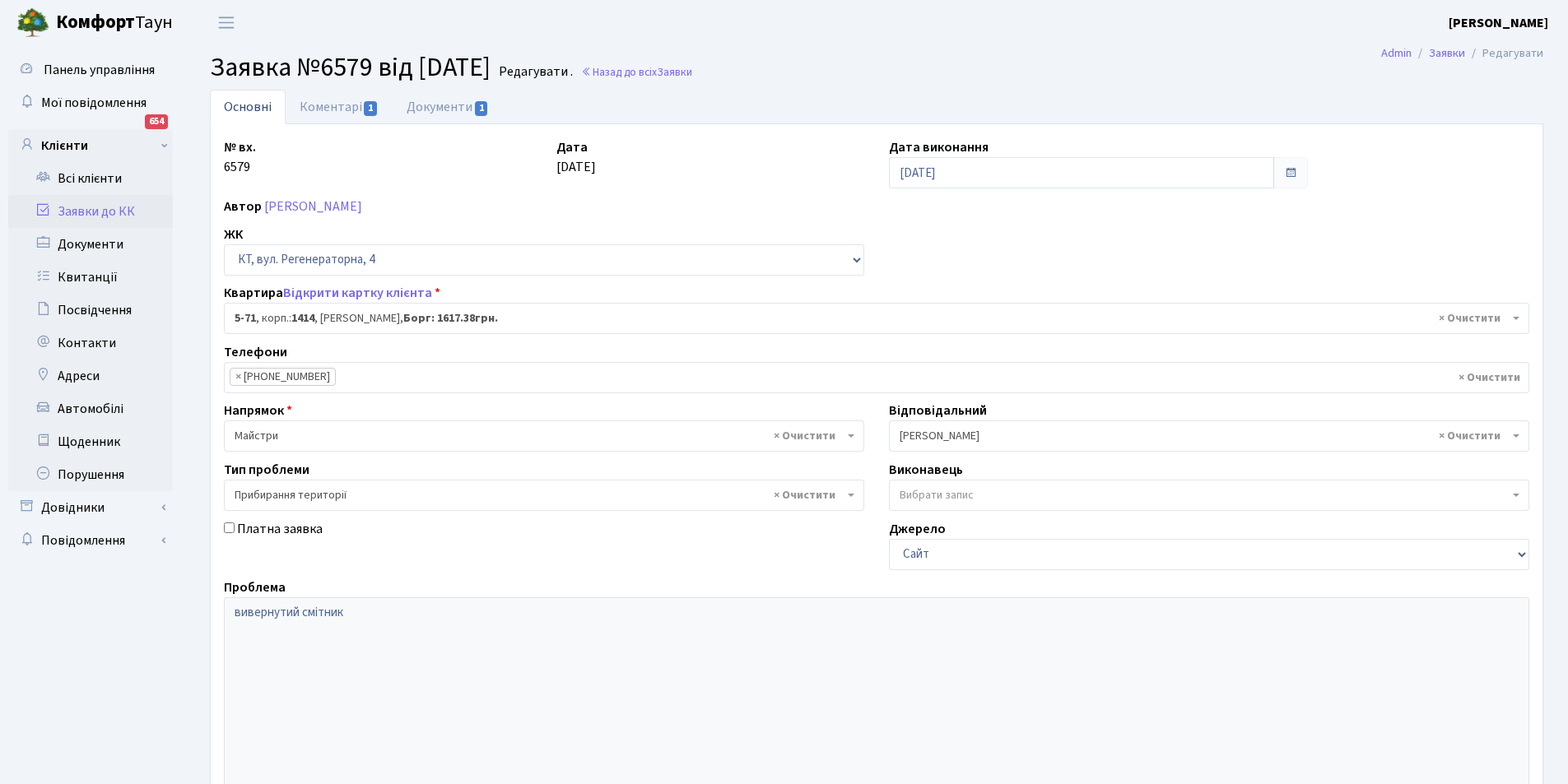
select select "2481"
select select "59"
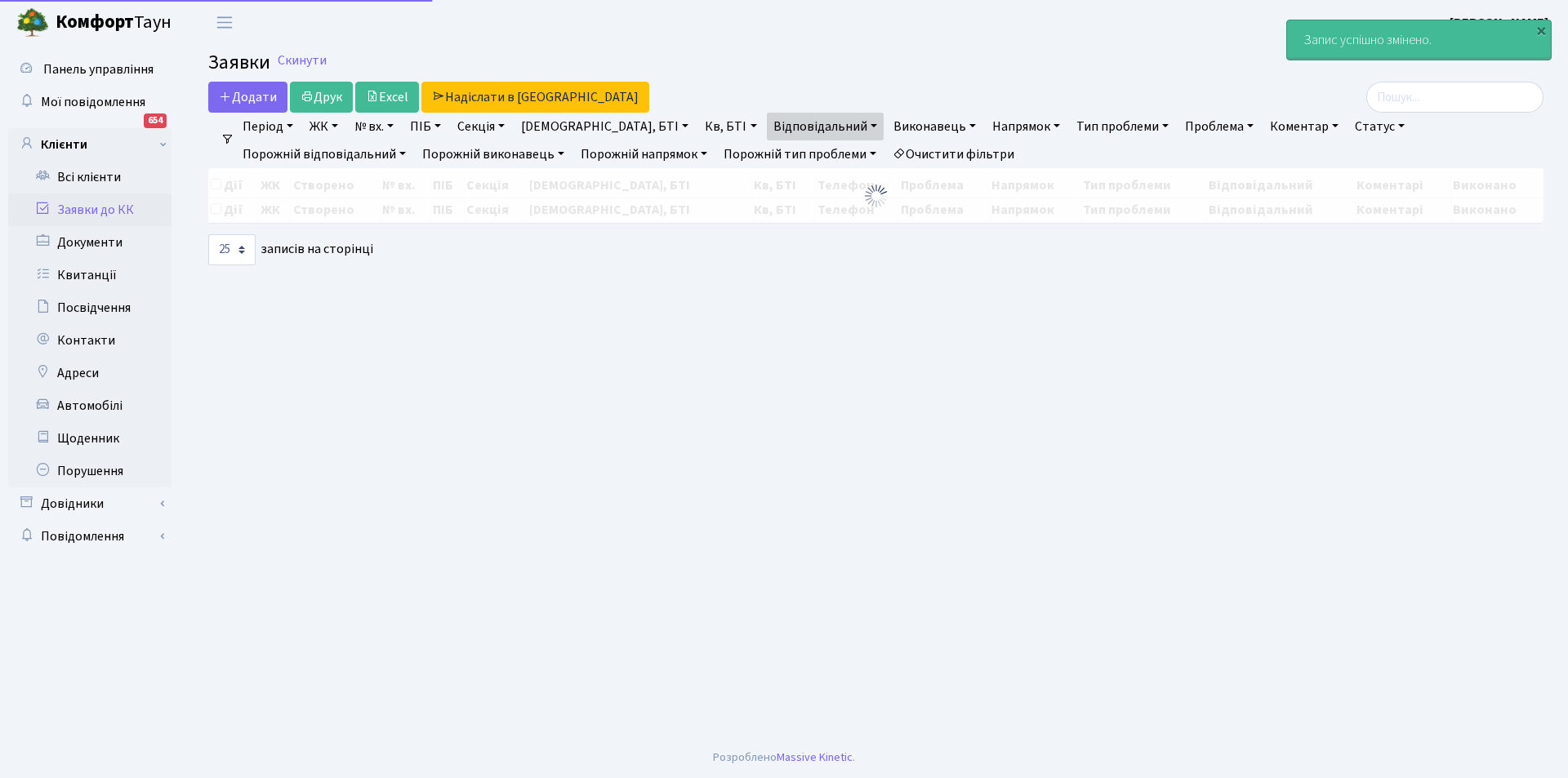
select select "25"
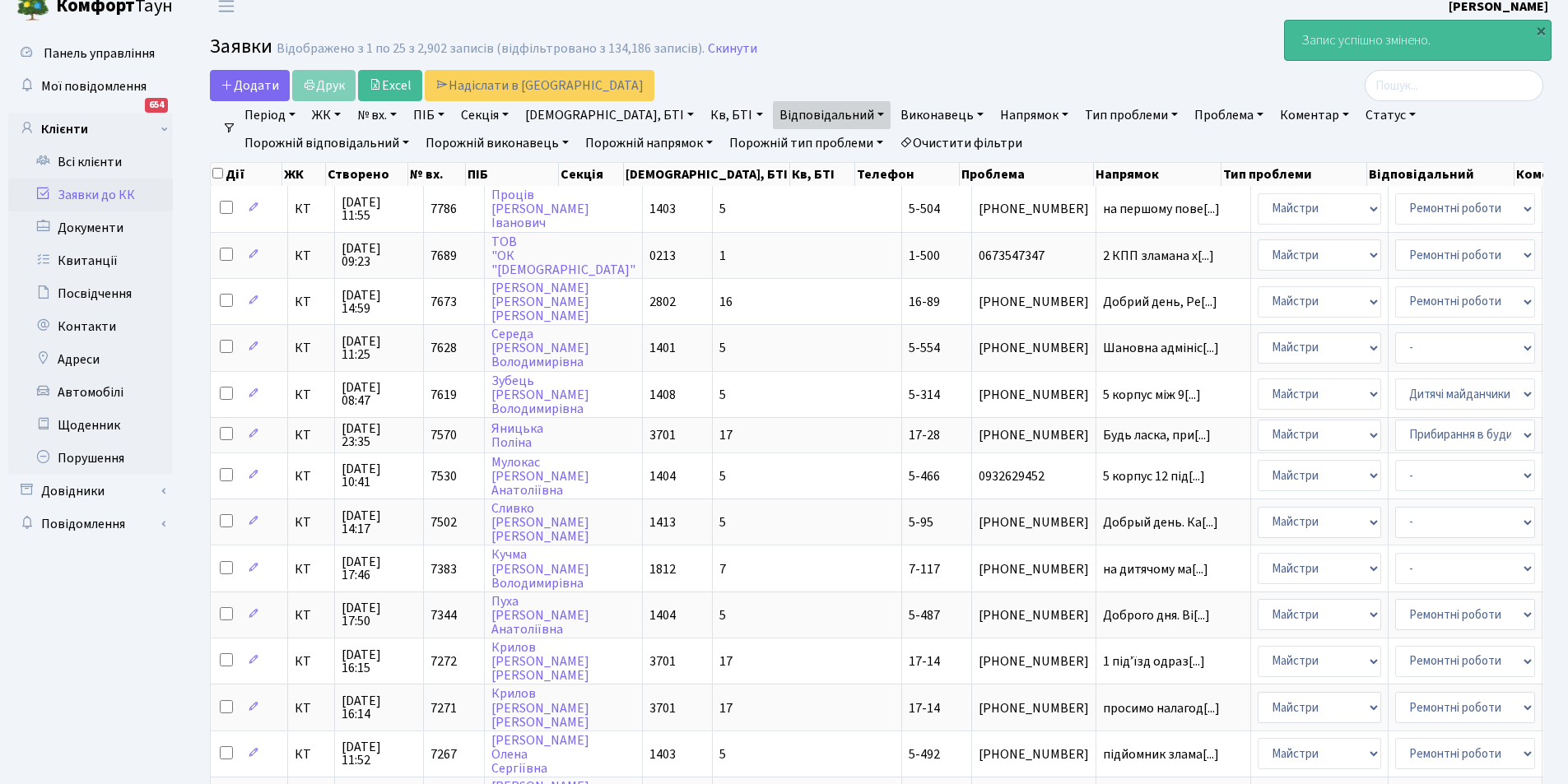
scroll to position [162, 0]
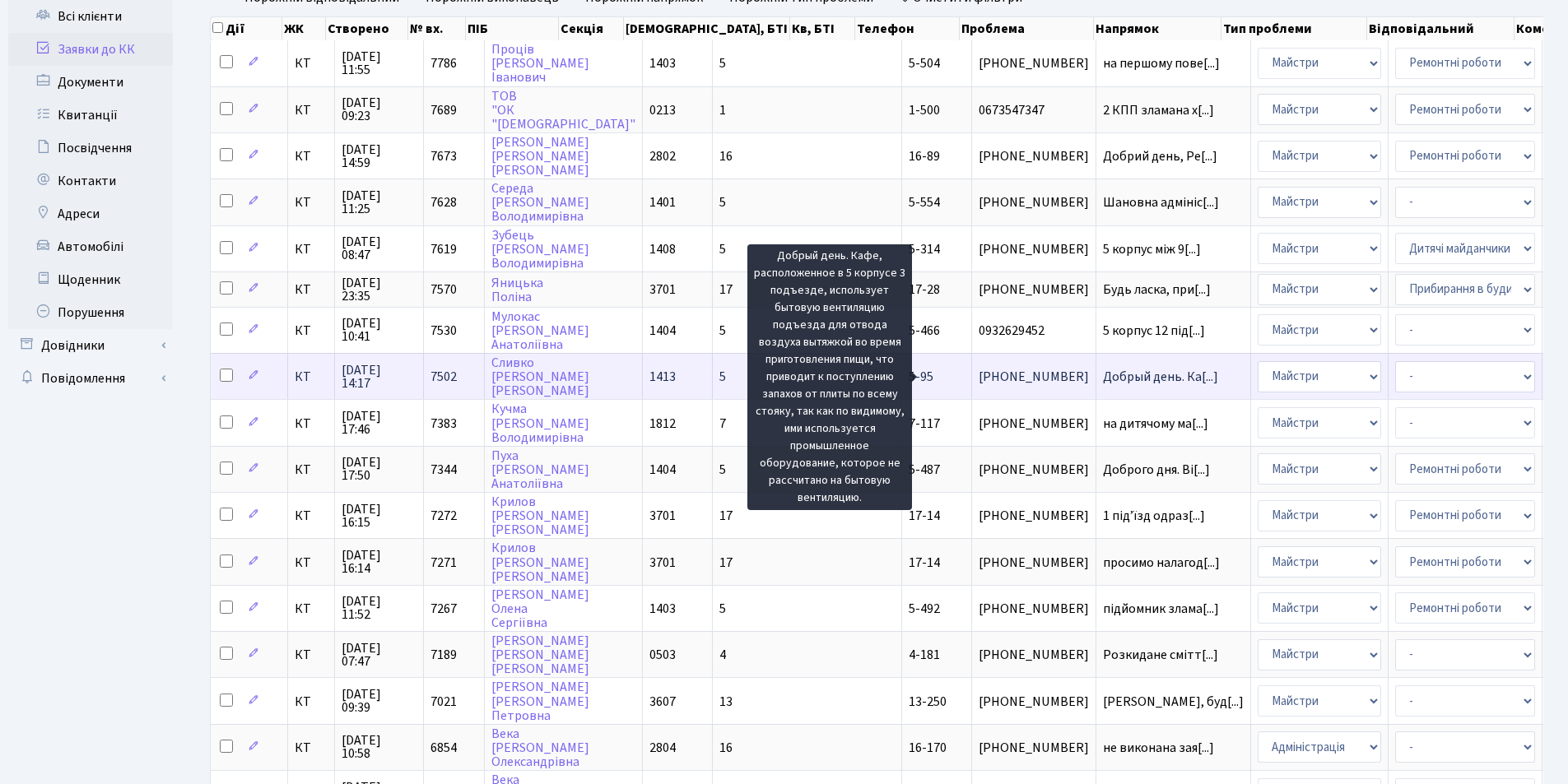
click at [1103, 376] on span "Добрый день. Ка[...]" at bounding box center [1161, 376] width 115 height 18
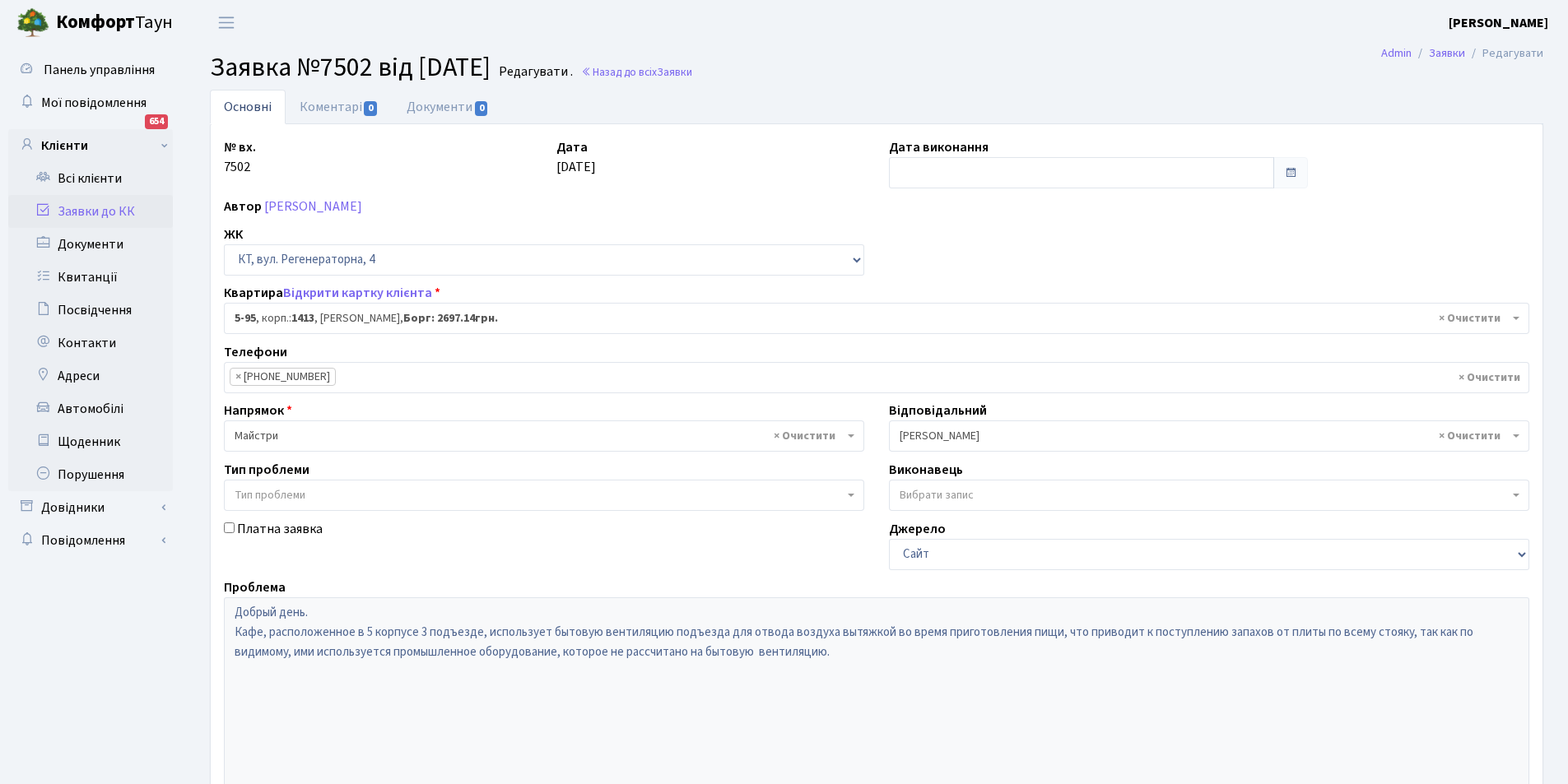
select select "2451"
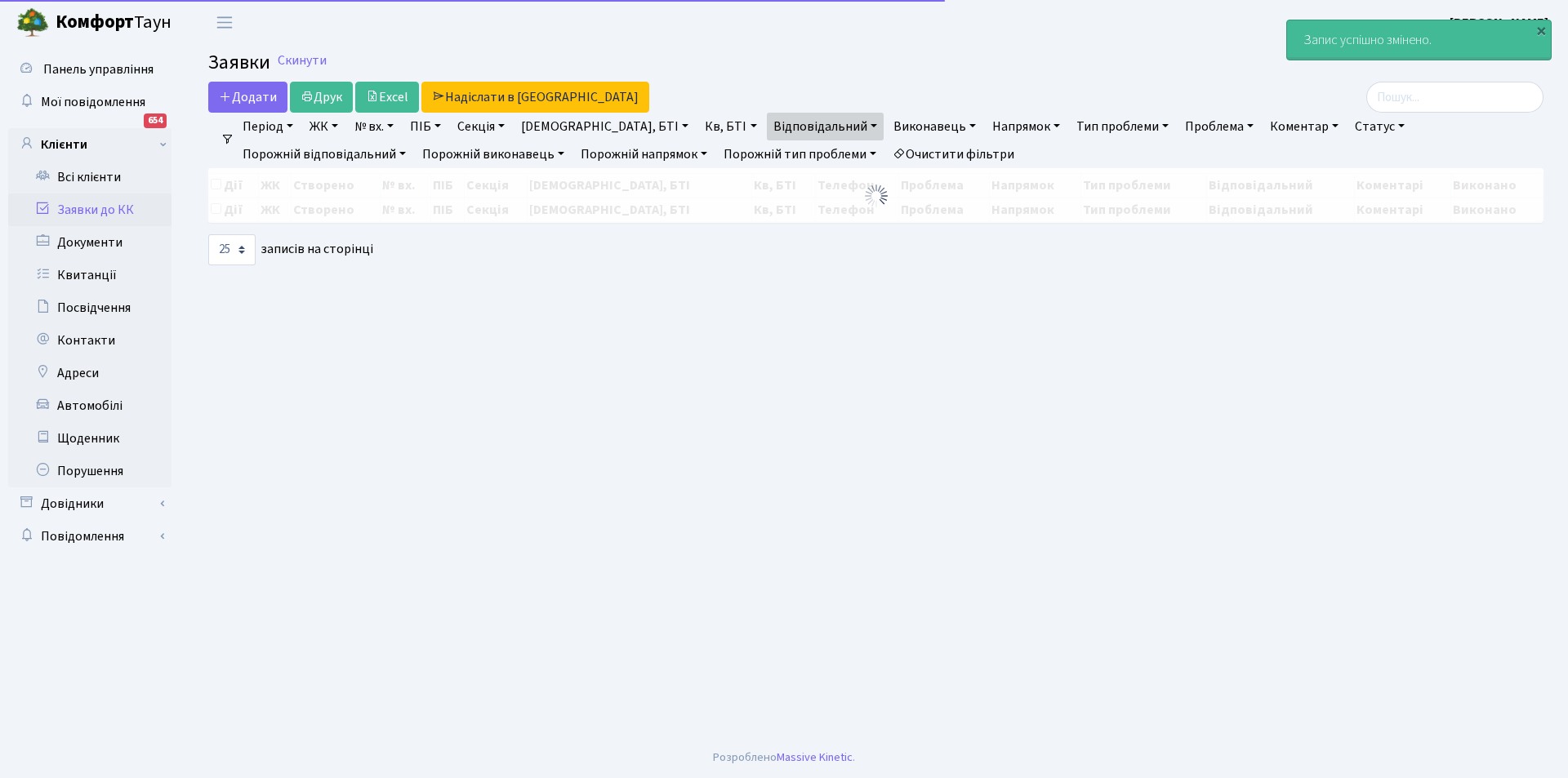
select select "25"
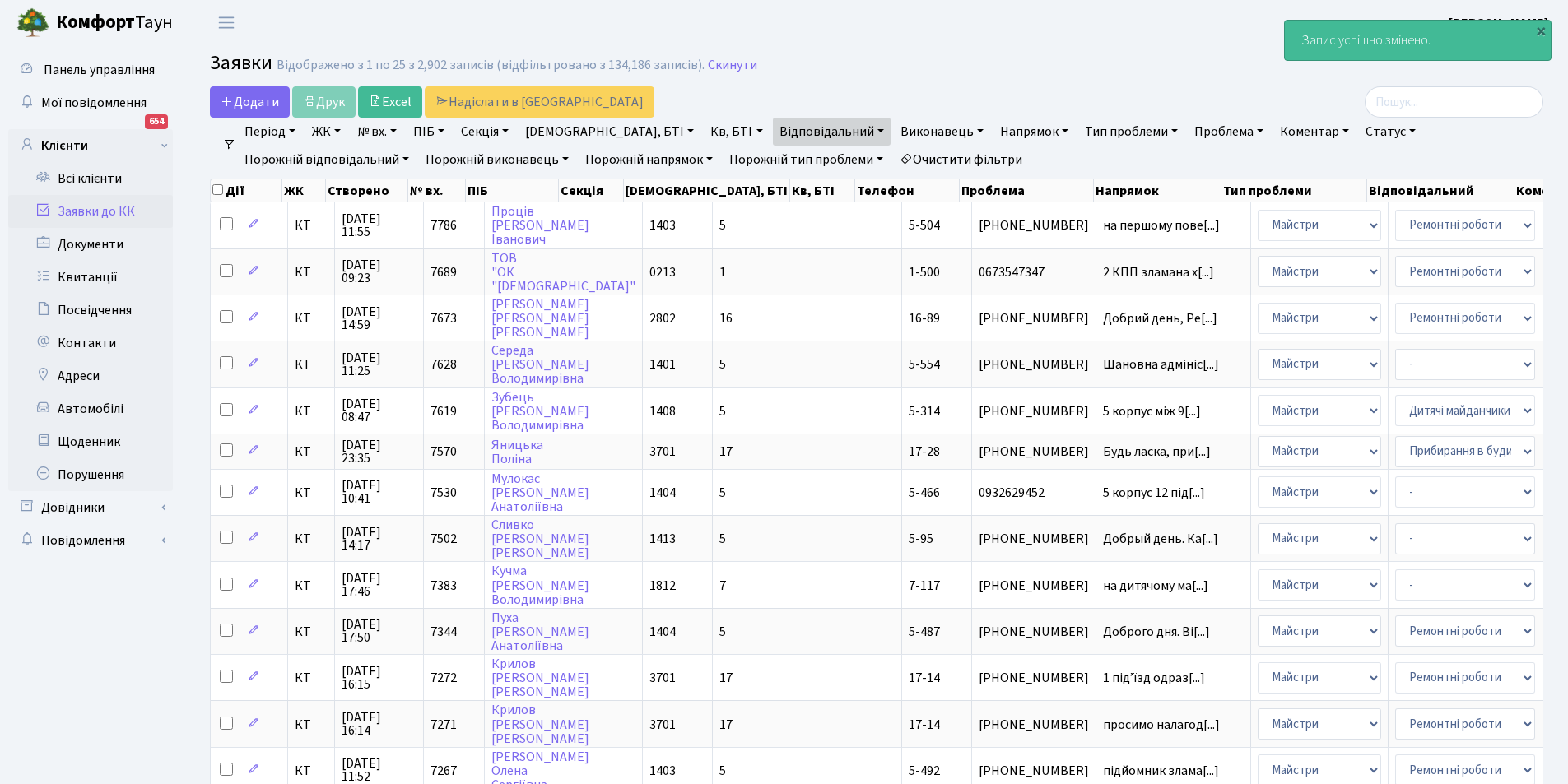
click at [704, 129] on link "Кв, БТІ" at bounding box center [736, 131] width 65 height 28
click at [705, 161] on input "text" at bounding box center [753, 164] width 97 height 31
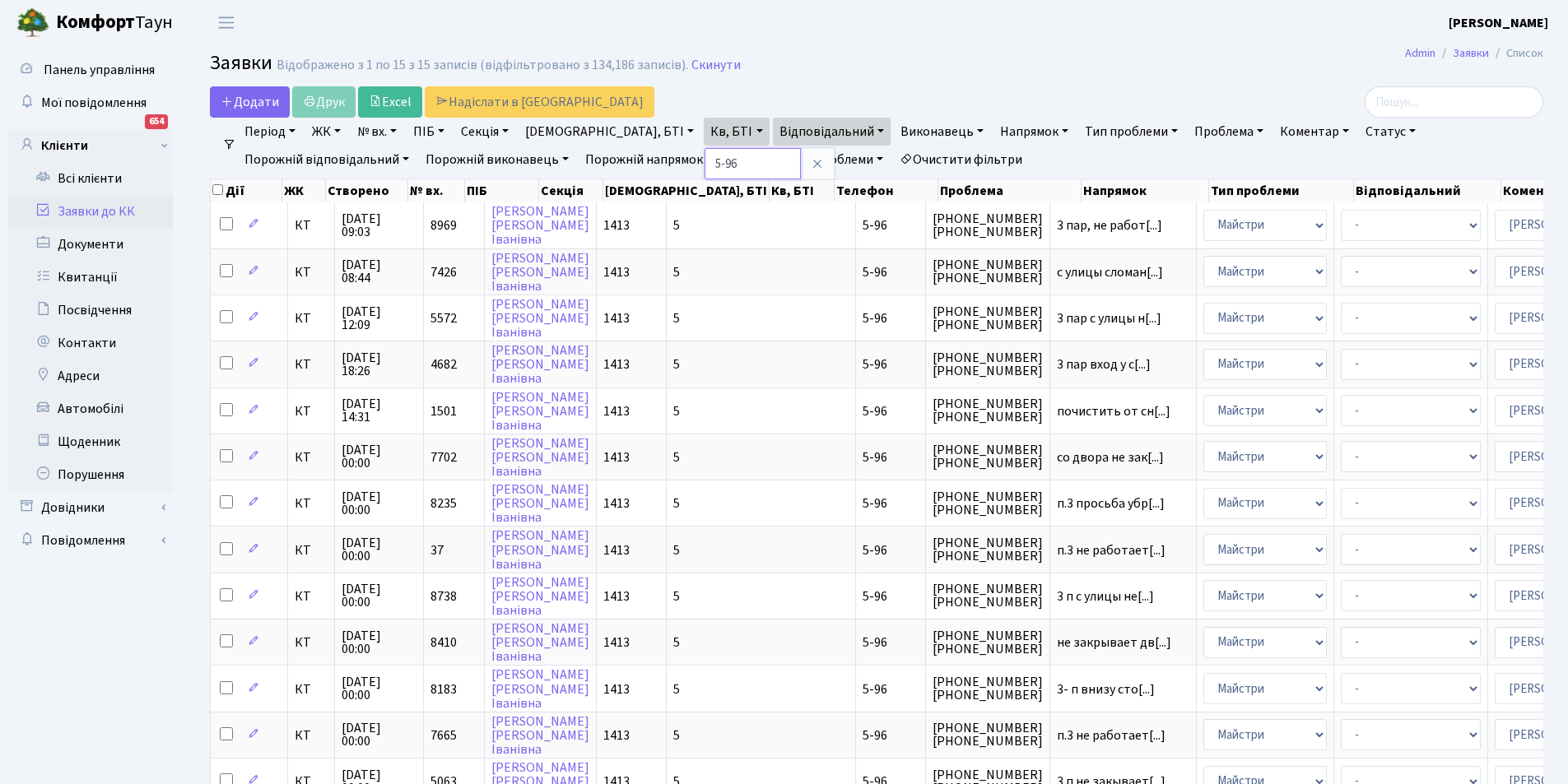
click at [705, 164] on input "5-96" at bounding box center [753, 164] width 97 height 31
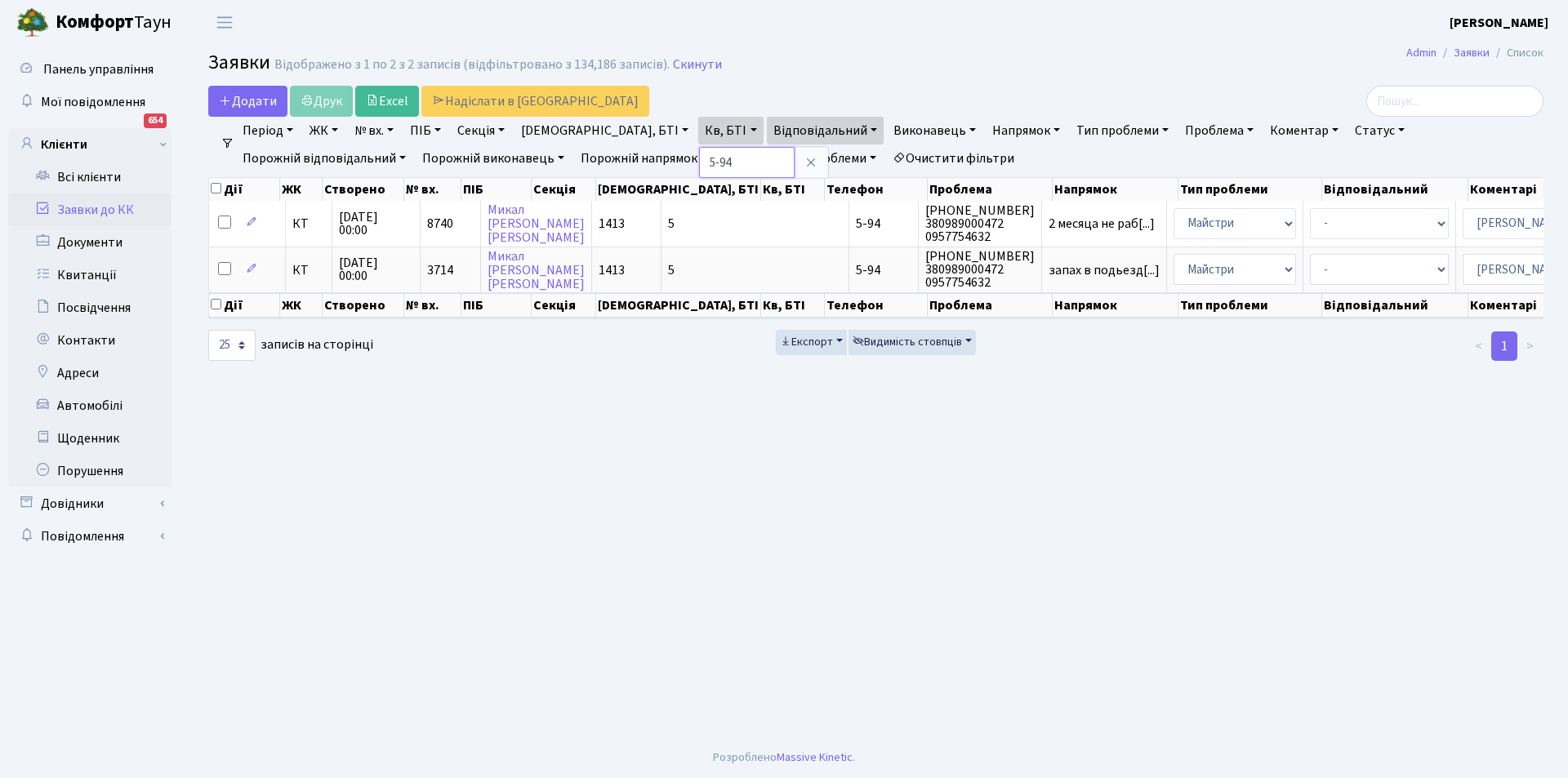
drag, startPoint x: 643, startPoint y: 158, endPoint x: 631, endPoint y: 160, distance: 12.2
click at [699, 160] on input "5-94" at bounding box center [747, 162] width 96 height 31
type input "5-96"
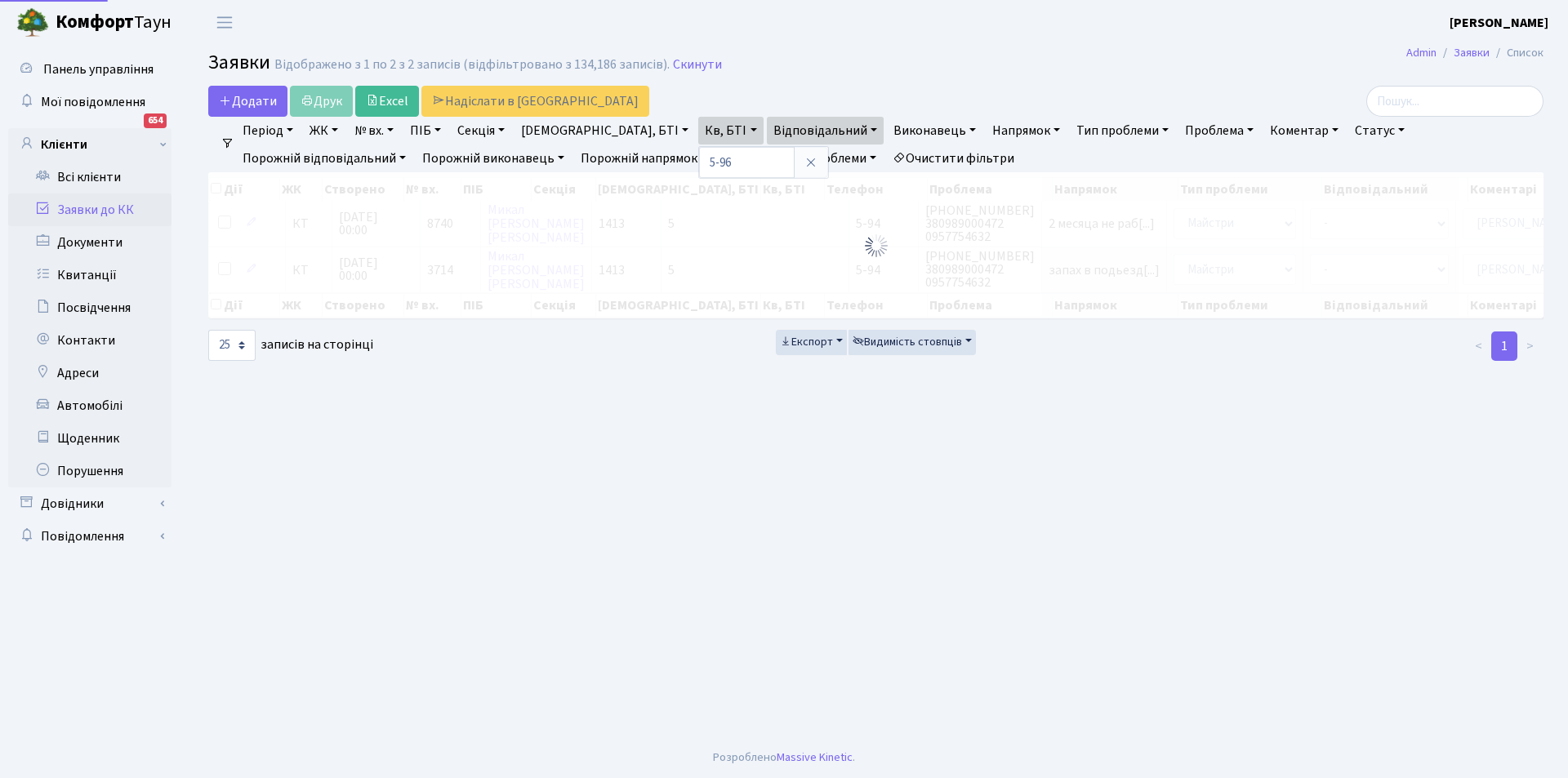
click at [886, 155] on link "Очистити фільтри" at bounding box center [954, 159] width 135 height 28
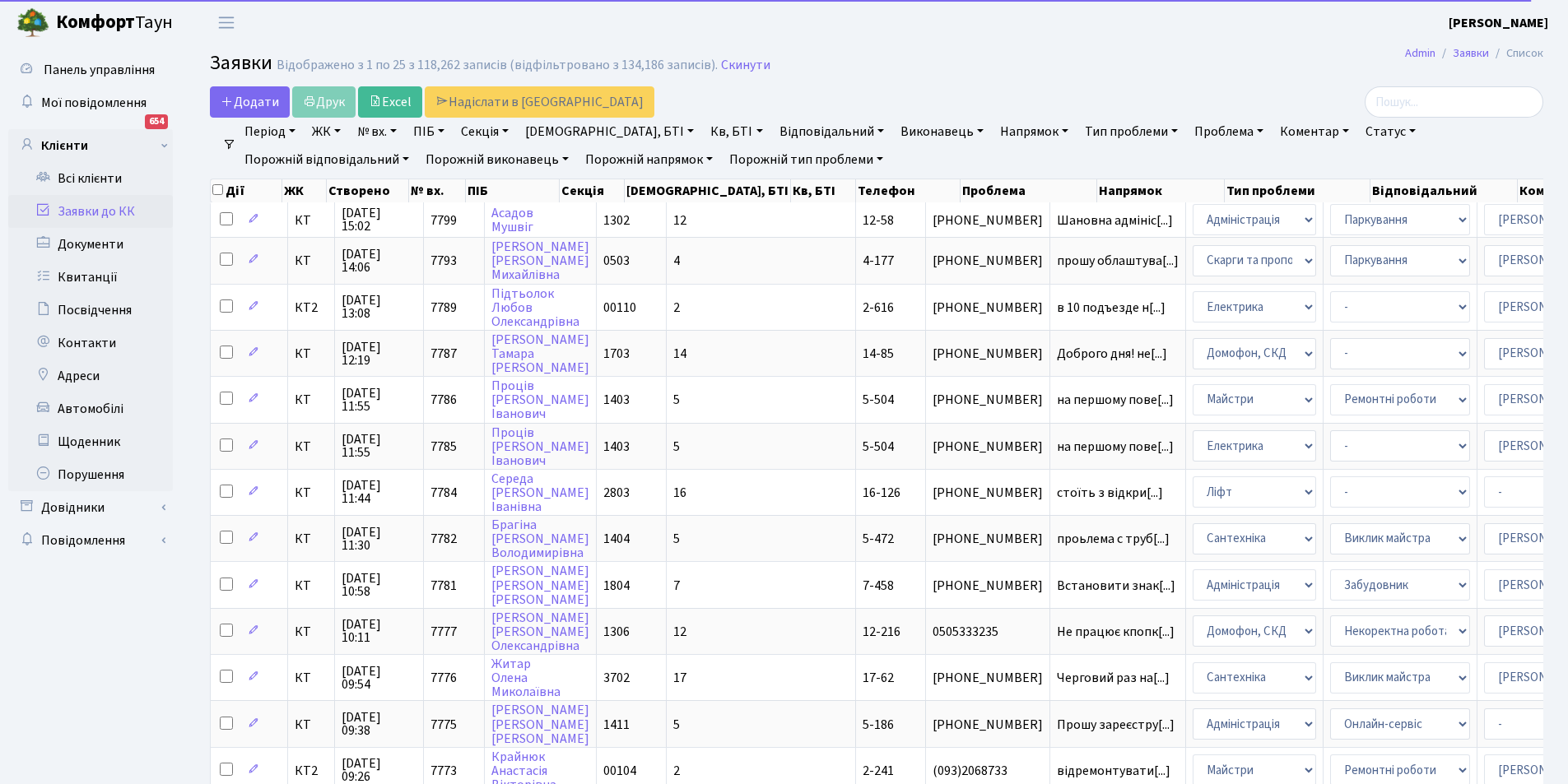
click at [704, 130] on link "Кв, БТІ" at bounding box center [736, 131] width 65 height 28
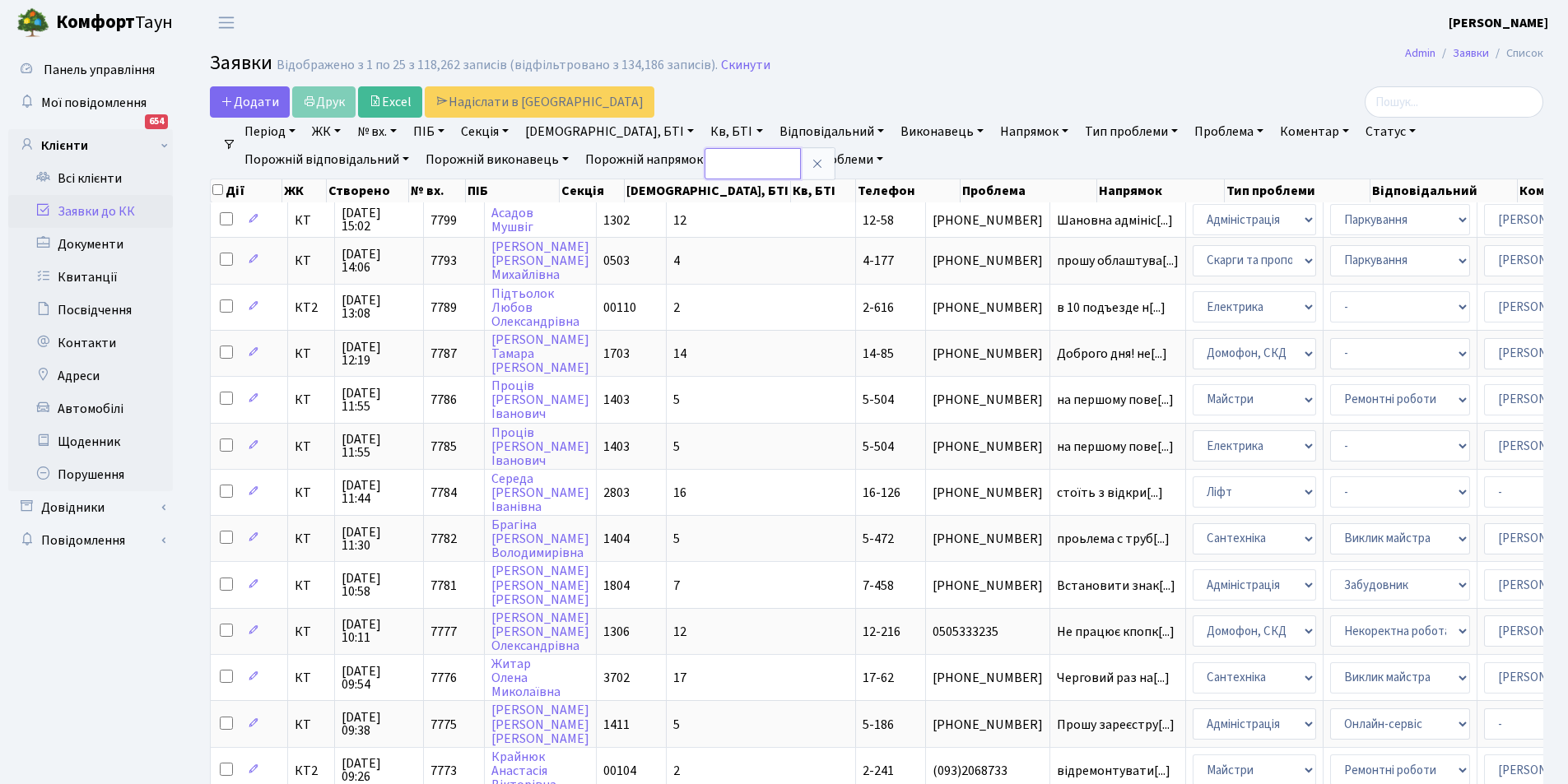
click at [705, 163] on input "text" at bounding box center [753, 164] width 97 height 31
type input "5-96"
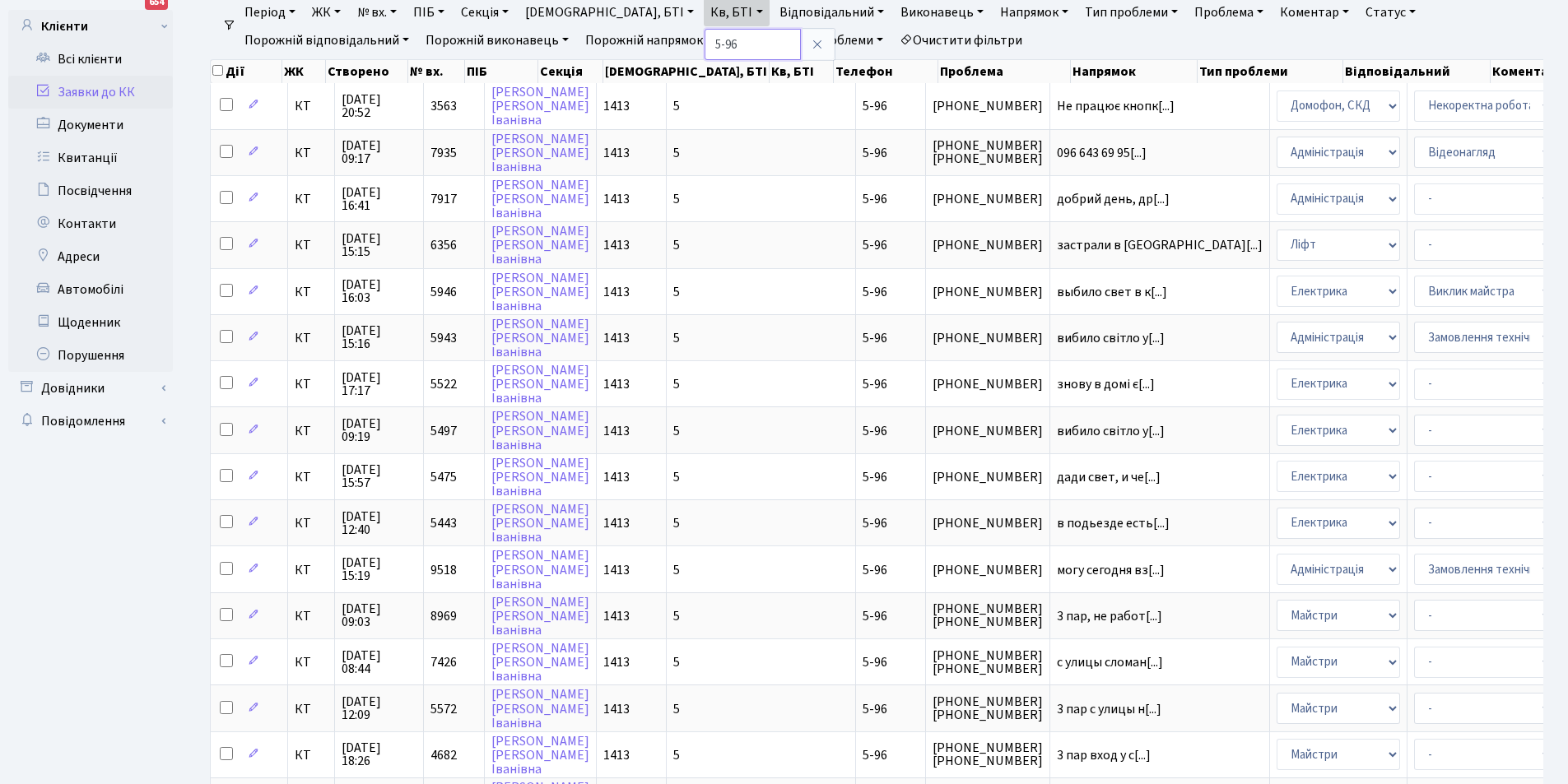
scroll to position [107, 0]
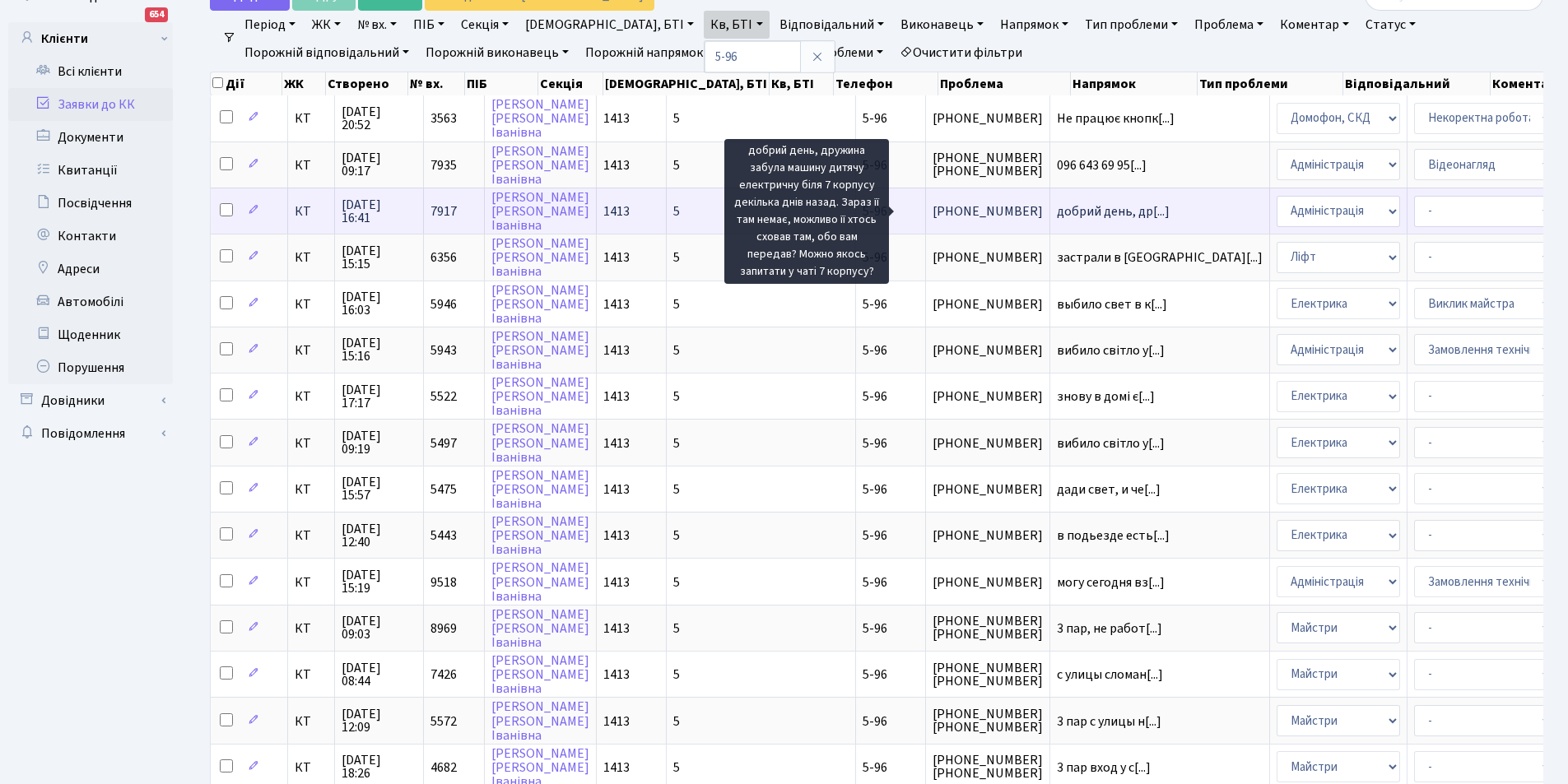
click at [1057, 207] on span "добрий день, др[...]" at bounding box center [1113, 211] width 113 height 18
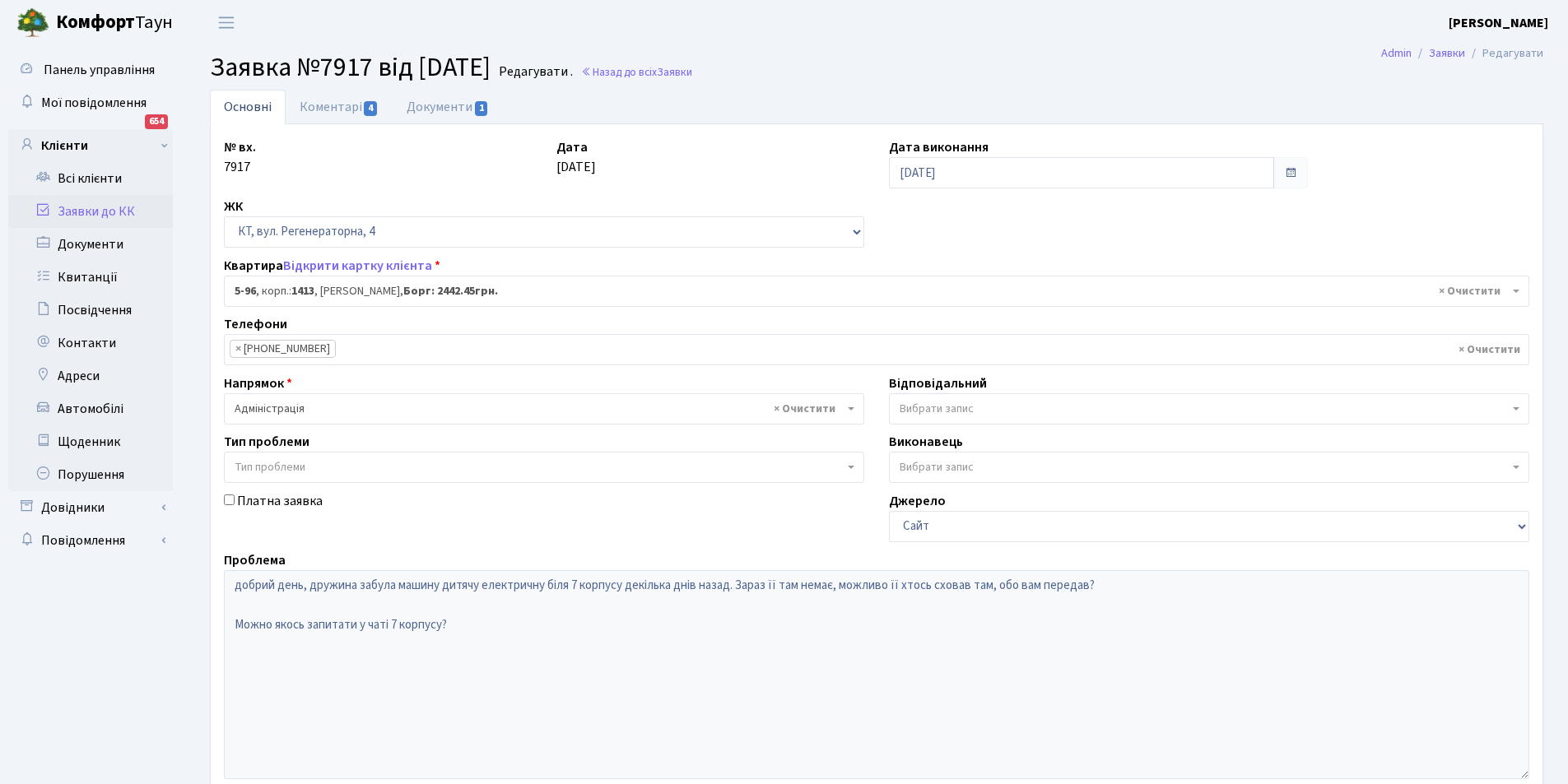
select select "2452"
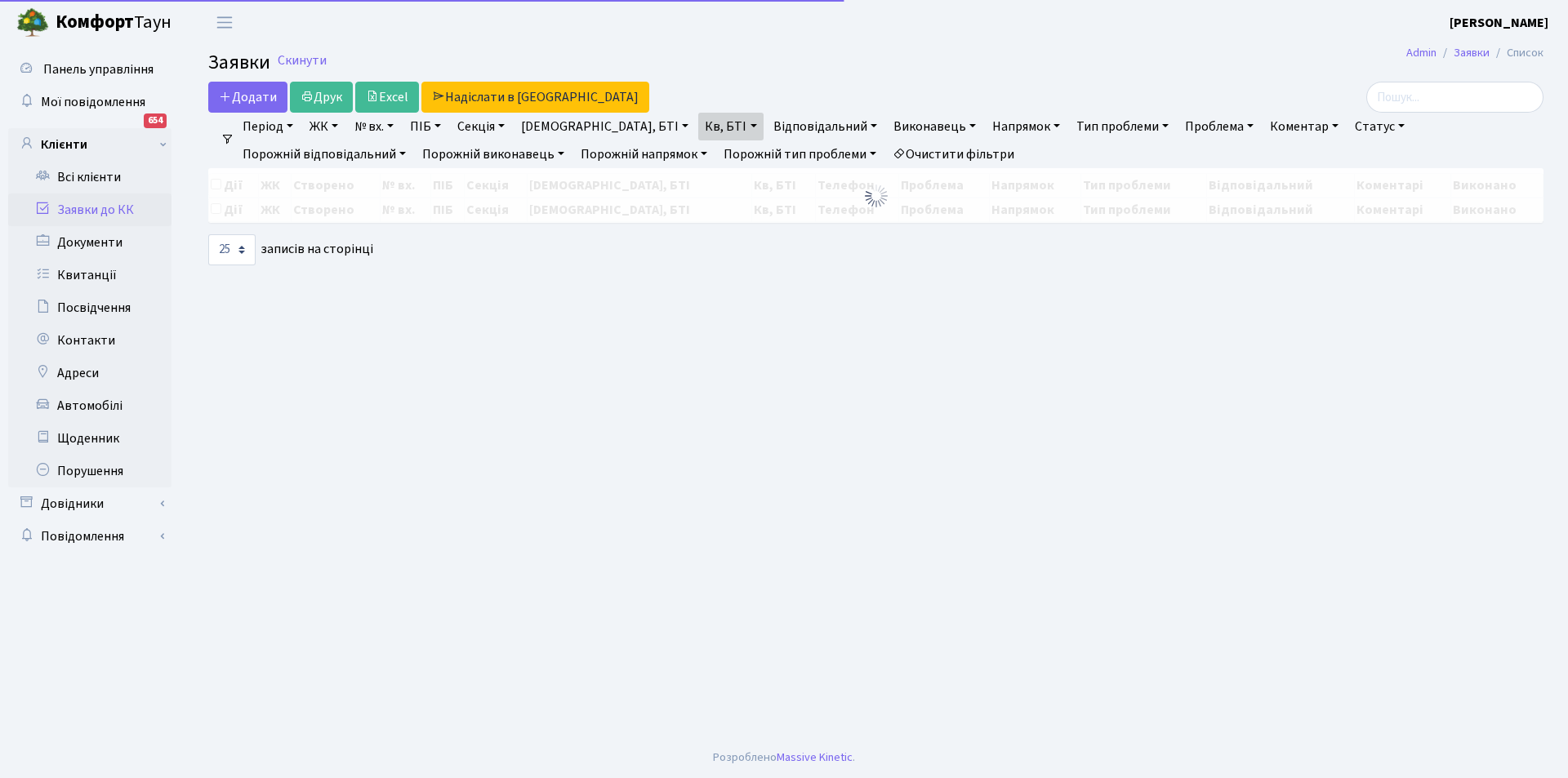
select select "25"
